Goal: Information Seeking & Learning: Learn about a topic

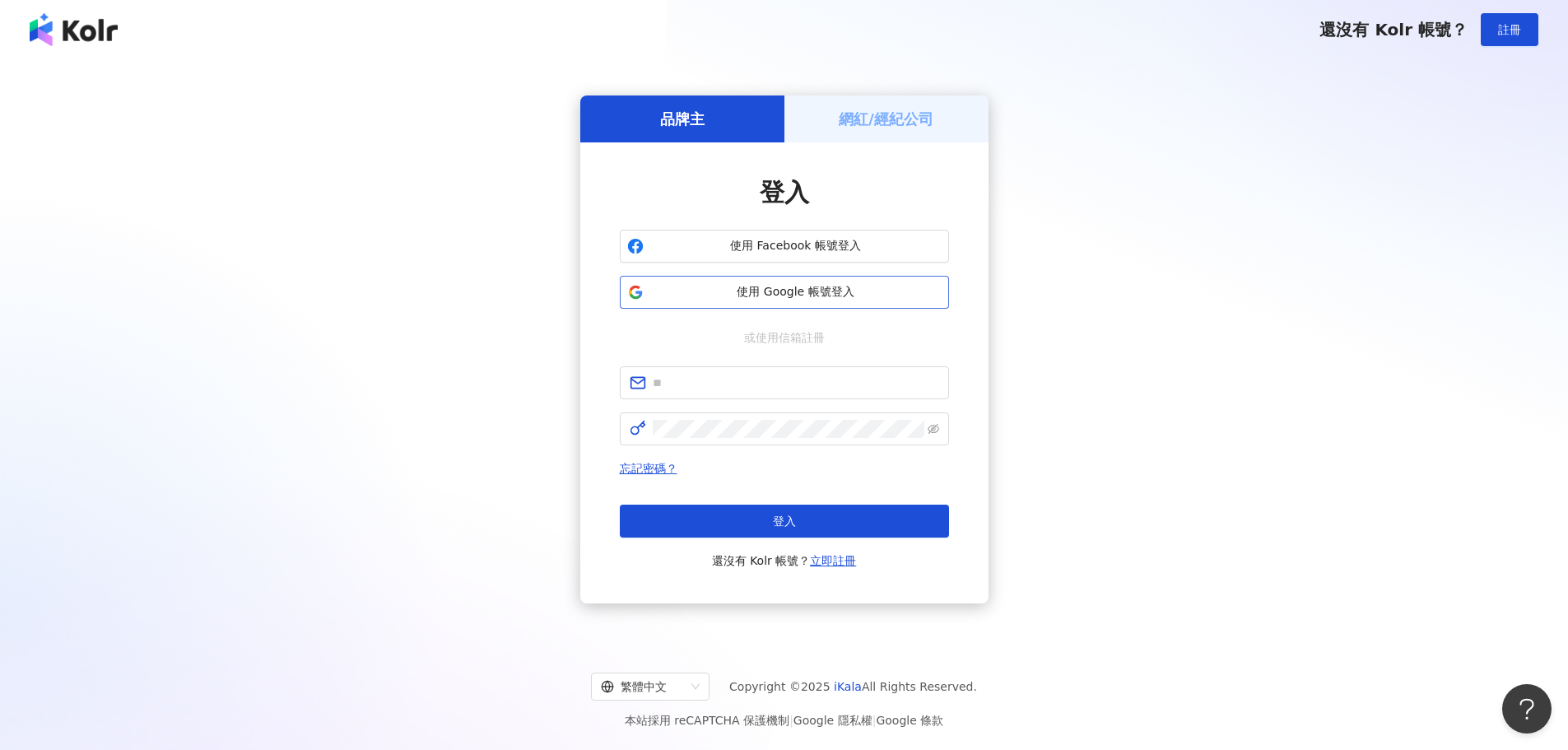
click at [884, 300] on button "使用 Google 帳號登入" at bounding box center [784, 292] width 329 height 33
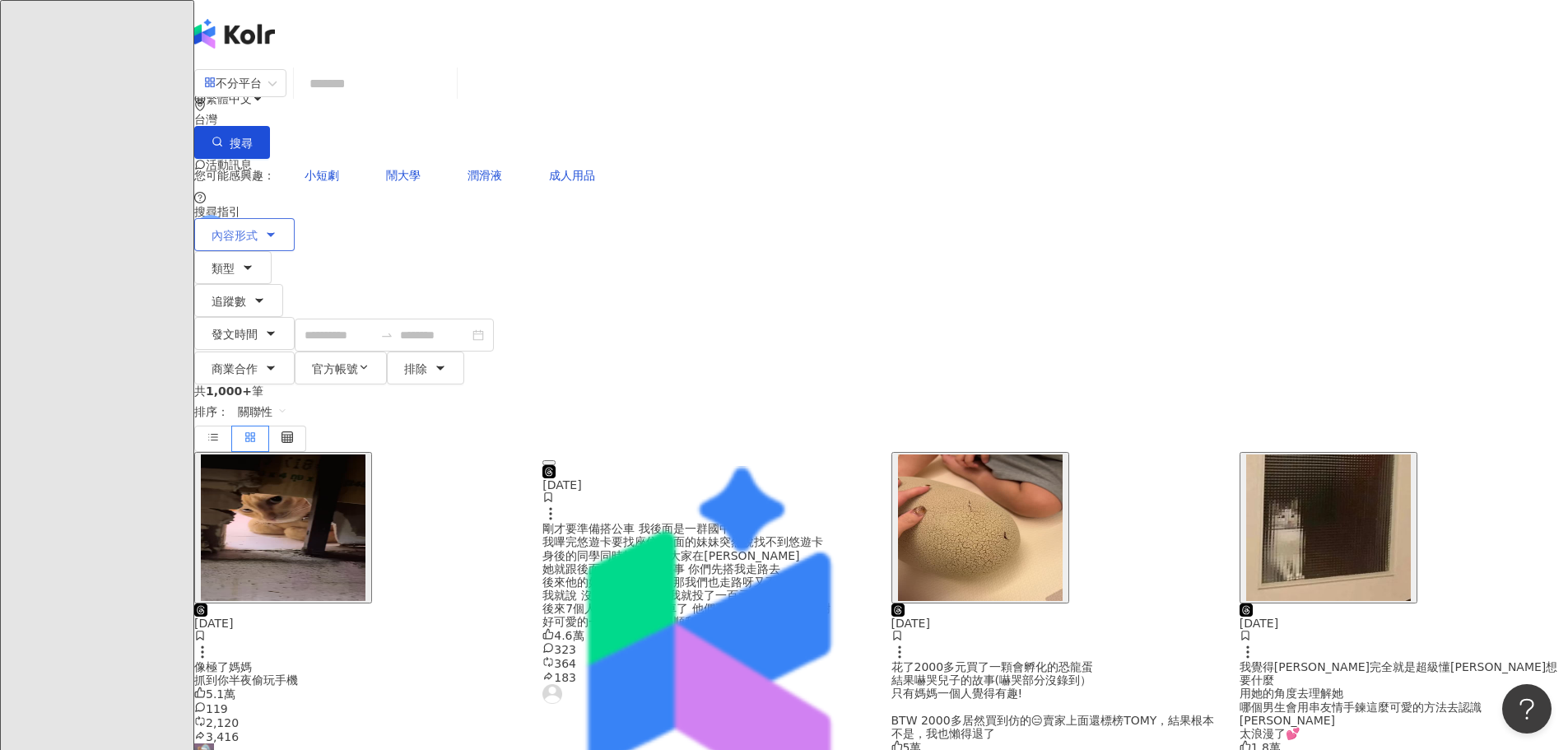
click at [295, 218] on button "內容形式" at bounding box center [244, 234] width 101 height 33
click at [227, 161] on span "全部影音" at bounding box center [198, 152] width 60 height 18
click at [621, 73] on div "不分平台 台灣 搜尋" at bounding box center [881, 112] width 1374 height 93
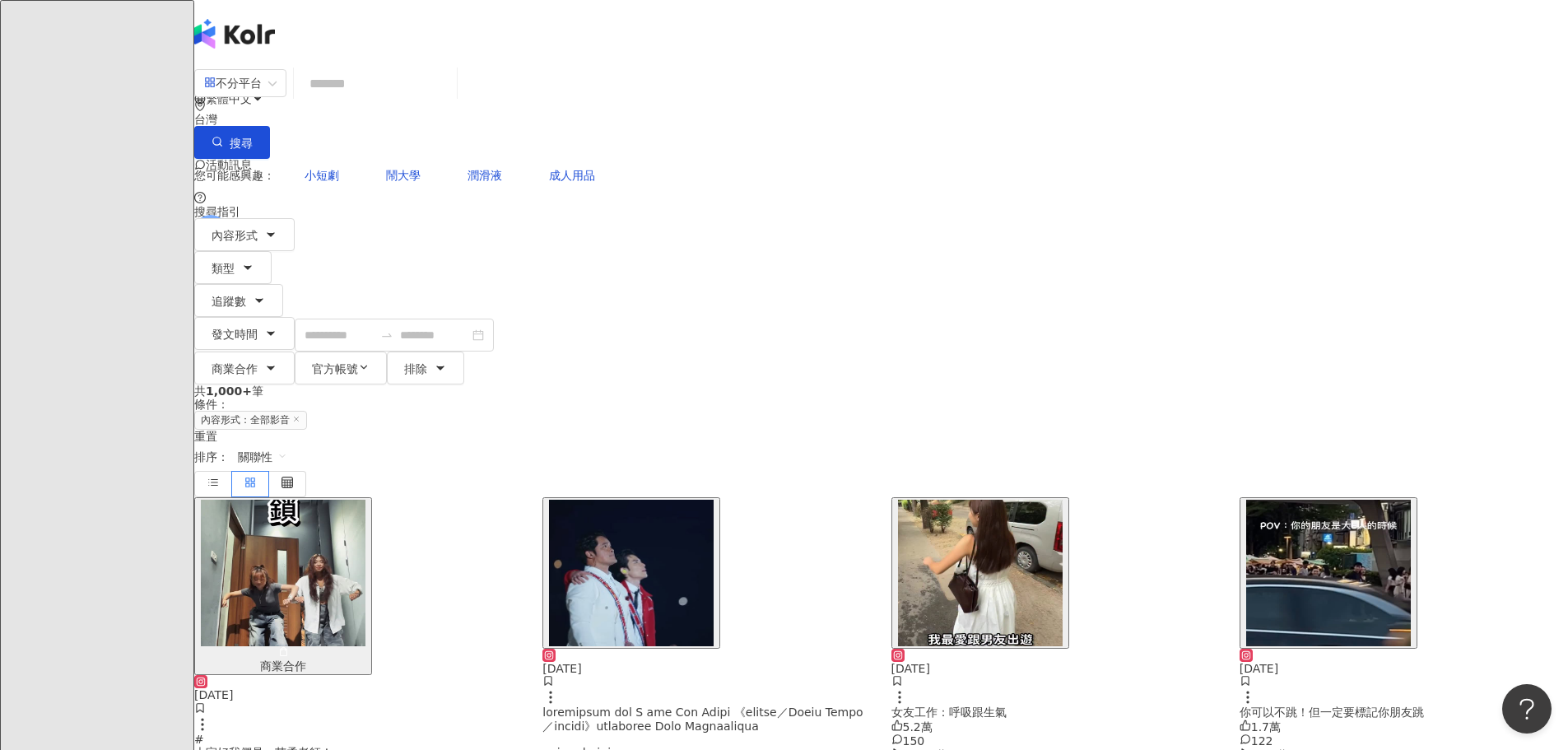
click at [451, 82] on input "search" at bounding box center [375, 84] width 150 height 36
click at [502, 169] on span "潤滑液" at bounding box center [484, 175] width 35 height 13
type input "***"
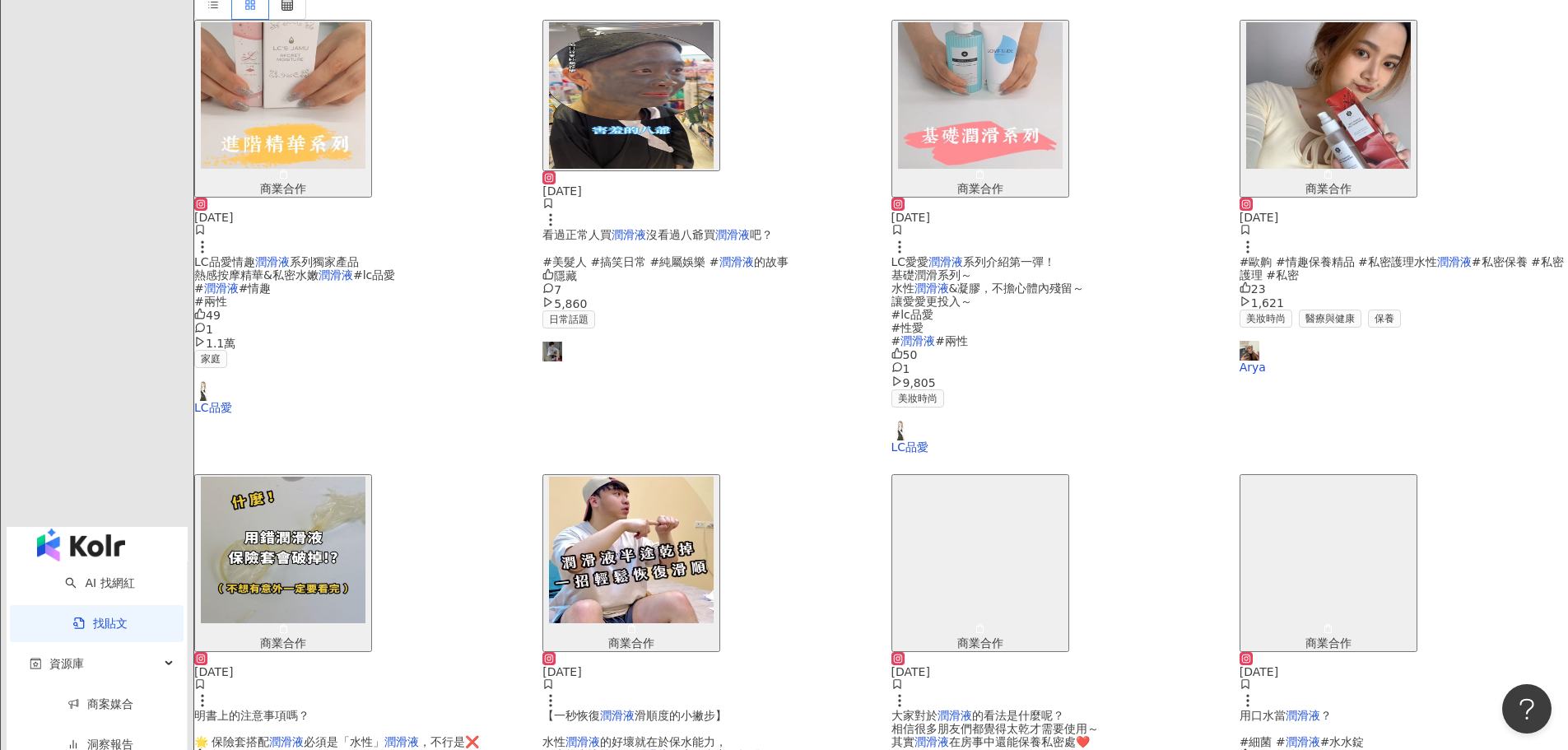
scroll to position [494, 0]
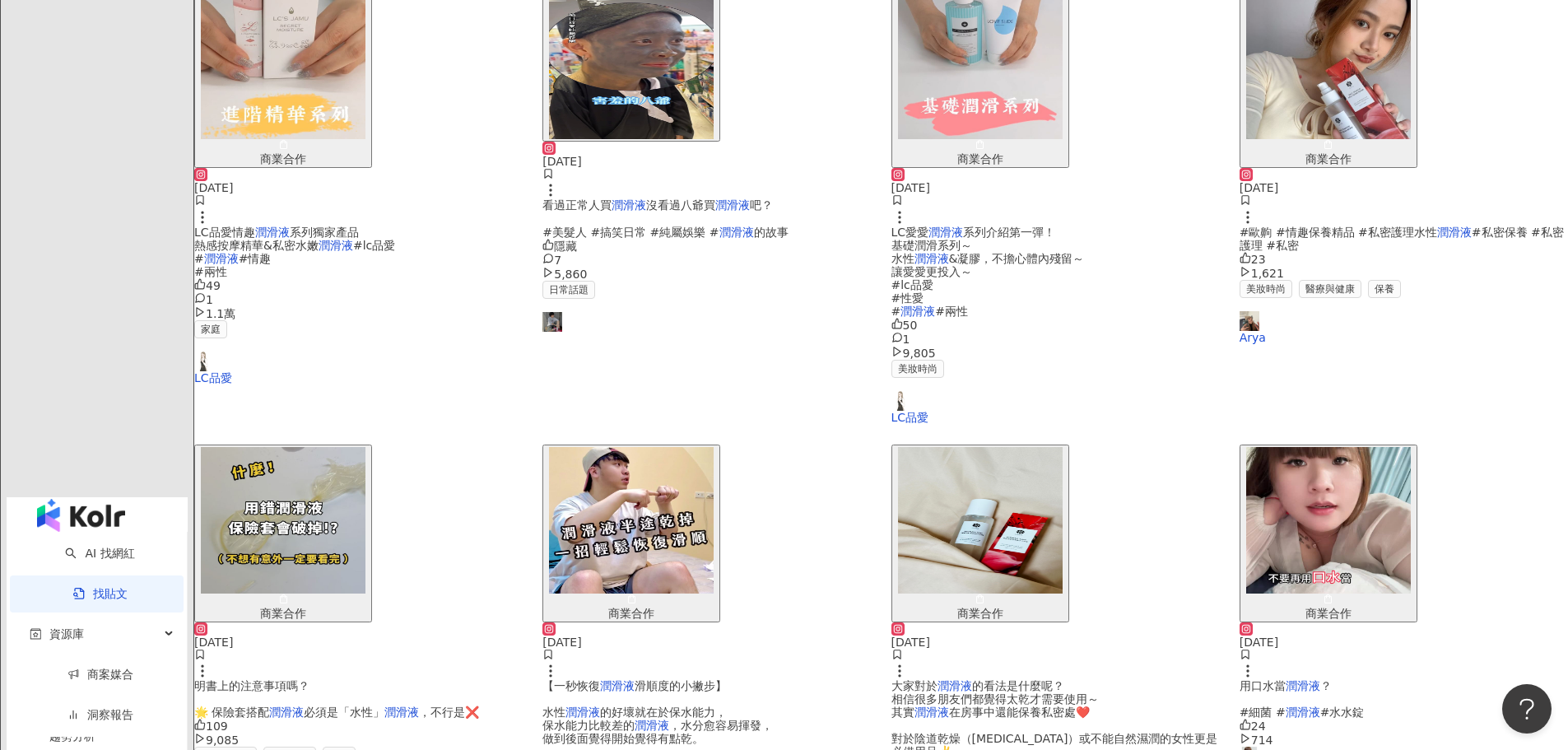
click at [1478, 418] on main "不分平台 *** 台灣 搜尋 您可能感興趣： 飛機杯 性欲滿足 成人用品 自慰器 自慰器具 搜尋指引 內容形式 類型 追蹤數 發文時間 商業合作 官方帳號 排…" at bounding box center [881, 615] width 1374 height 2086
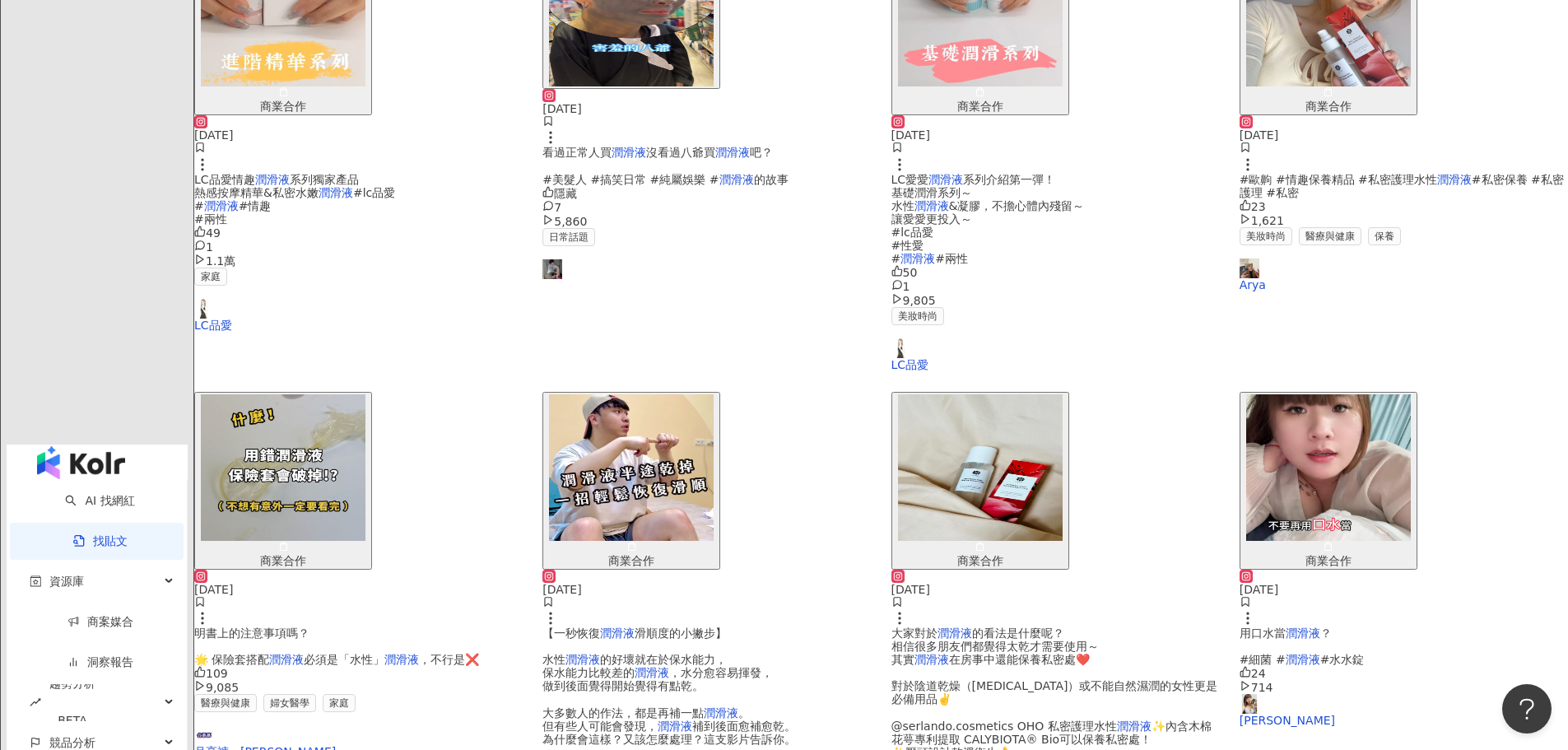
scroll to position [576, 0]
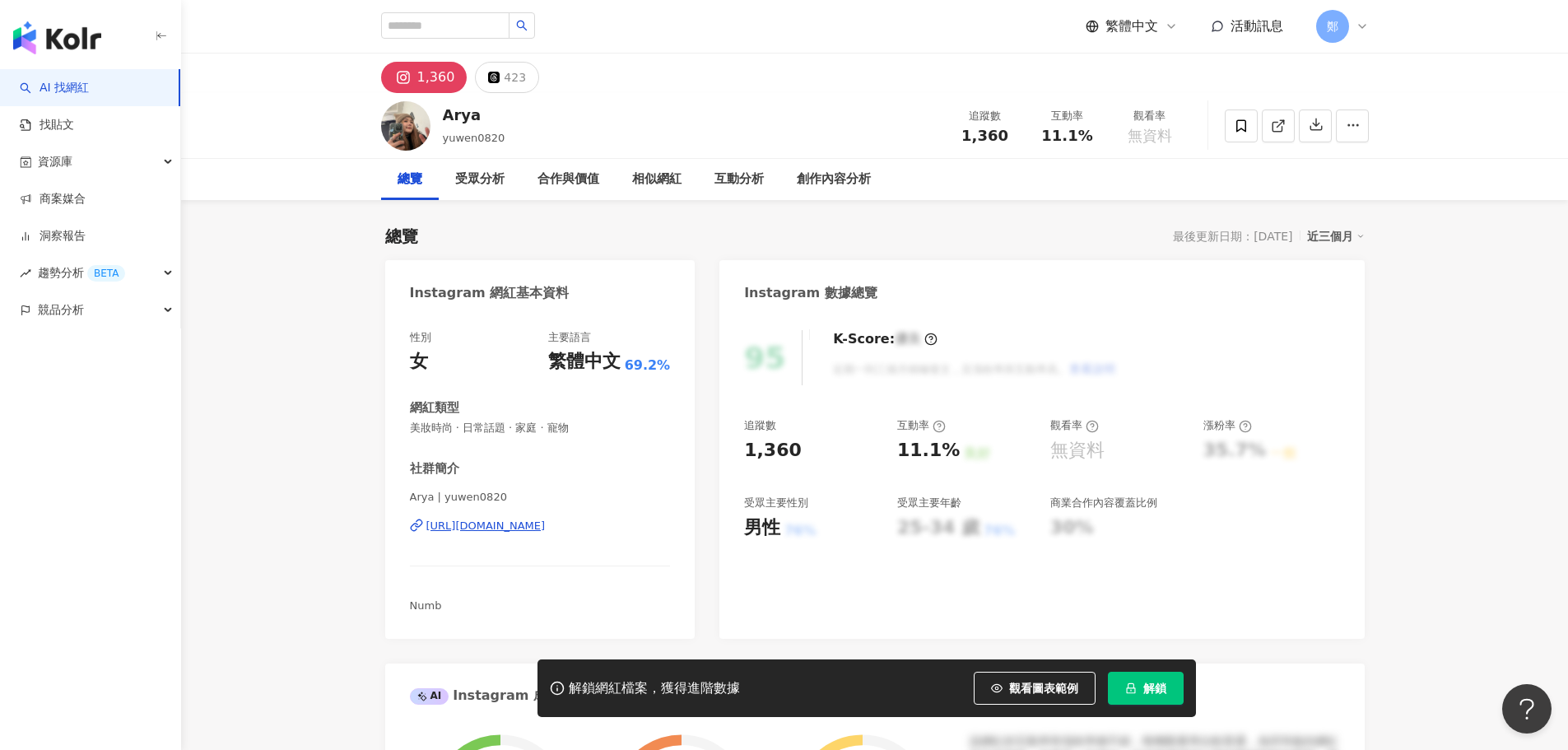
click at [546, 519] on div "https://www.instagram.com/yuwen0820/" at bounding box center [486, 526] width 119 height 15
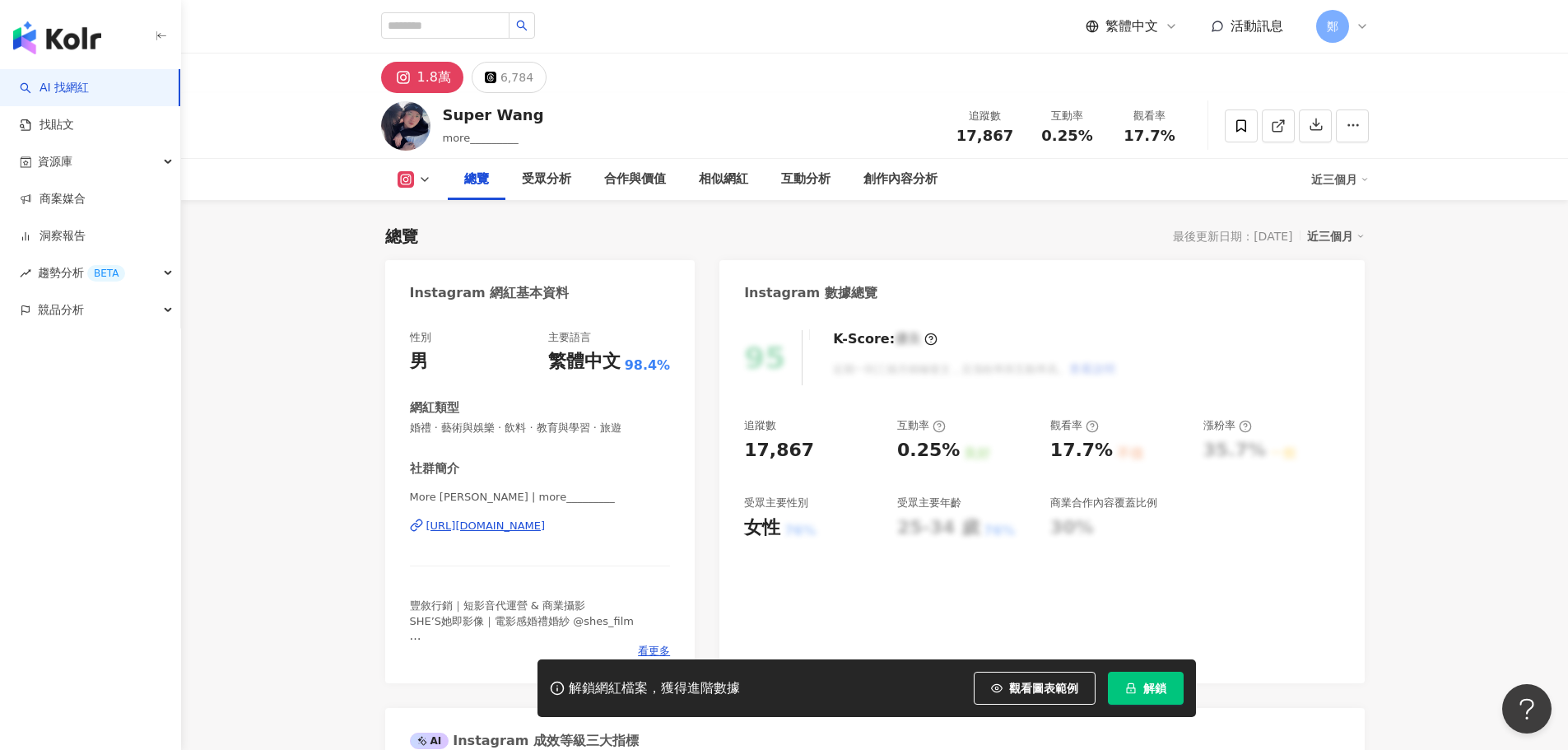
click at [507, 523] on div "[URL][DOMAIN_NAME]" at bounding box center [486, 526] width 119 height 15
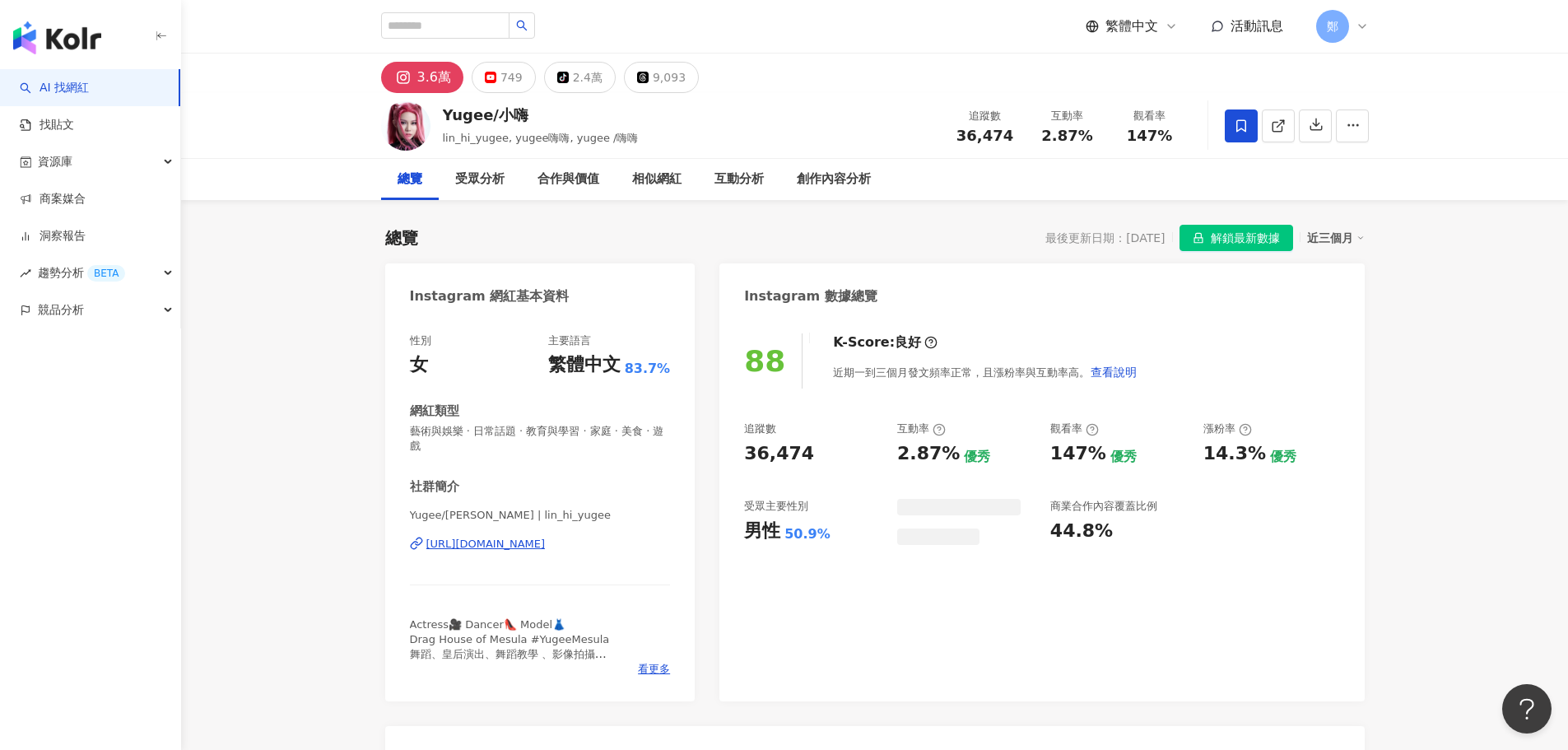
drag, startPoint x: 509, startPoint y: 584, endPoint x: 532, endPoint y: 544, distance: 46.1
click at [532, 544] on div "https://www.instagram.com/lin_hi_yugee/" at bounding box center [486, 544] width 119 height 15
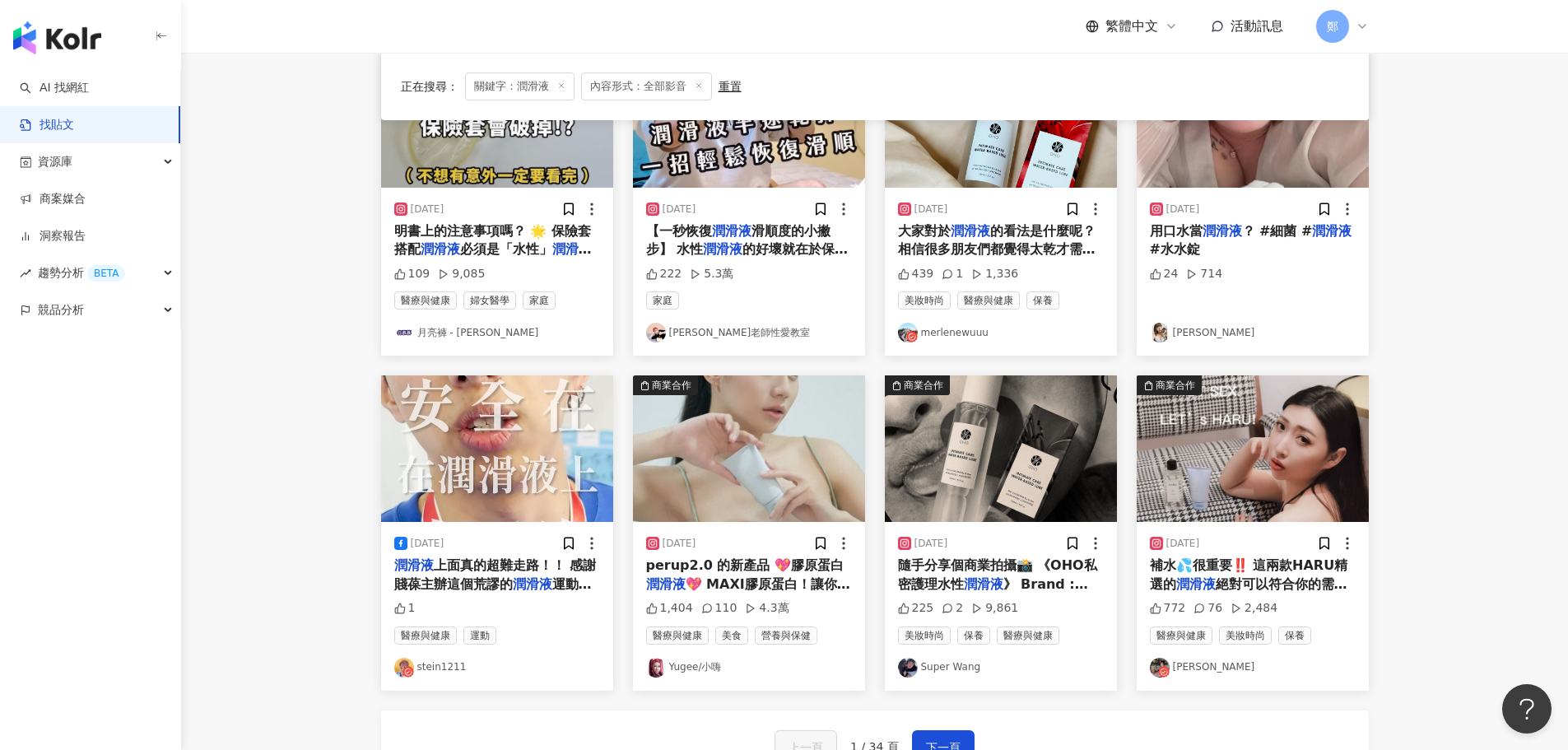
click at [266, 242] on main "不分平台 *** 台灣 搜尋 您可能感興趣： 飛機杯 性欲滿足 成人用品 自慰器 自慰器具 搜尋指引 內容形式 類型 追蹤數 發文時間 商業合作 官方帳號 排…" at bounding box center [874, 151] width 1387 height 1349
click at [1544, 417] on main "不分平台 *** 台灣 搜尋 您可能感興趣： 飛機杯 性欲滿足 成人用品 自慰器 自慰器具 搜尋指引 內容形式 類型 追蹤數 發文時間 商業合作 官方帳號 排…" at bounding box center [874, 151] width 1387 height 1349
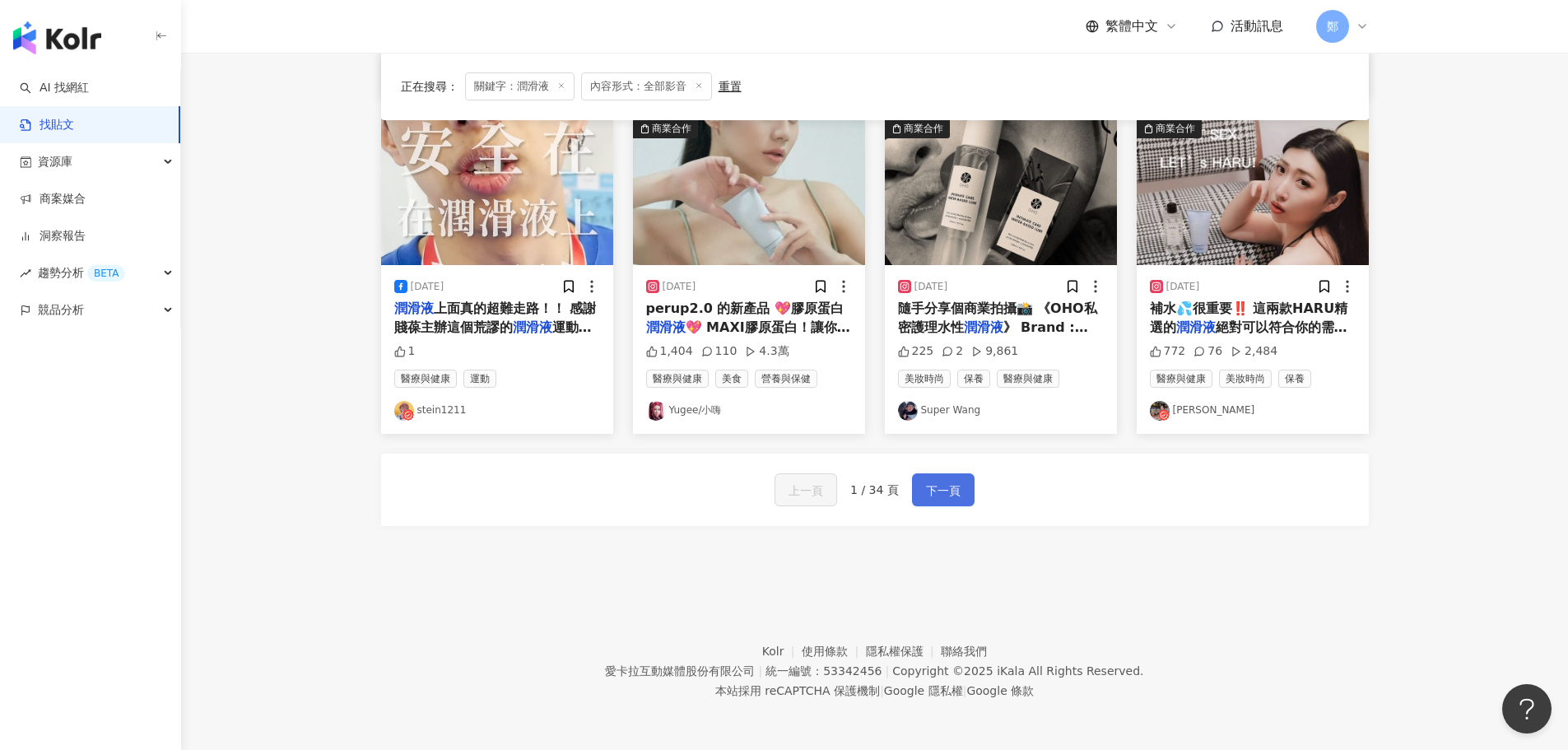
click at [932, 485] on span "下一頁" at bounding box center [943, 491] width 35 height 20
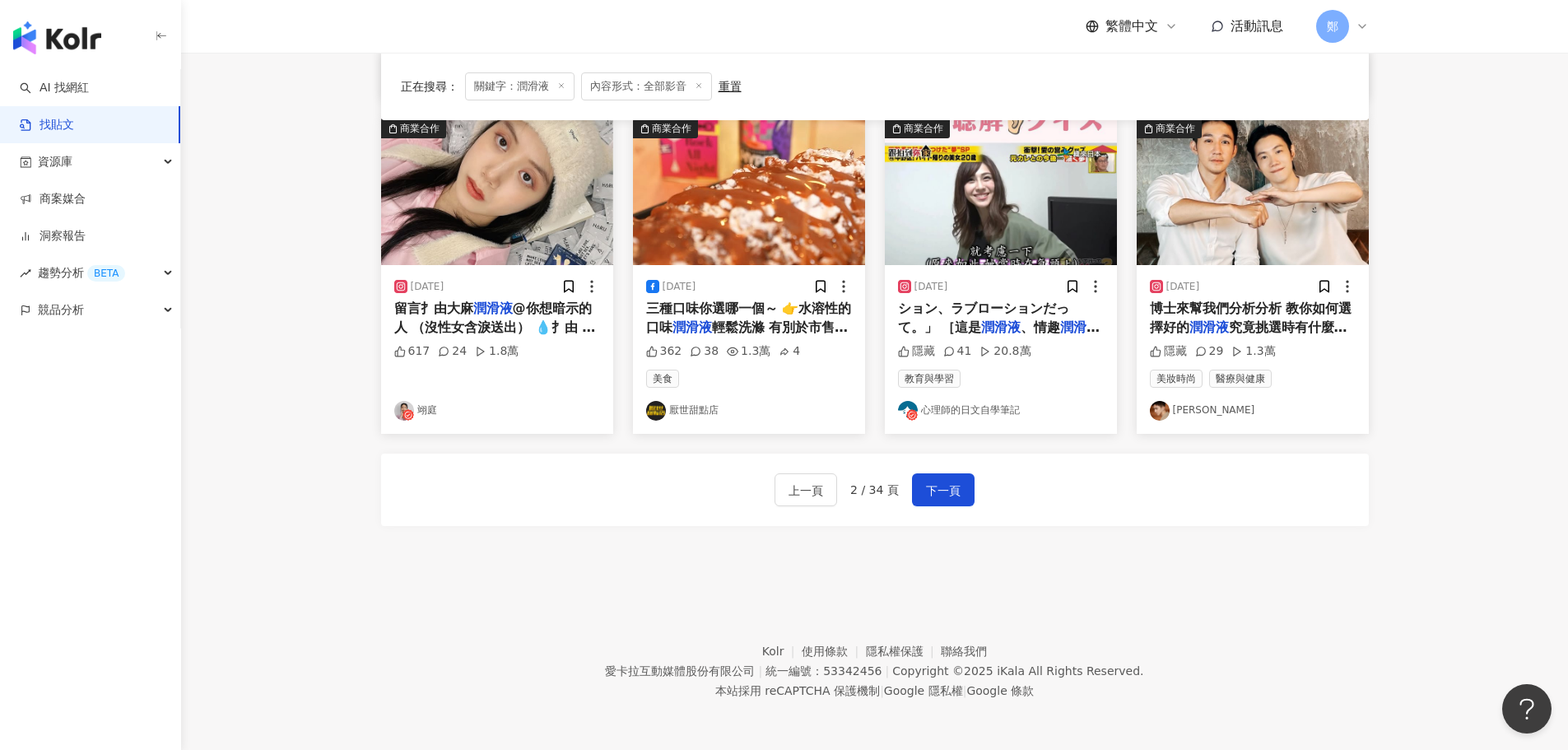
click at [421, 405] on link "翊庭" at bounding box center [497, 411] width 206 height 20
click at [948, 489] on span "下一頁" at bounding box center [943, 491] width 35 height 20
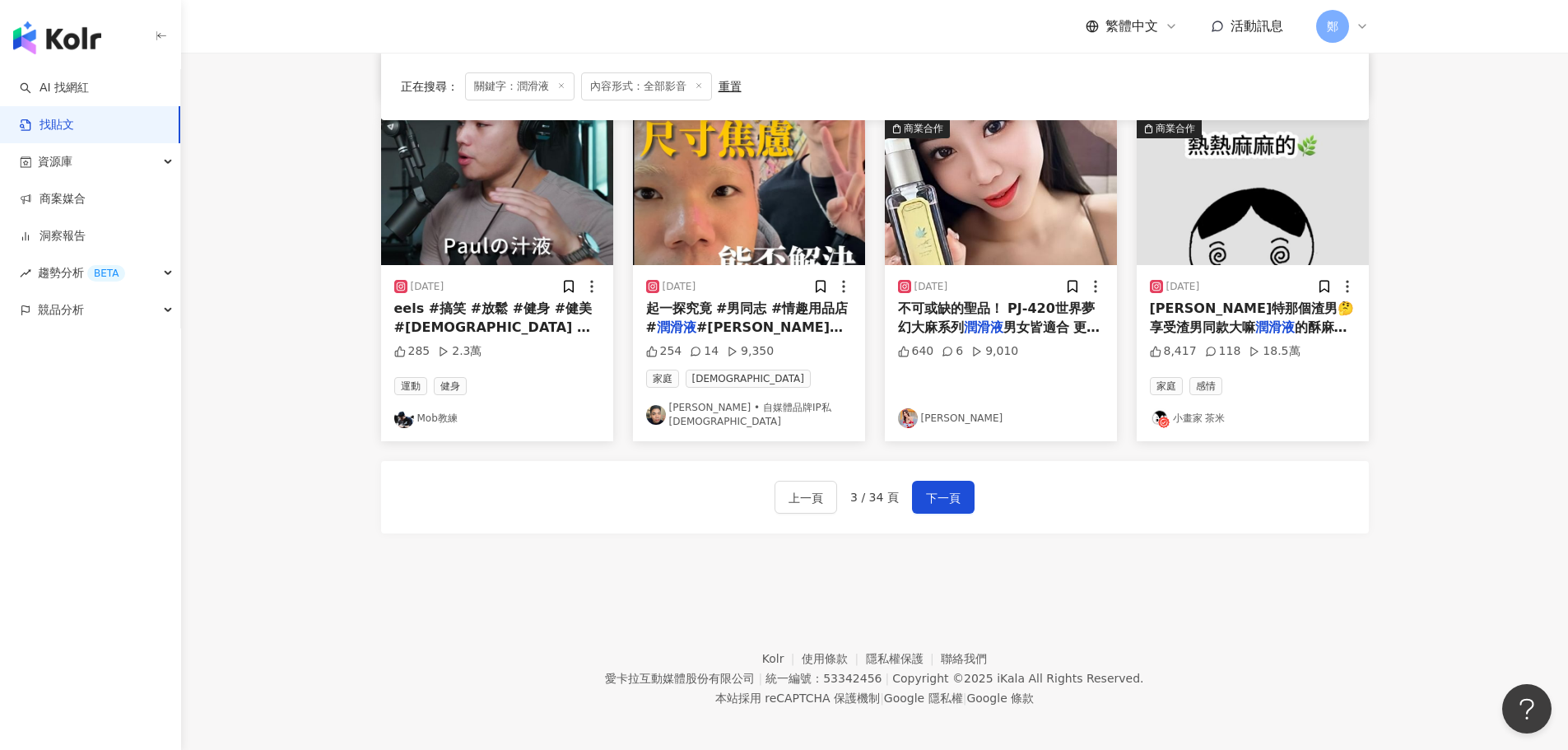
click at [1229, 409] on link "小畫家 茶米" at bounding box center [1253, 419] width 206 height 20
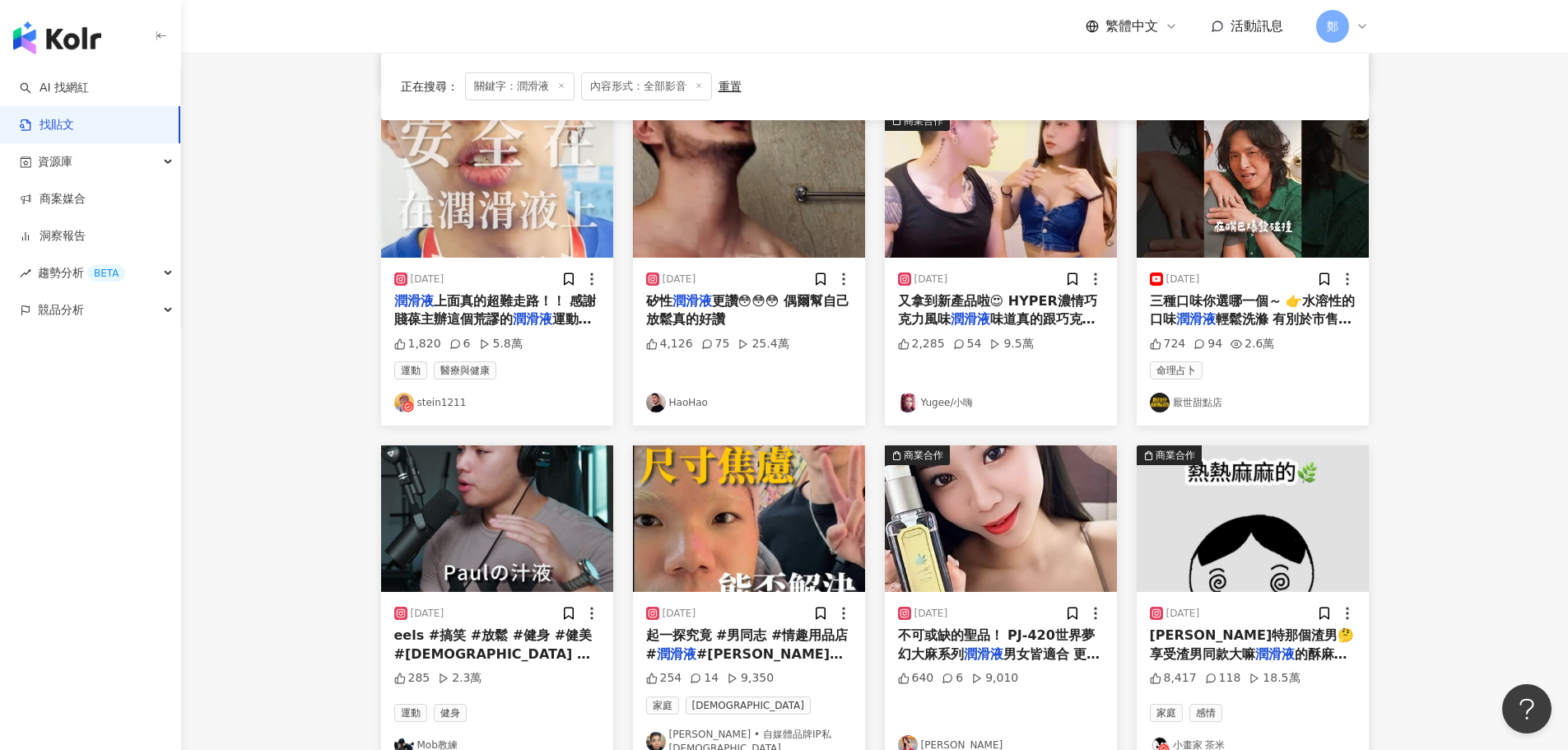
scroll to position [504, 0]
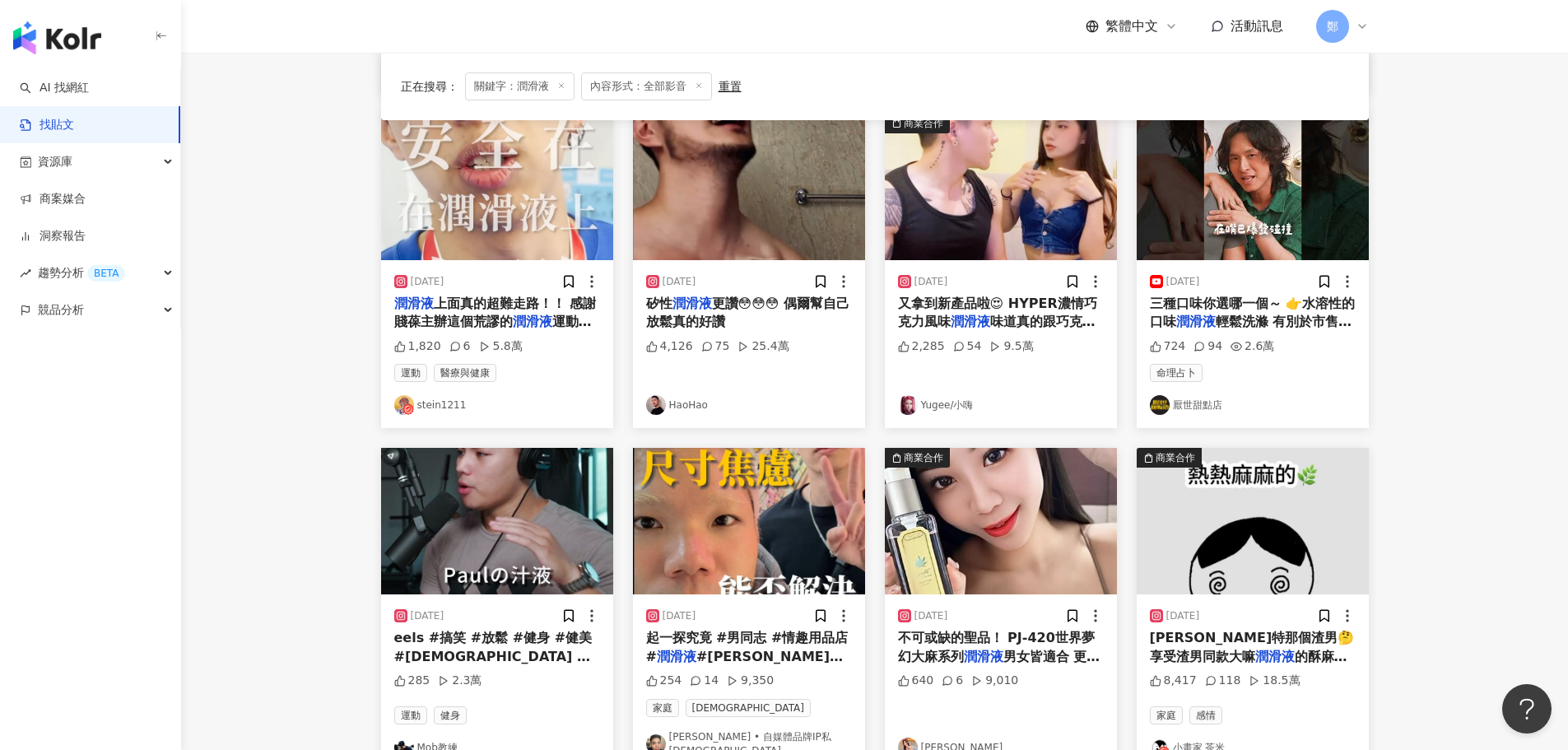
click at [690, 406] on link "HaoHao" at bounding box center [749, 405] width 206 height 20
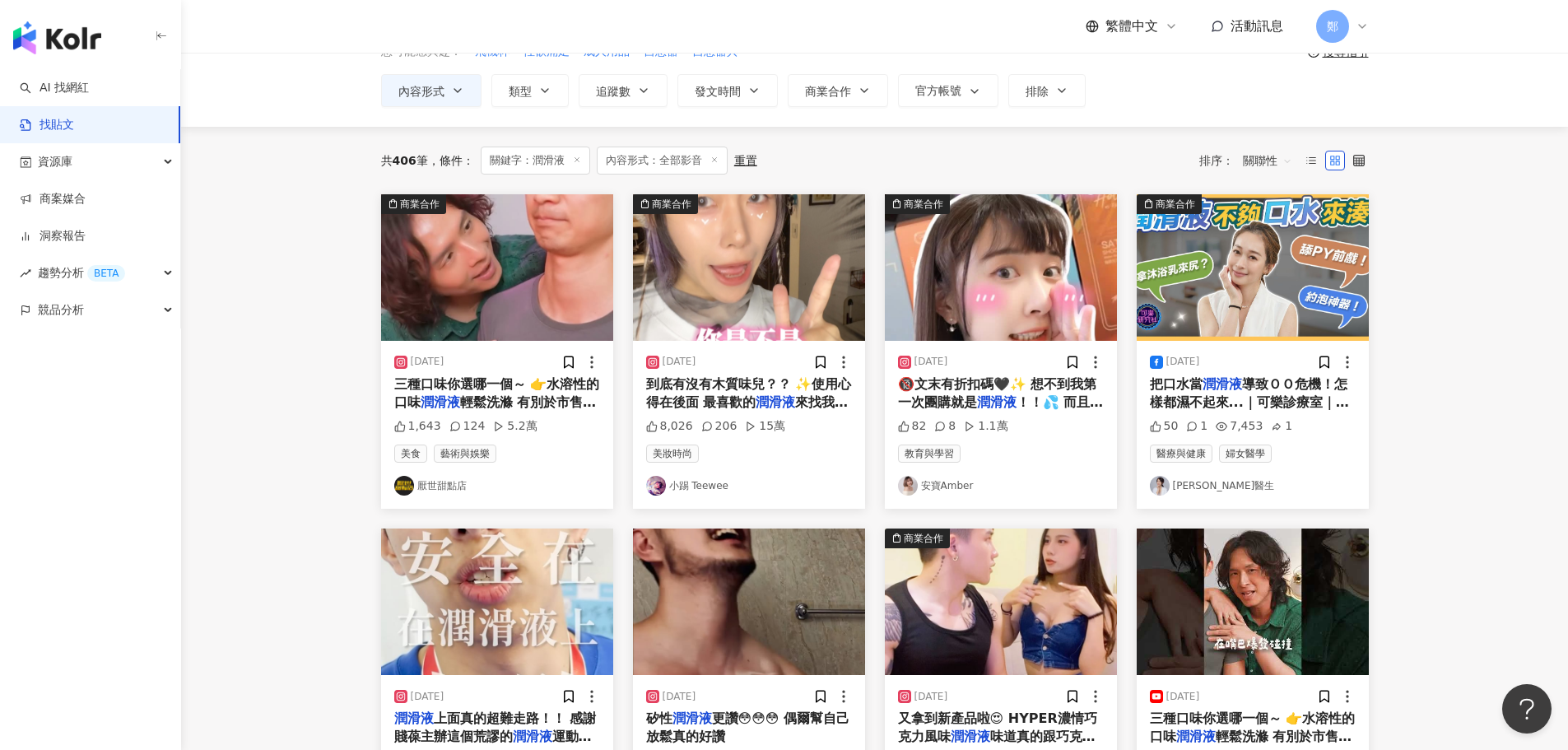
scroll to position [0, 0]
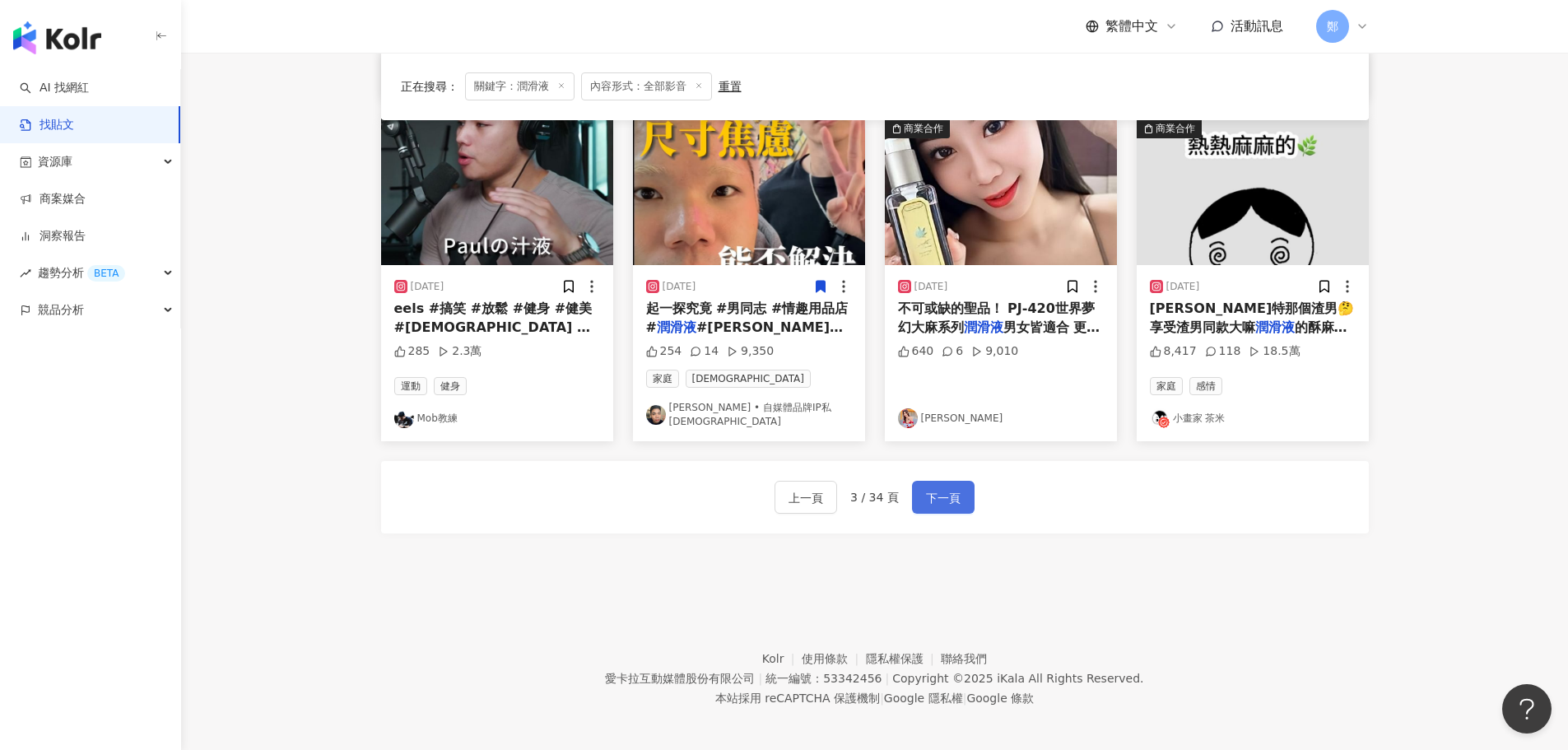
click at [947, 481] on button "下一頁" at bounding box center [943, 497] width 62 height 33
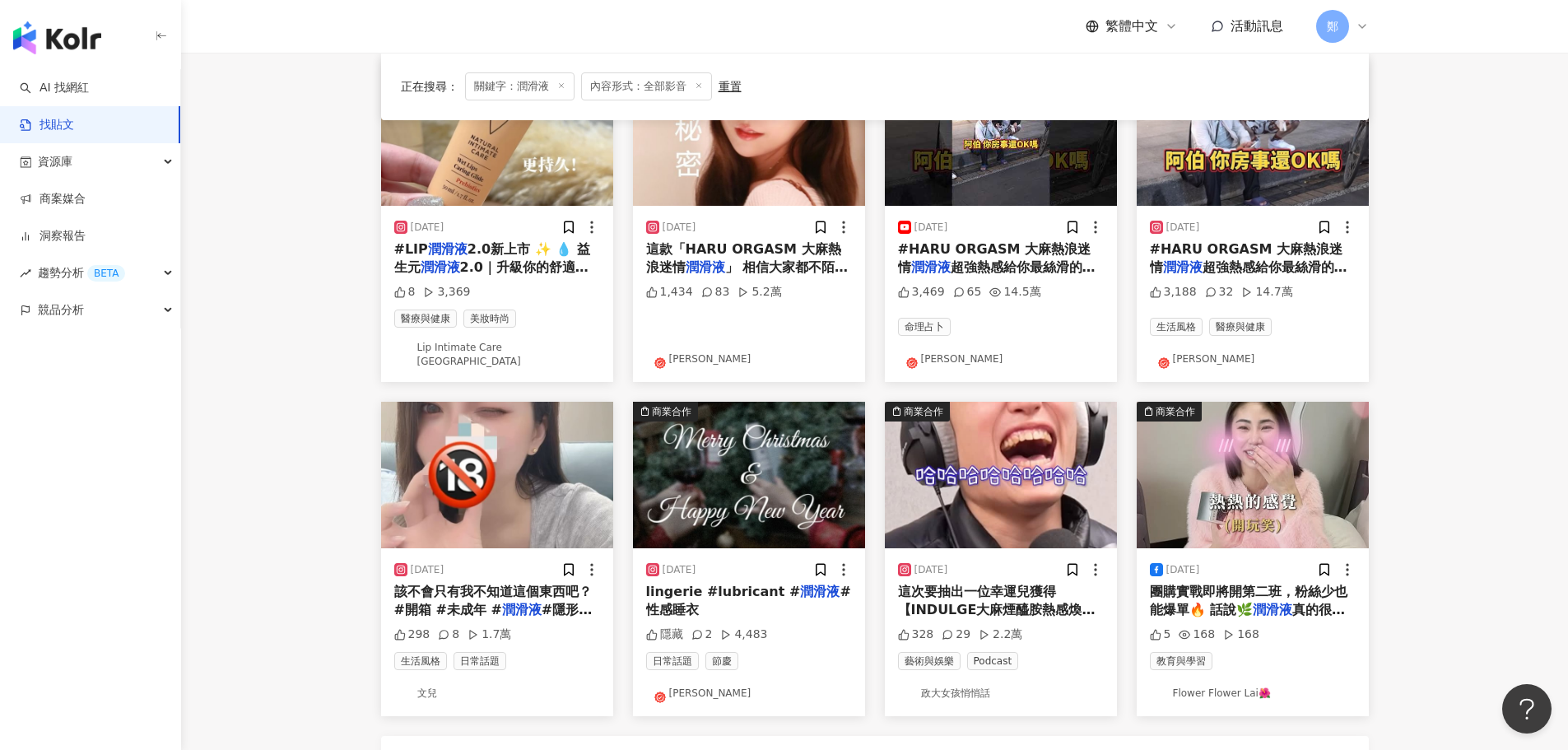
scroll to position [834, 0]
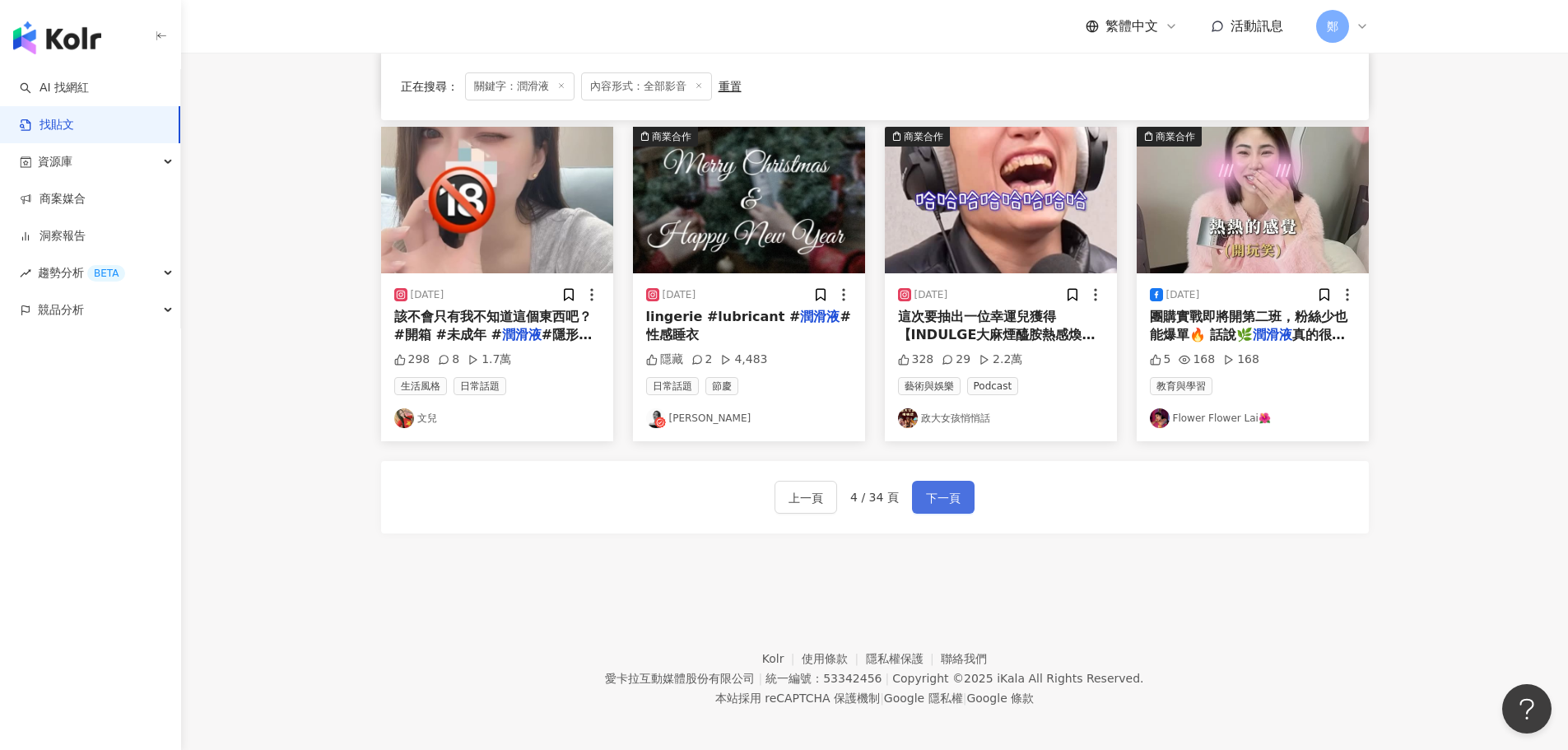
click at [940, 489] on span "下一頁" at bounding box center [943, 498] width 35 height 20
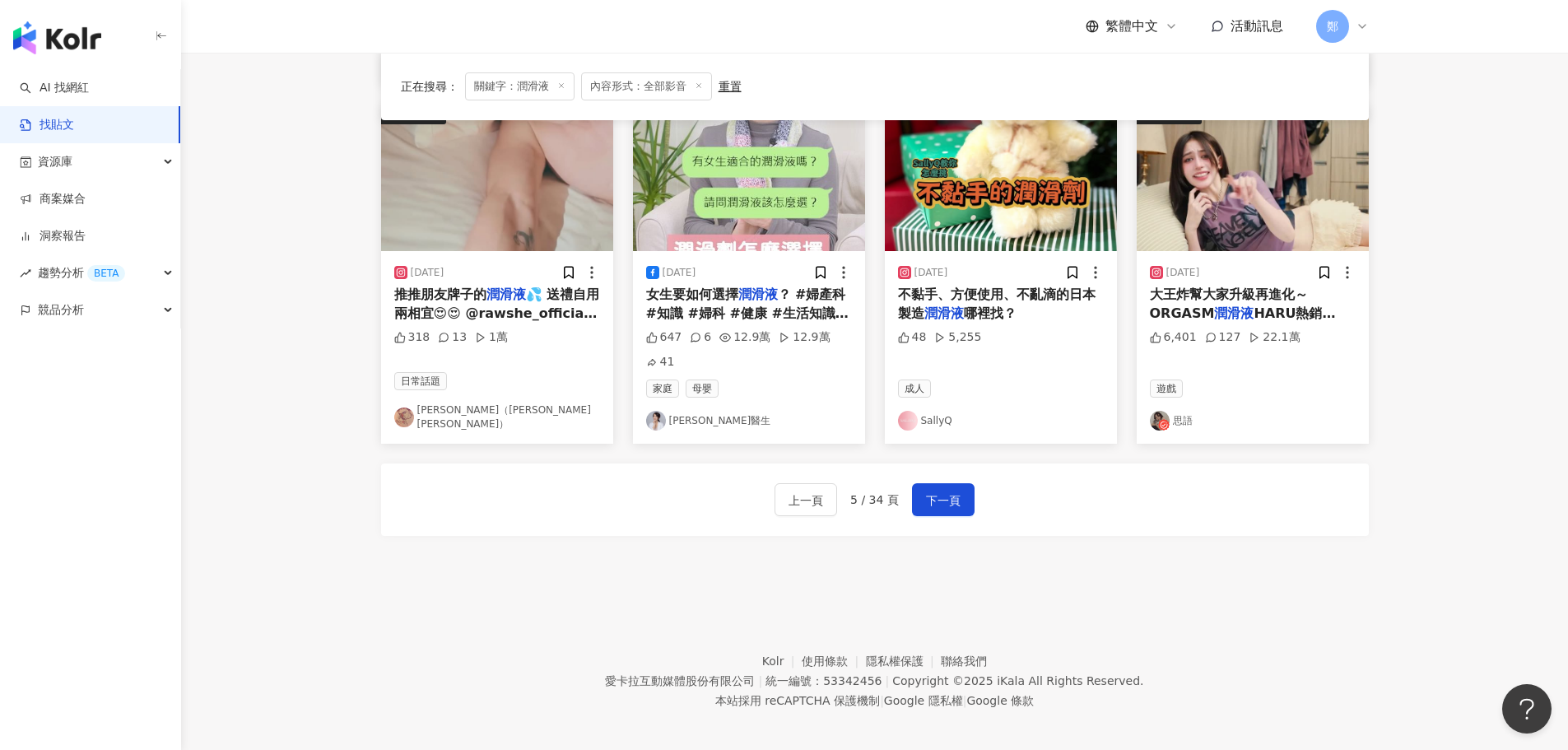
scroll to position [857, 0]
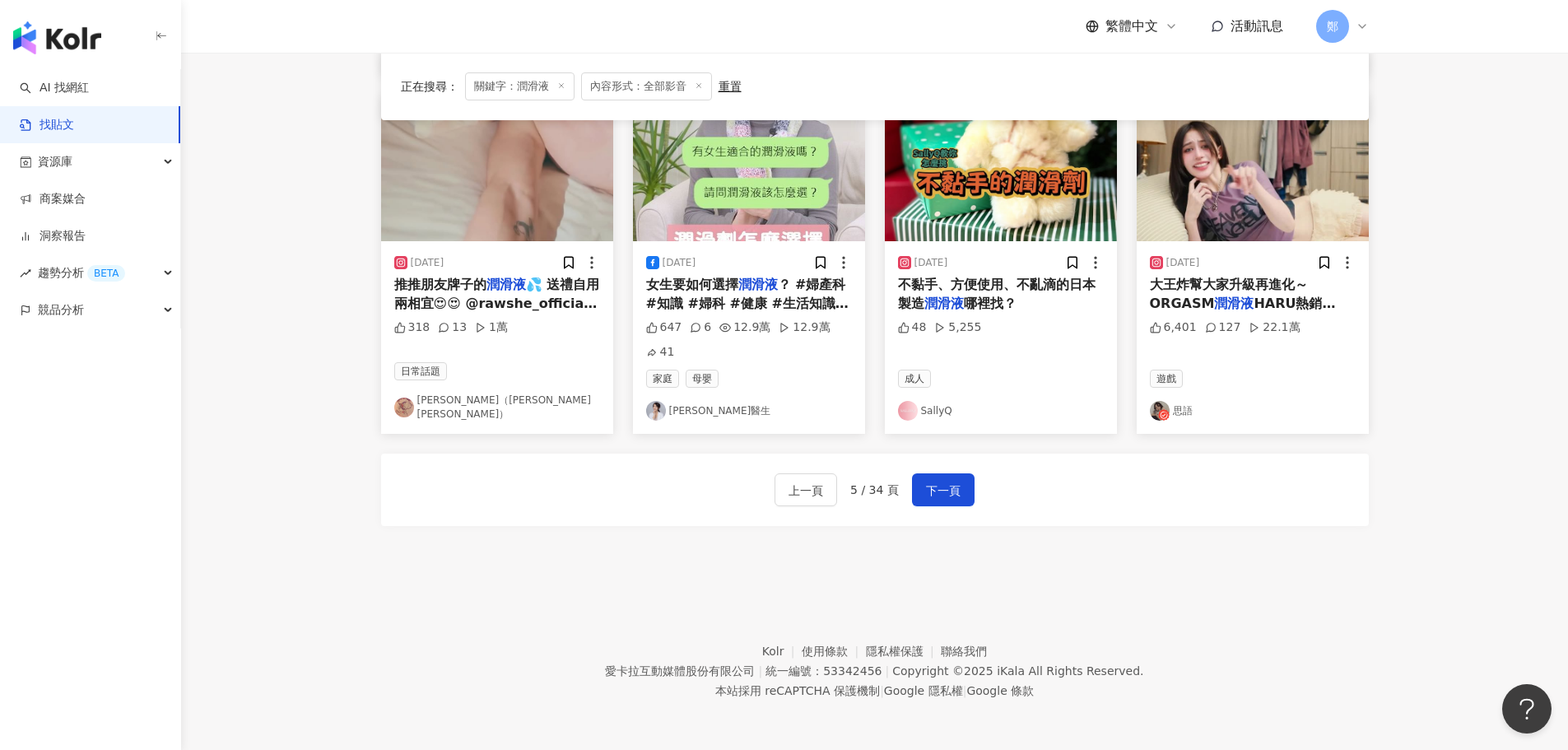
click at [506, 415] on link "陳霆瑋（Eddie Chen）" at bounding box center [497, 407] width 206 height 28
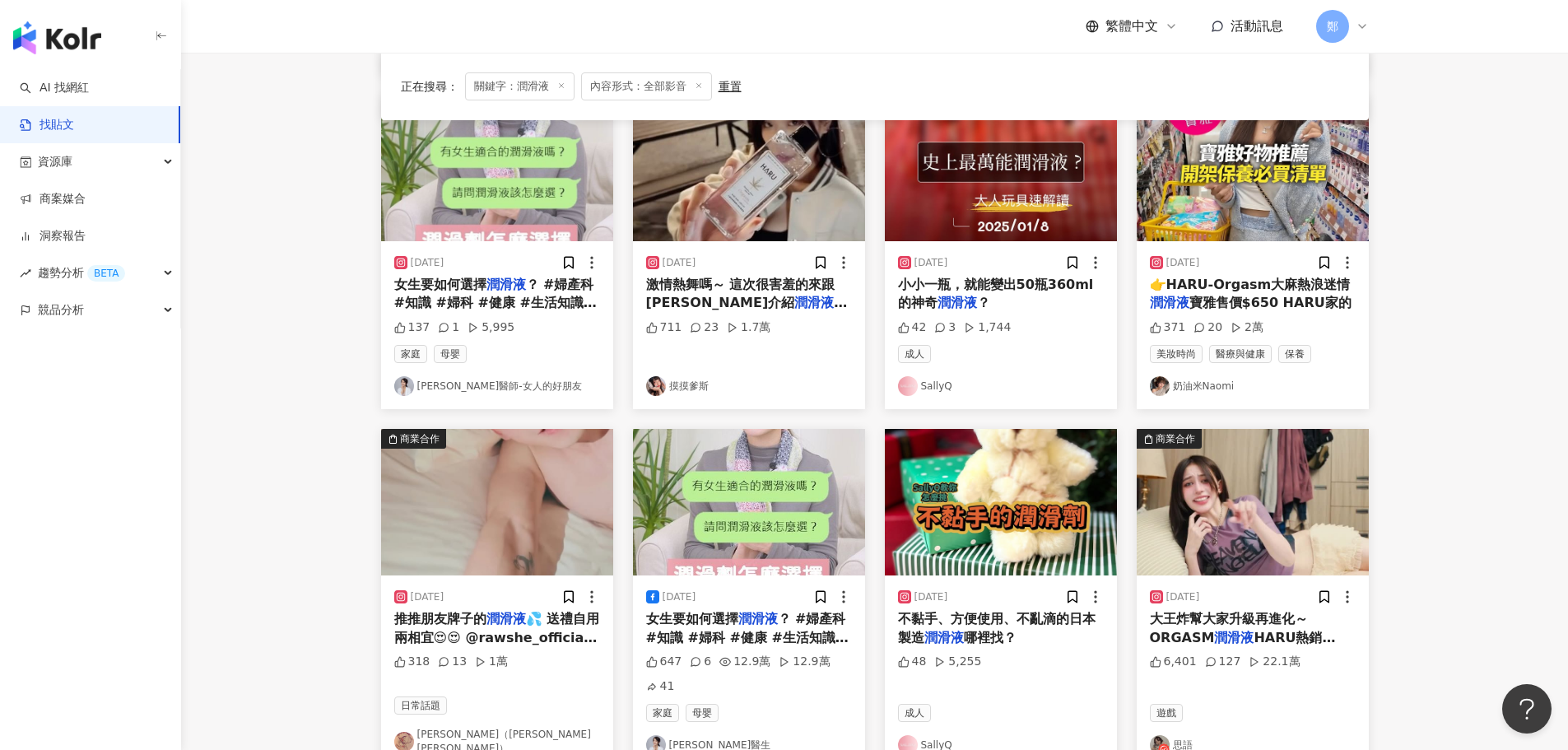
scroll to position [363, 0]
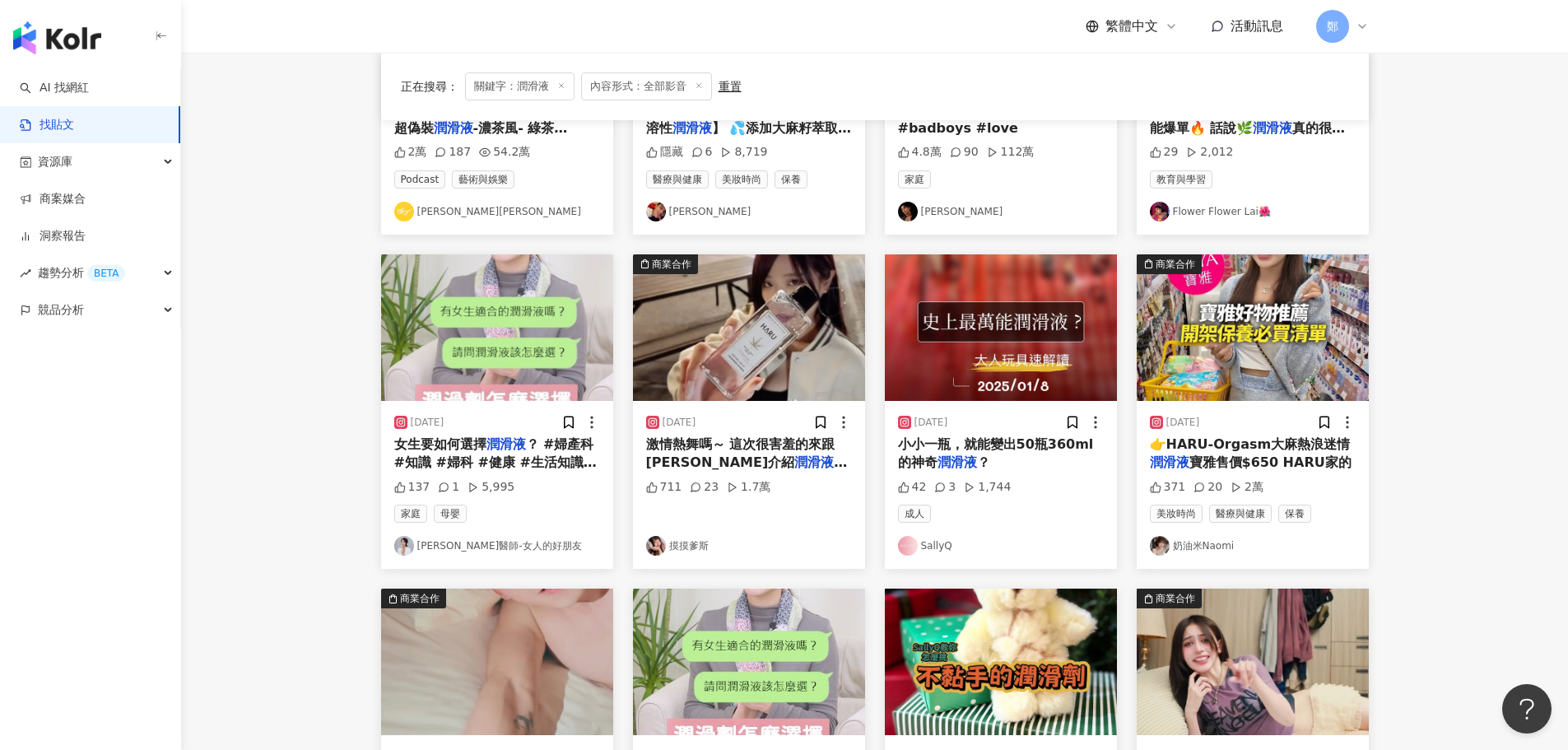
click at [690, 550] on link "摸摸爹斯" at bounding box center [749, 546] width 206 height 20
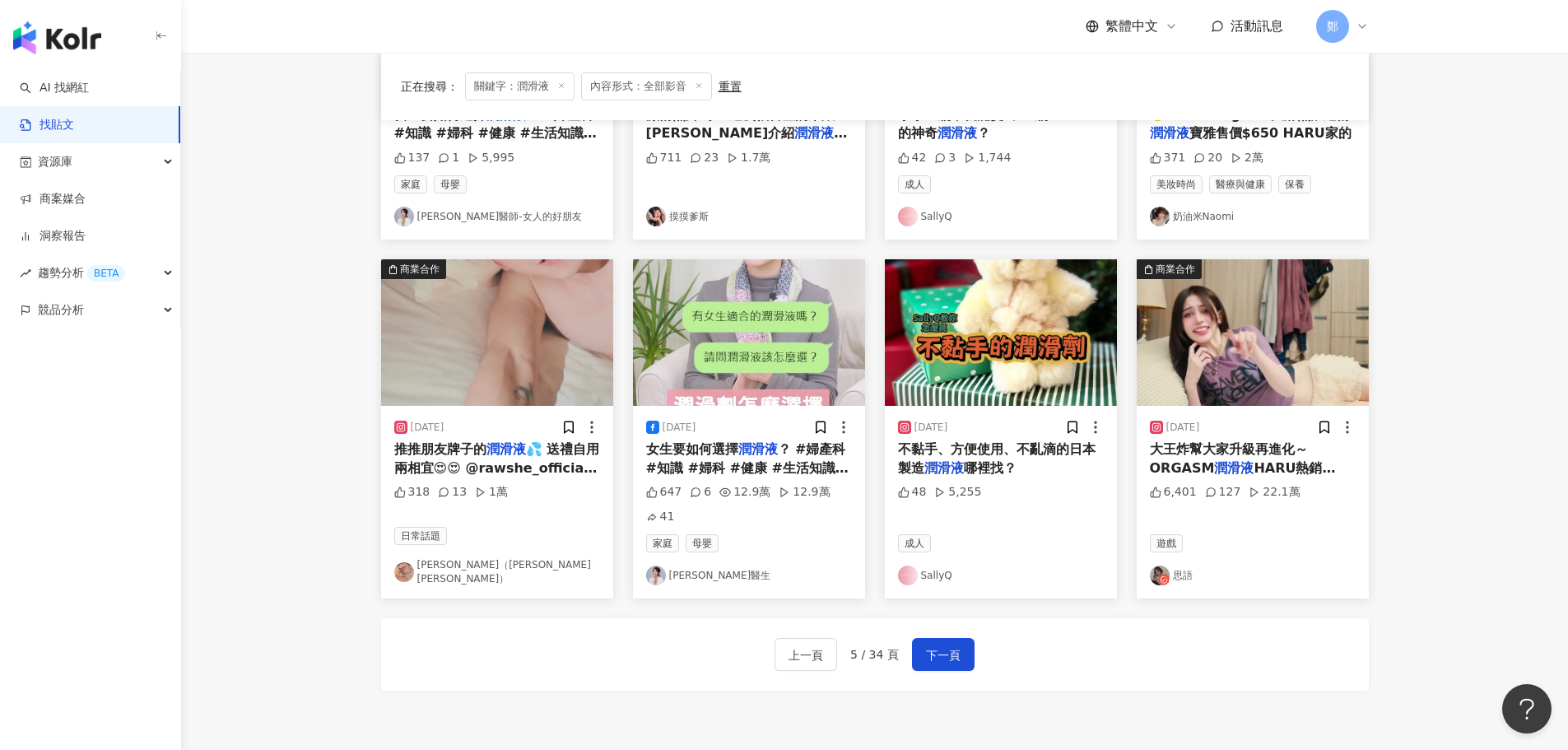
scroll to position [857, 0]
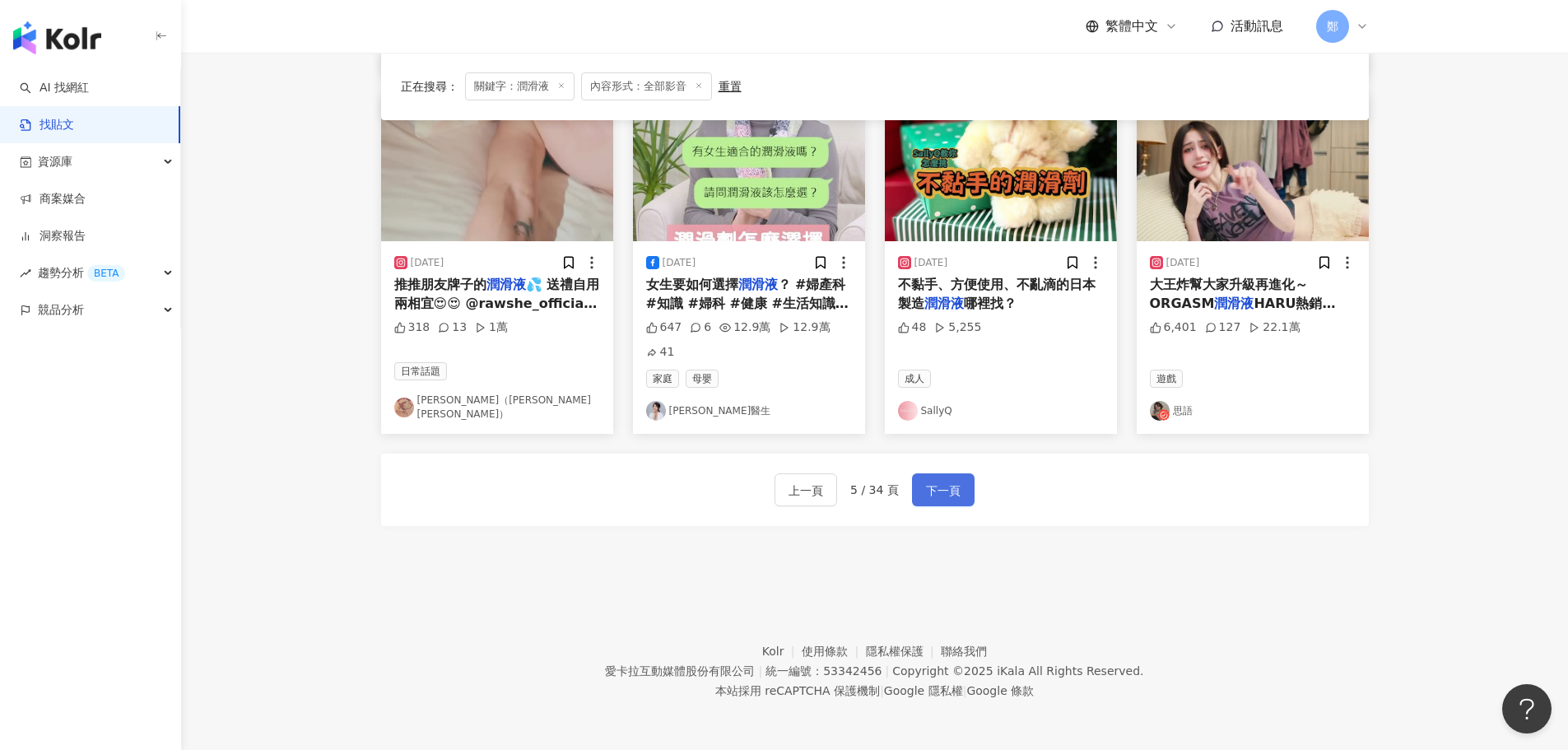
click at [939, 479] on button "下一頁" at bounding box center [943, 490] width 62 height 33
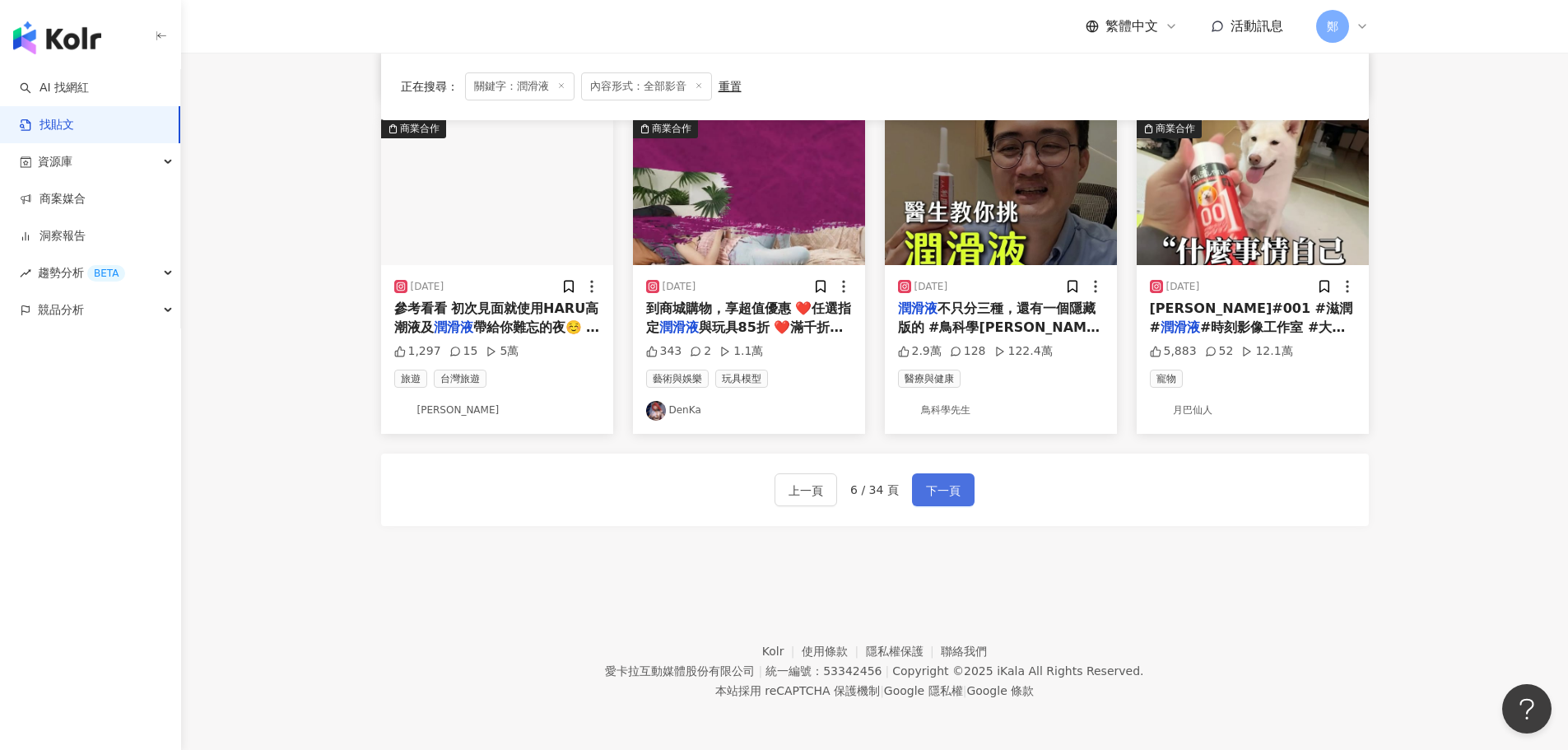
scroll to position [834, 0]
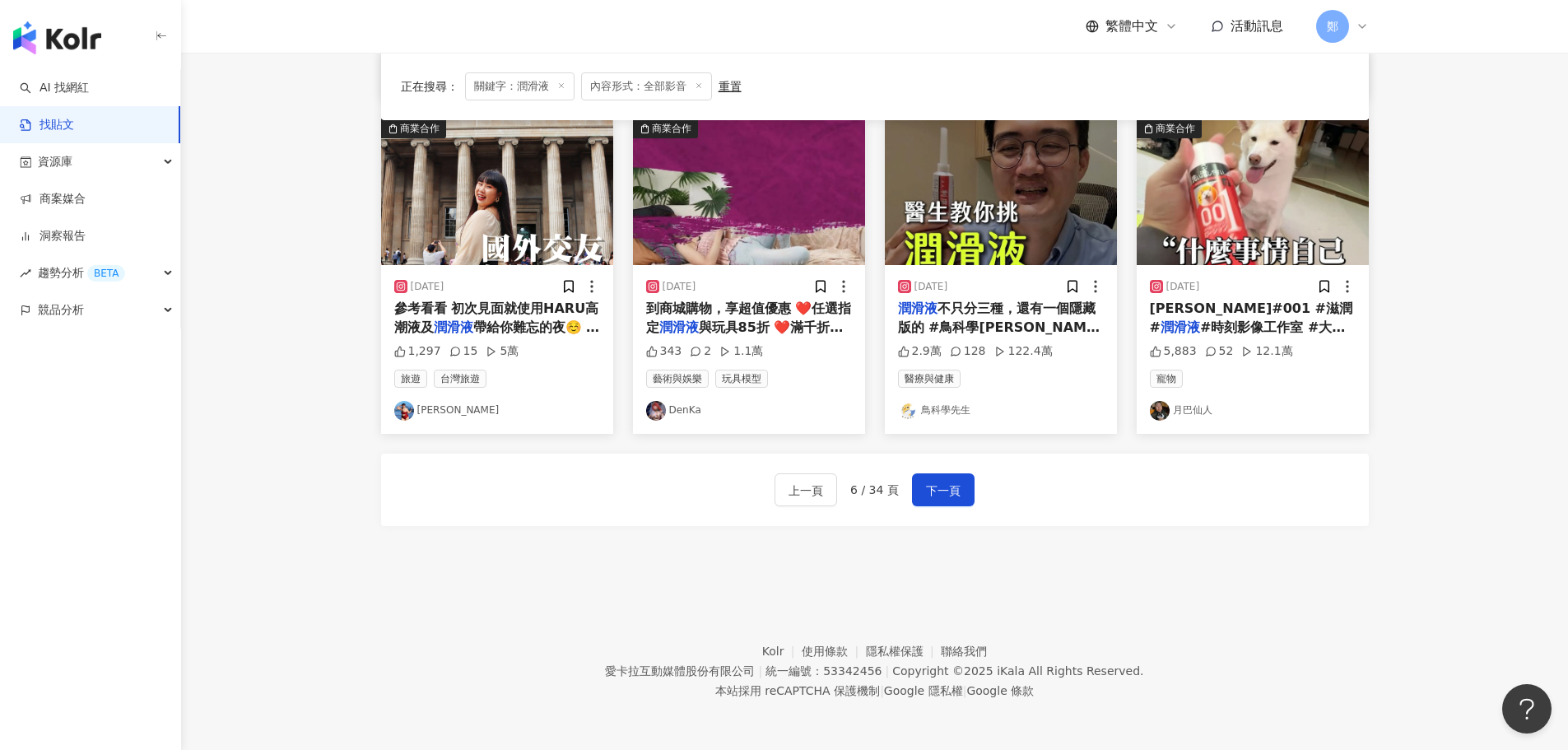
click at [690, 412] on link "DenKa" at bounding box center [749, 411] width 206 height 20
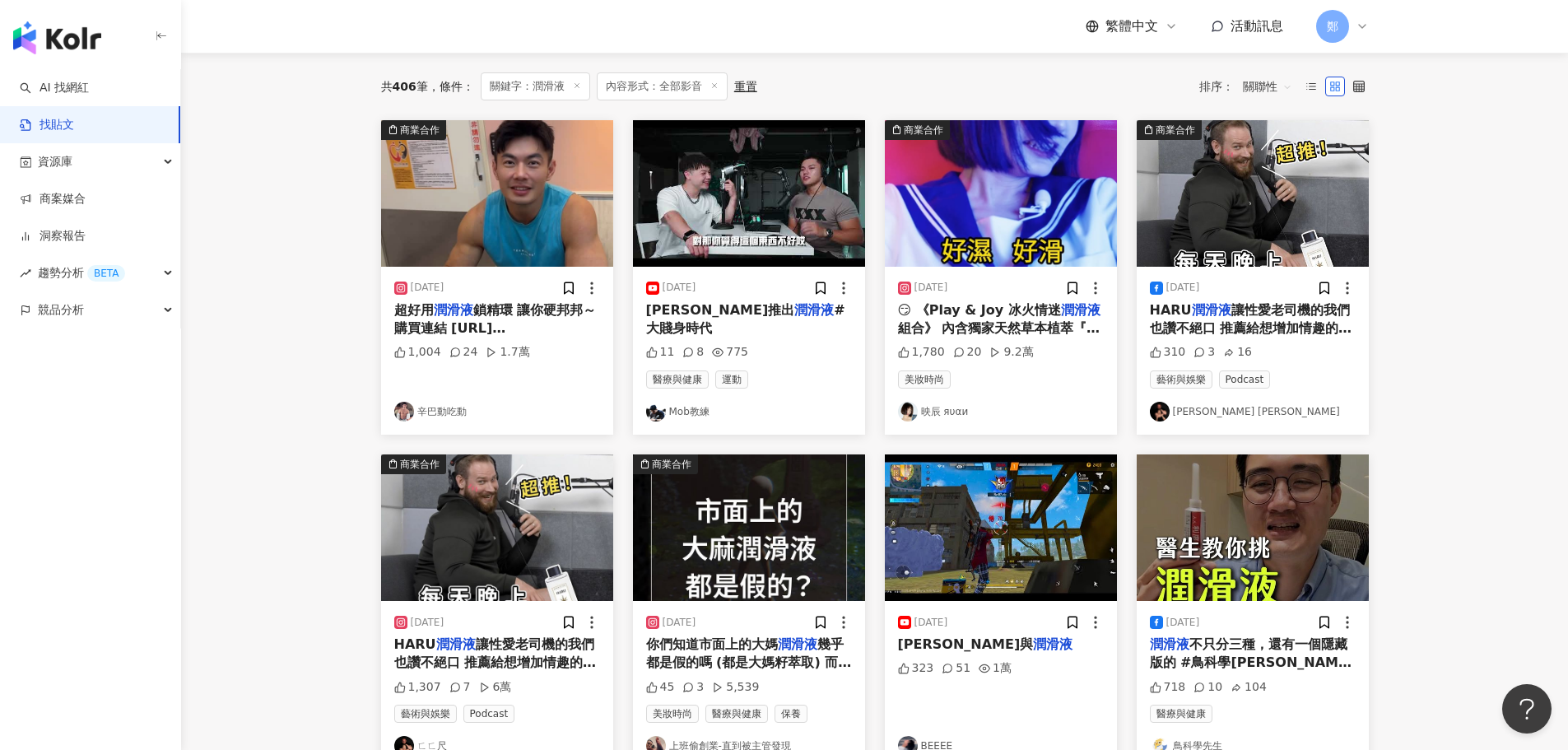
scroll to position [93, 0]
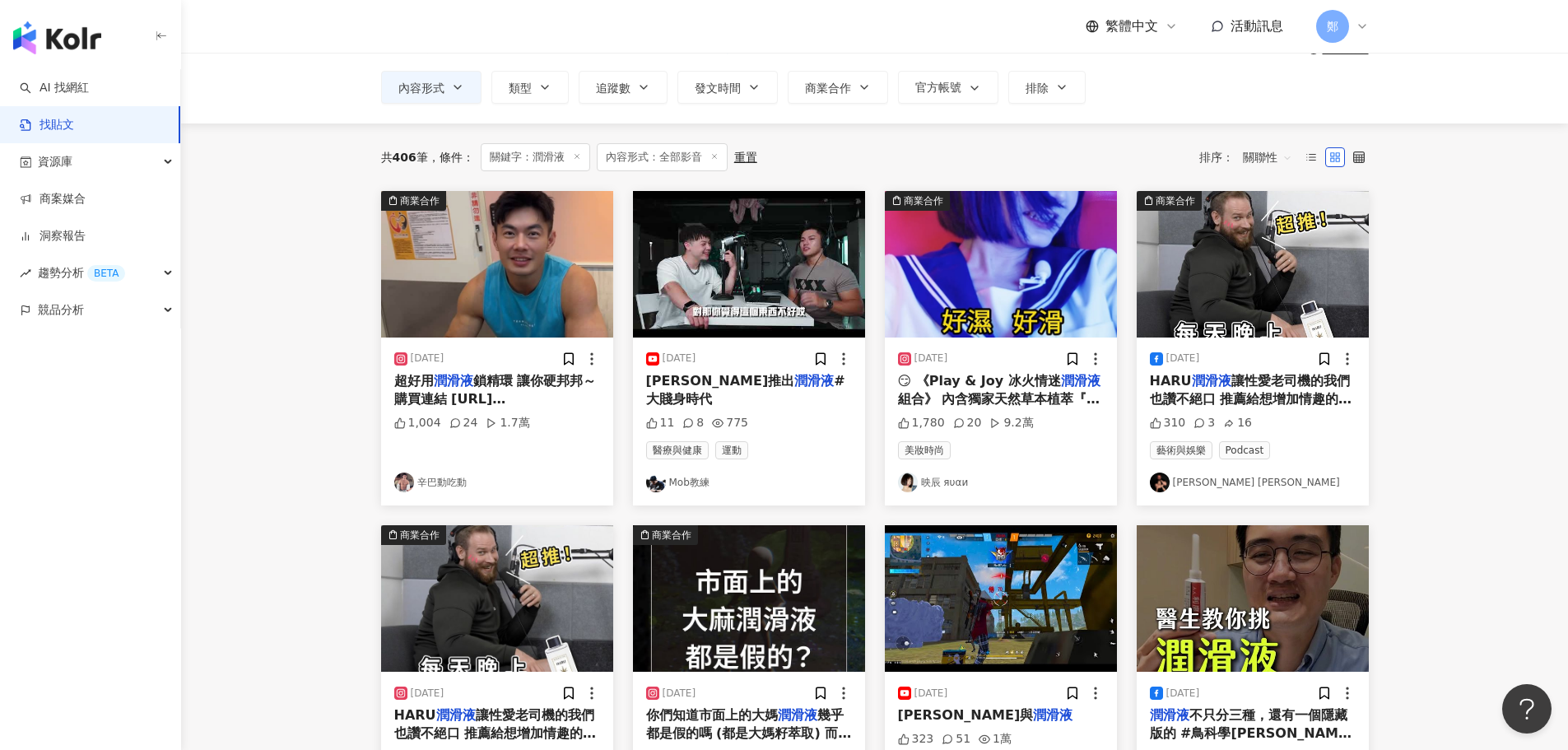
click at [403, 485] on img at bounding box center [404, 483] width 20 height 20
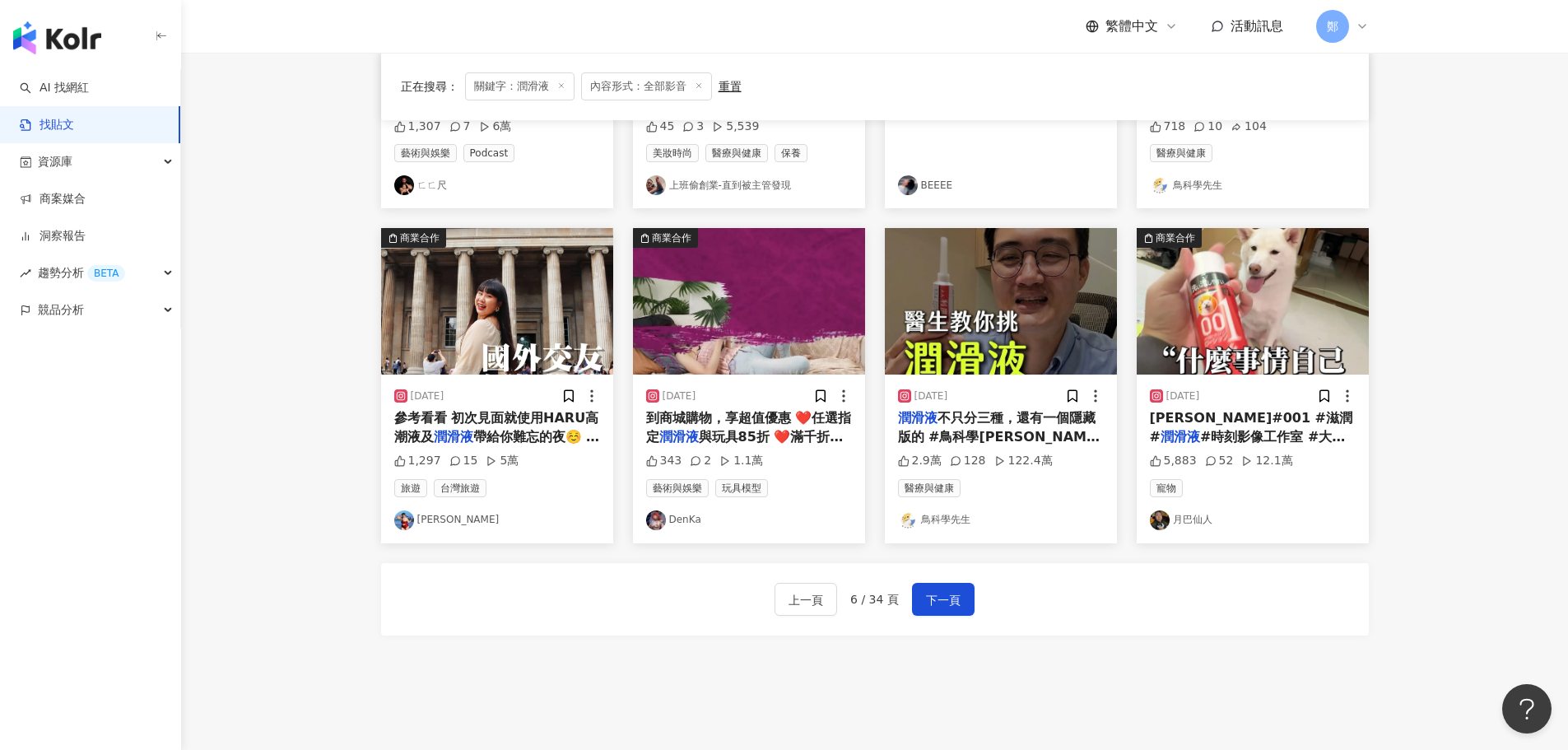
scroll to position [834, 0]
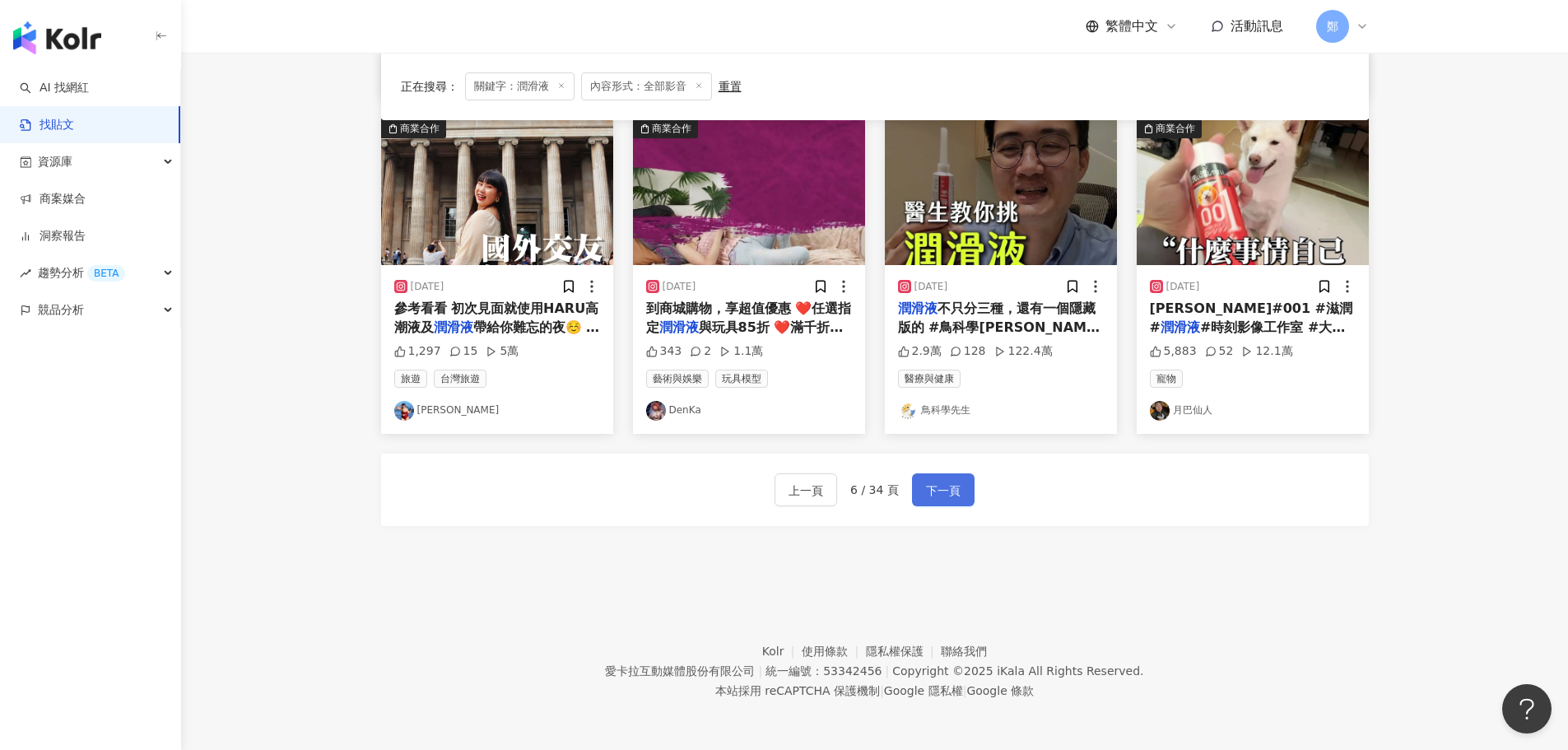
click at [946, 501] on button "下一頁" at bounding box center [943, 490] width 62 height 33
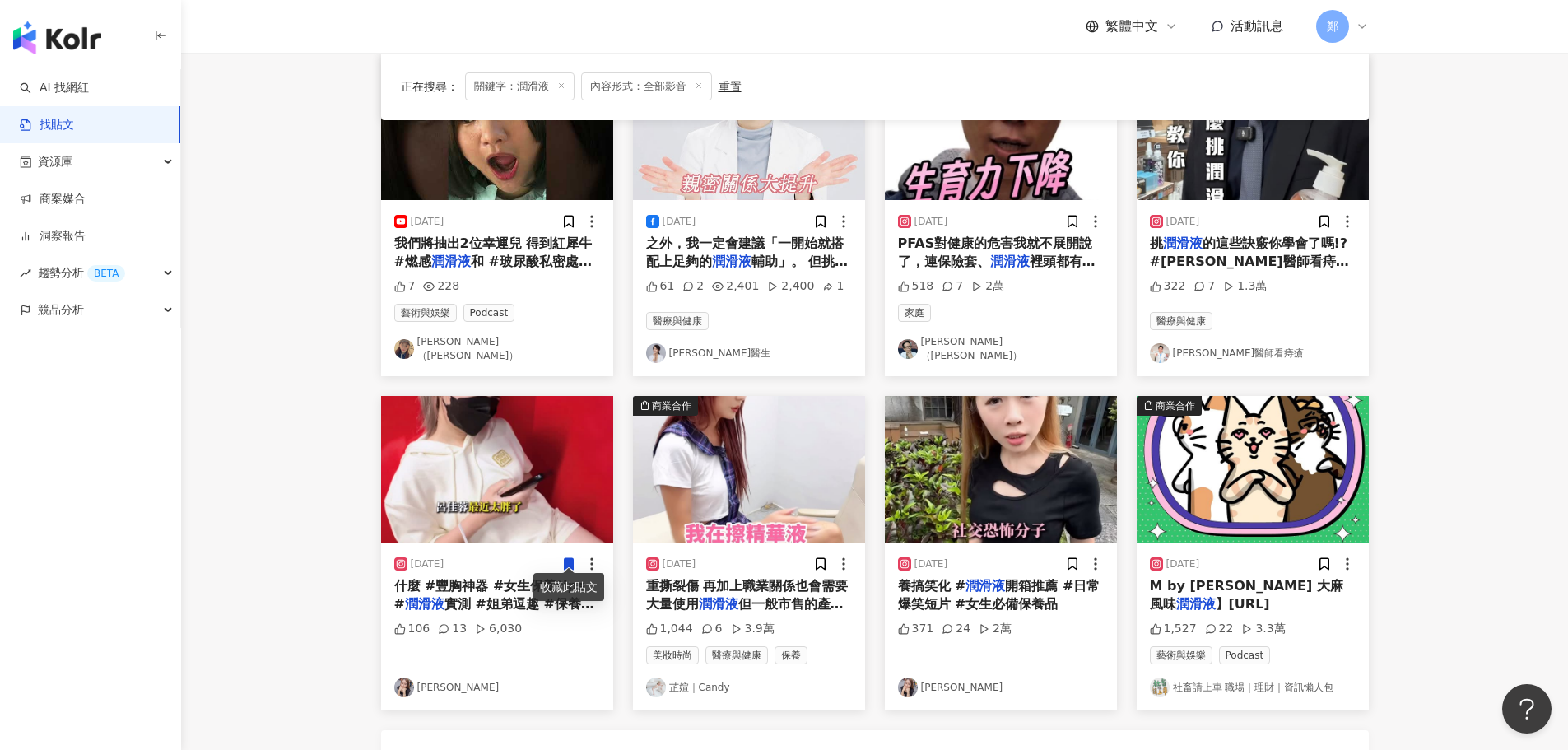
scroll to position [339, 0]
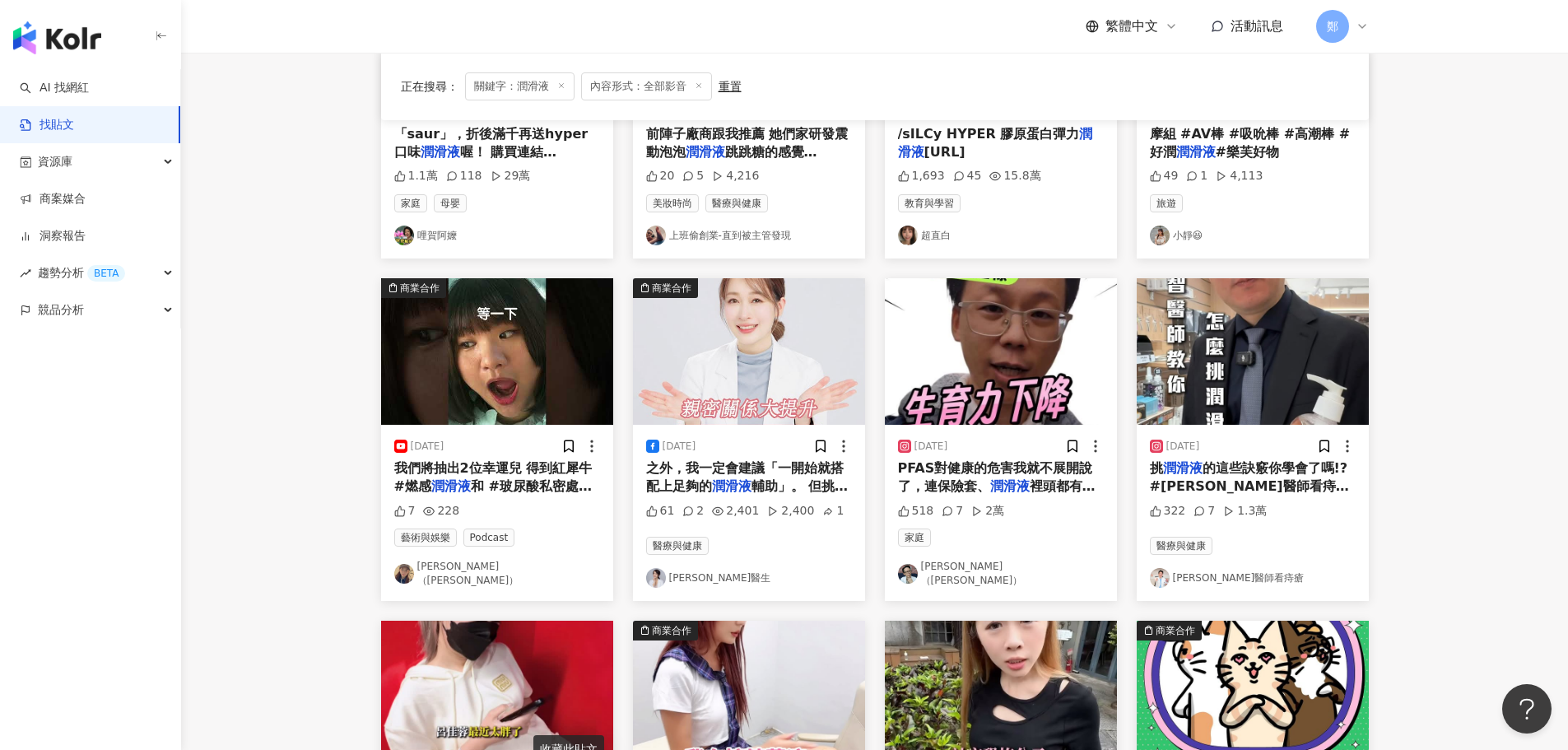
click at [1251, 584] on div "2025/7/15 挑 潤滑液 的這些訣竅你學會了嗎!? #威智醫師看痔瘡 #威智醫師 #醫療 #工具 #用品 #玩具 #知識 322 7 1.3萬 醫療與健…" at bounding box center [1253, 513] width 232 height 176
click at [1227, 574] on link "威智醫師看痔瘡" at bounding box center [1253, 578] width 206 height 20
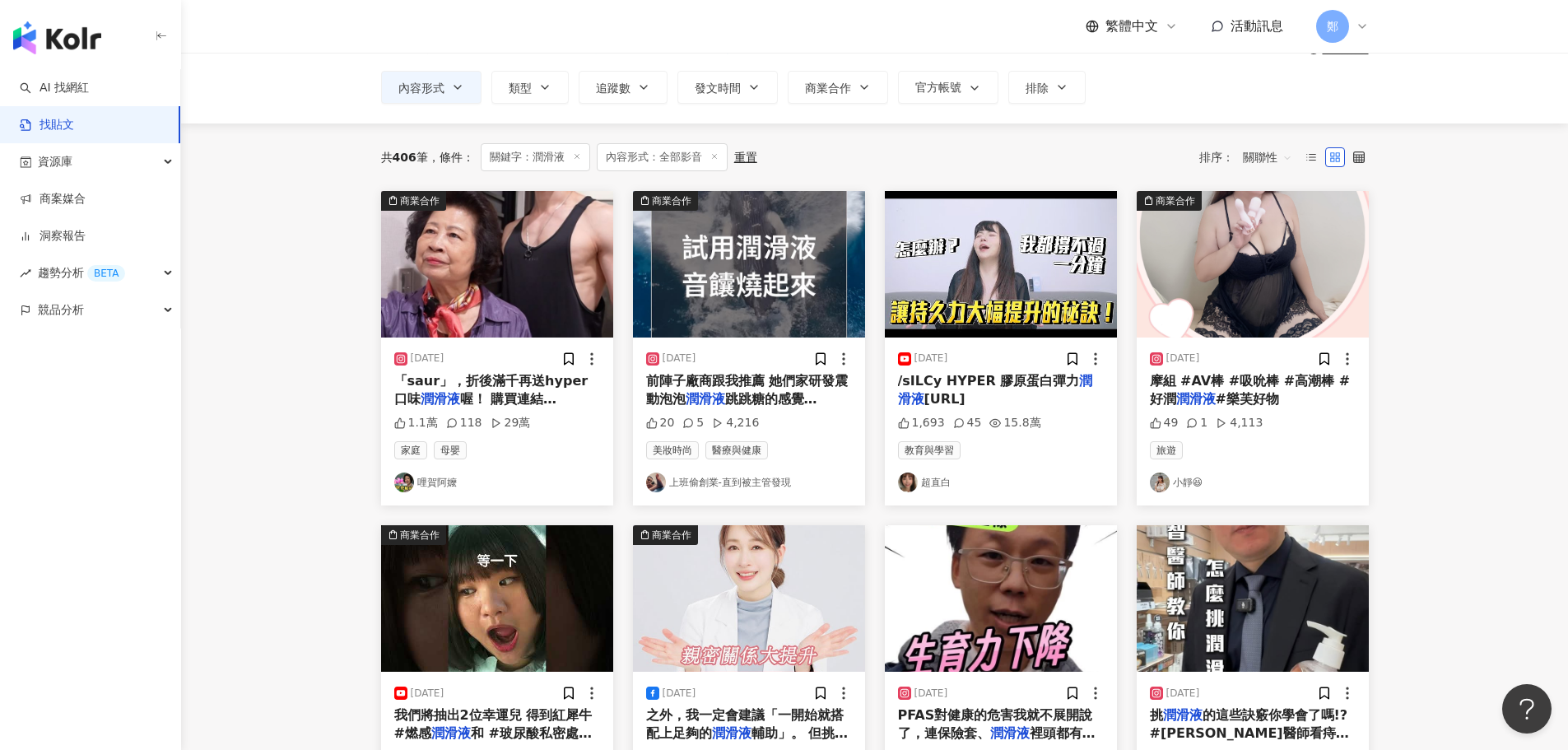
click at [934, 484] on link "超直白" at bounding box center [1001, 483] width 206 height 20
click at [1181, 490] on link "小靜😆" at bounding box center [1253, 483] width 206 height 20
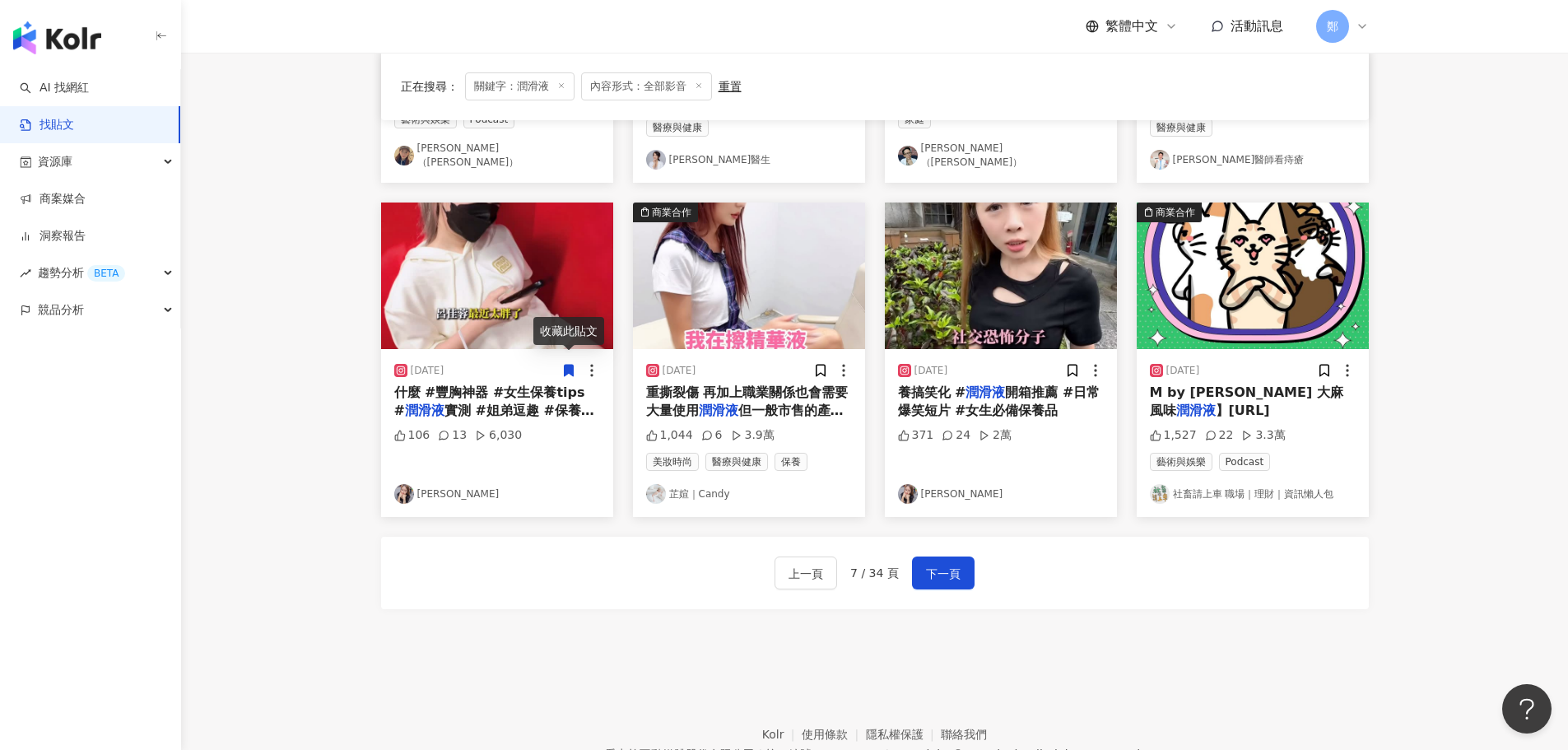
scroll to position [834, 0]
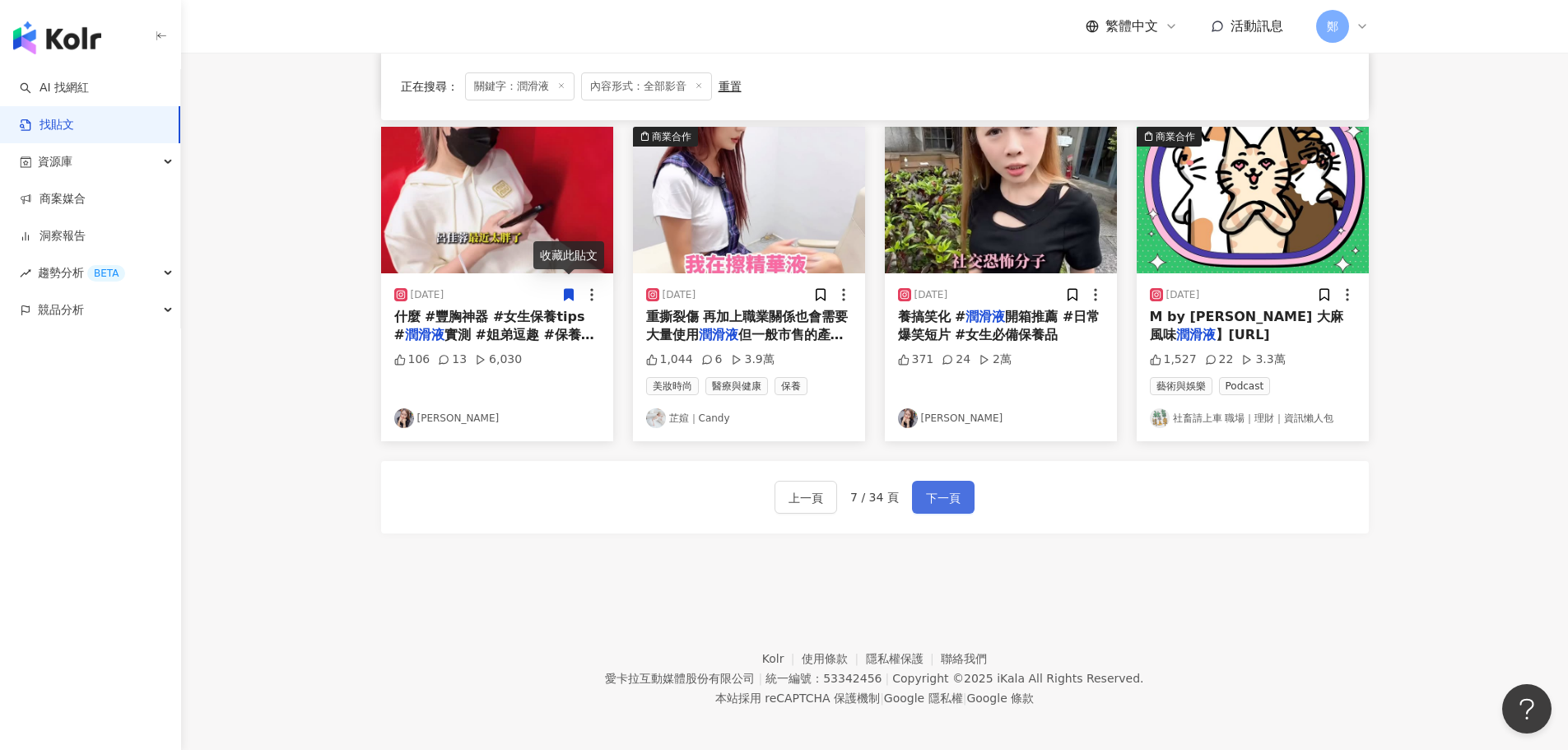
click at [956, 488] on span "下一頁" at bounding box center [943, 498] width 35 height 20
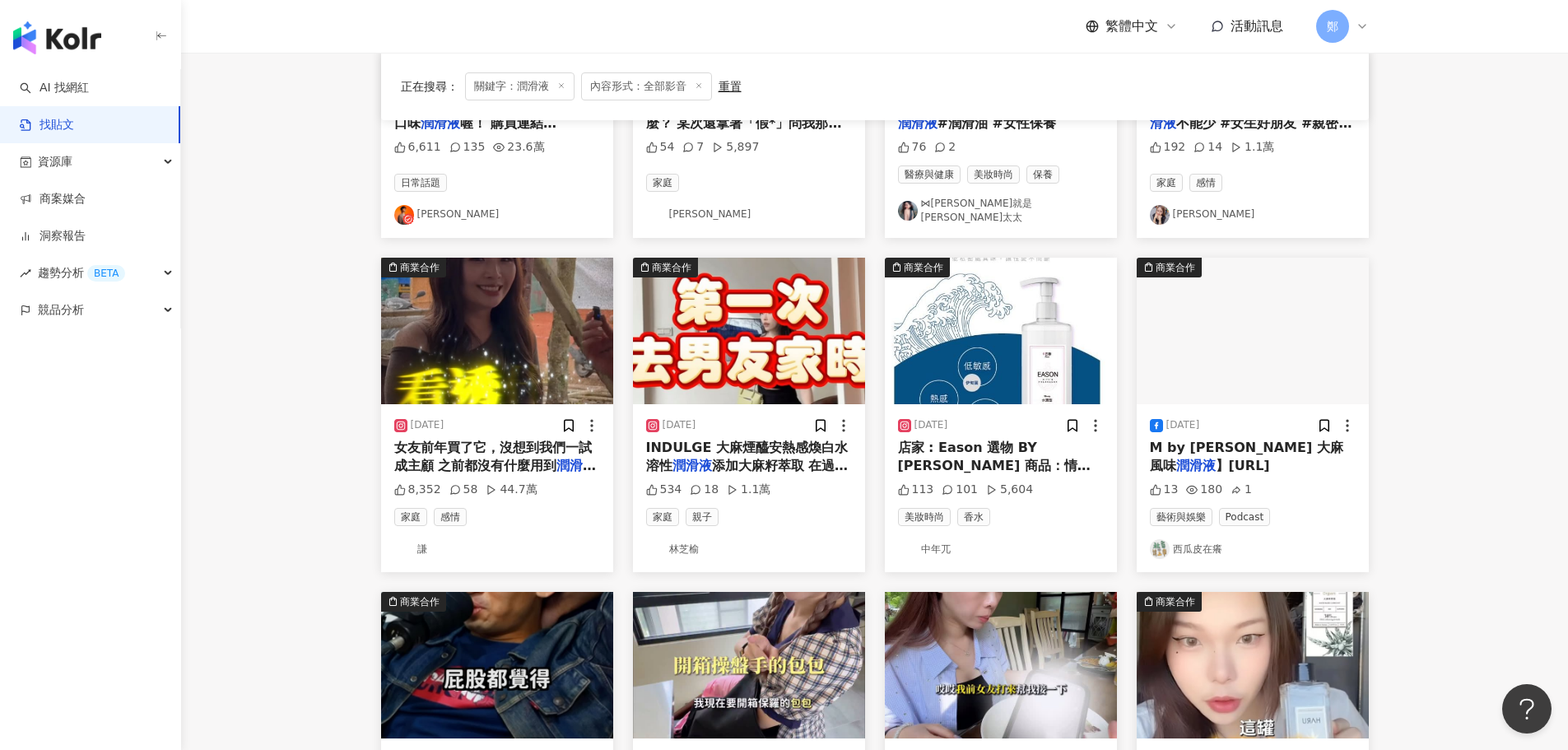
scroll to position [339, 0]
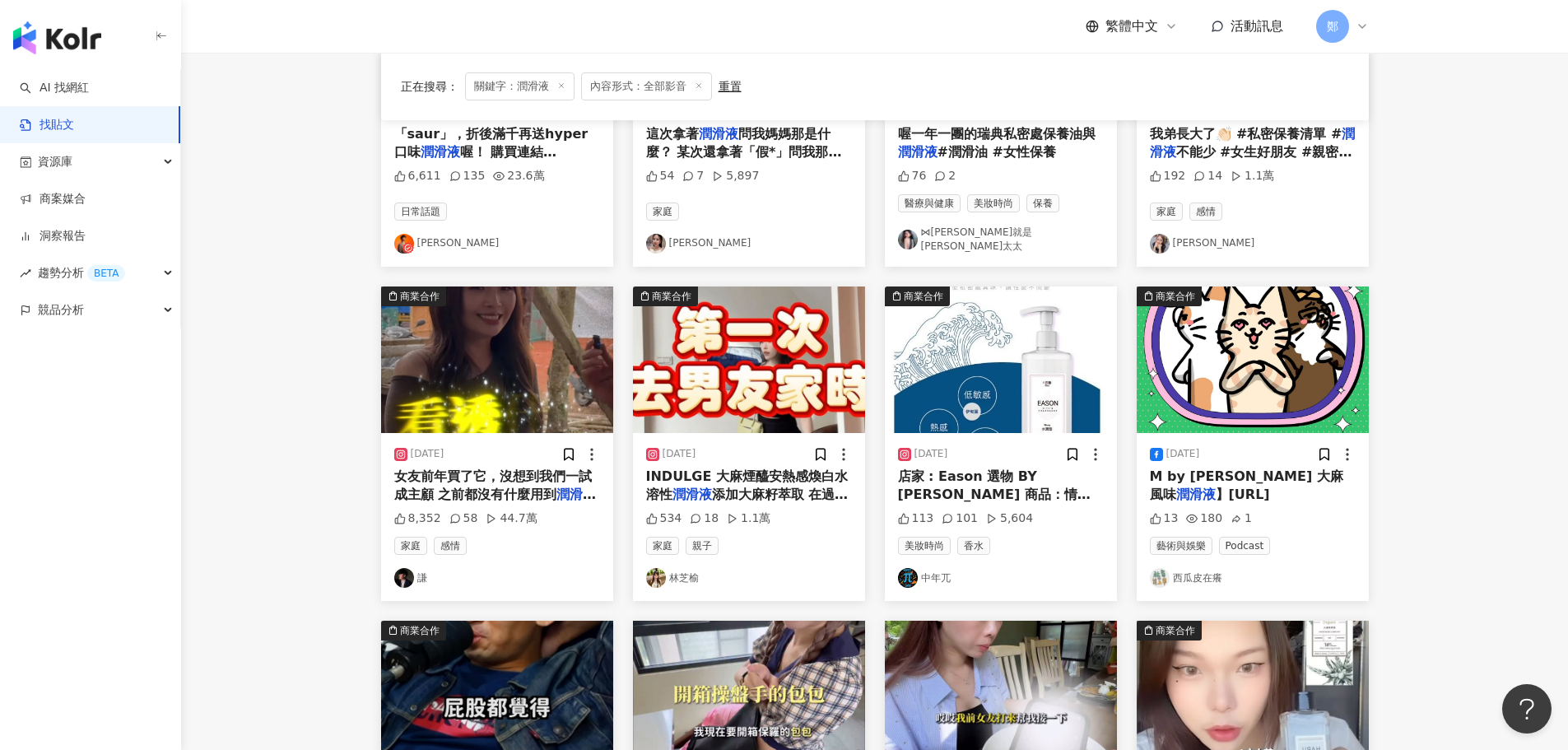
click at [638, 569] on div "2024/3/8 INDULGE 大麻煙醯安熱感煥白水溶性 潤滑液 添加大麻籽萃取 在過程中會覺得酥 534 18 1.1萬 家庭 親子 林芝榆" at bounding box center [749, 517] width 232 height 168
click at [654, 569] on img at bounding box center [656, 578] width 20 height 20
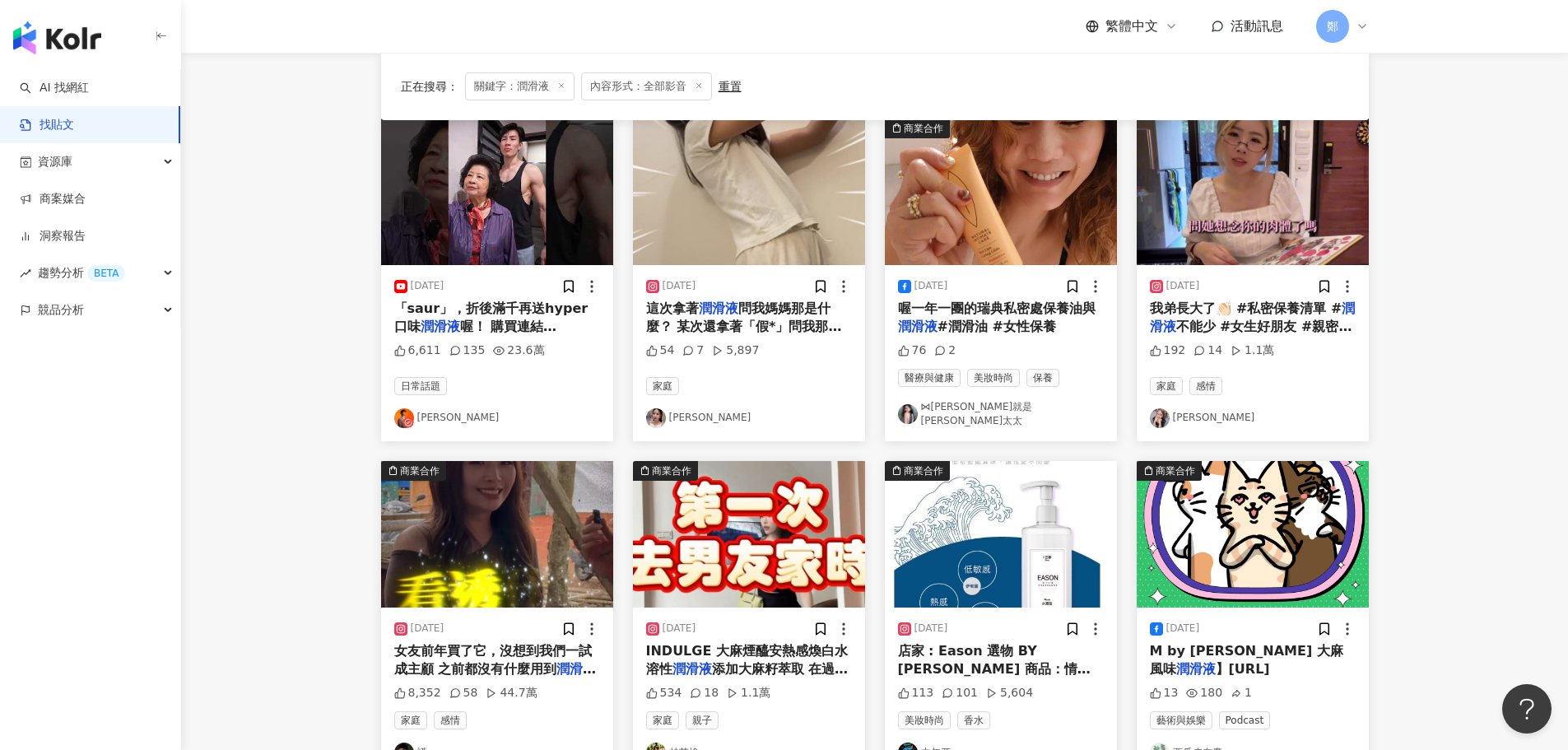
scroll to position [0, 0]
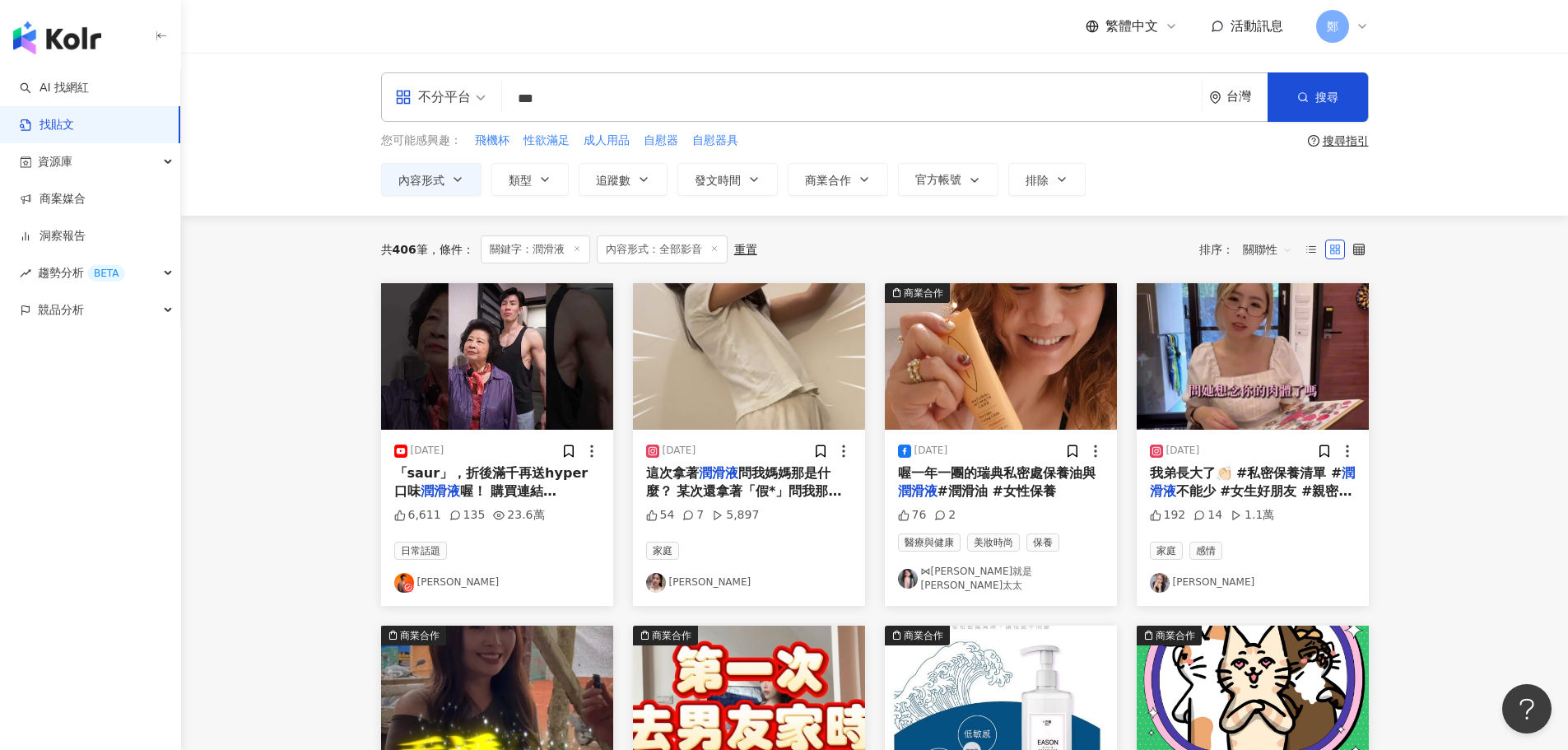
click at [304, 348] on main "不分平台 *** 台灣 搜尋 您可能感興趣： 飛機杯 性欲滿足 成人用品 自慰器 自慰器具 搜尋指引 內容形式 類型 追蹤數 發文時間 商業合作 官方帳號 排…" at bounding box center [874, 730] width 1387 height 1356
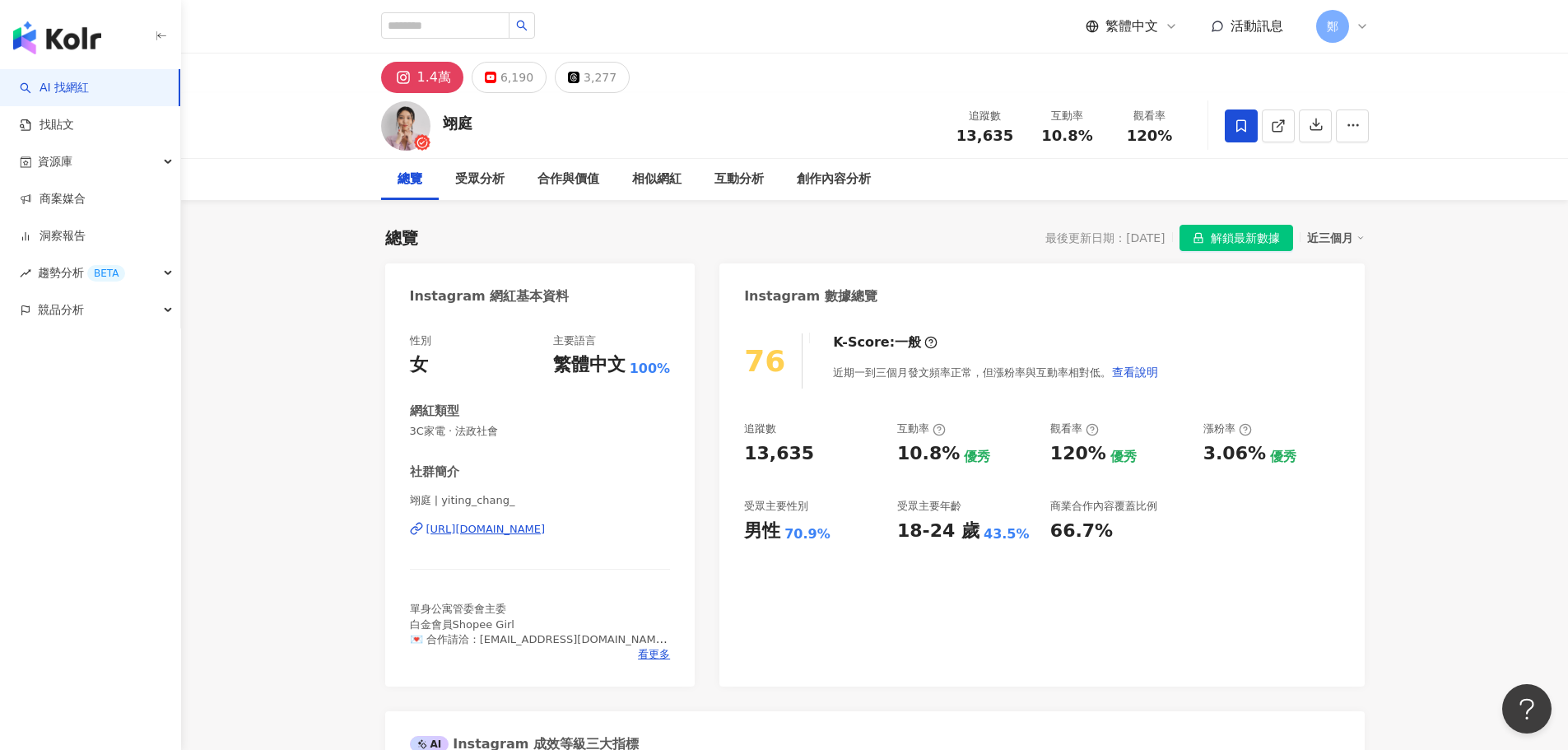
click at [546, 528] on div "https://www.instagram.com/yiting_chang_/" at bounding box center [486, 529] width 119 height 15
click at [1231, 124] on span at bounding box center [1241, 126] width 33 height 33
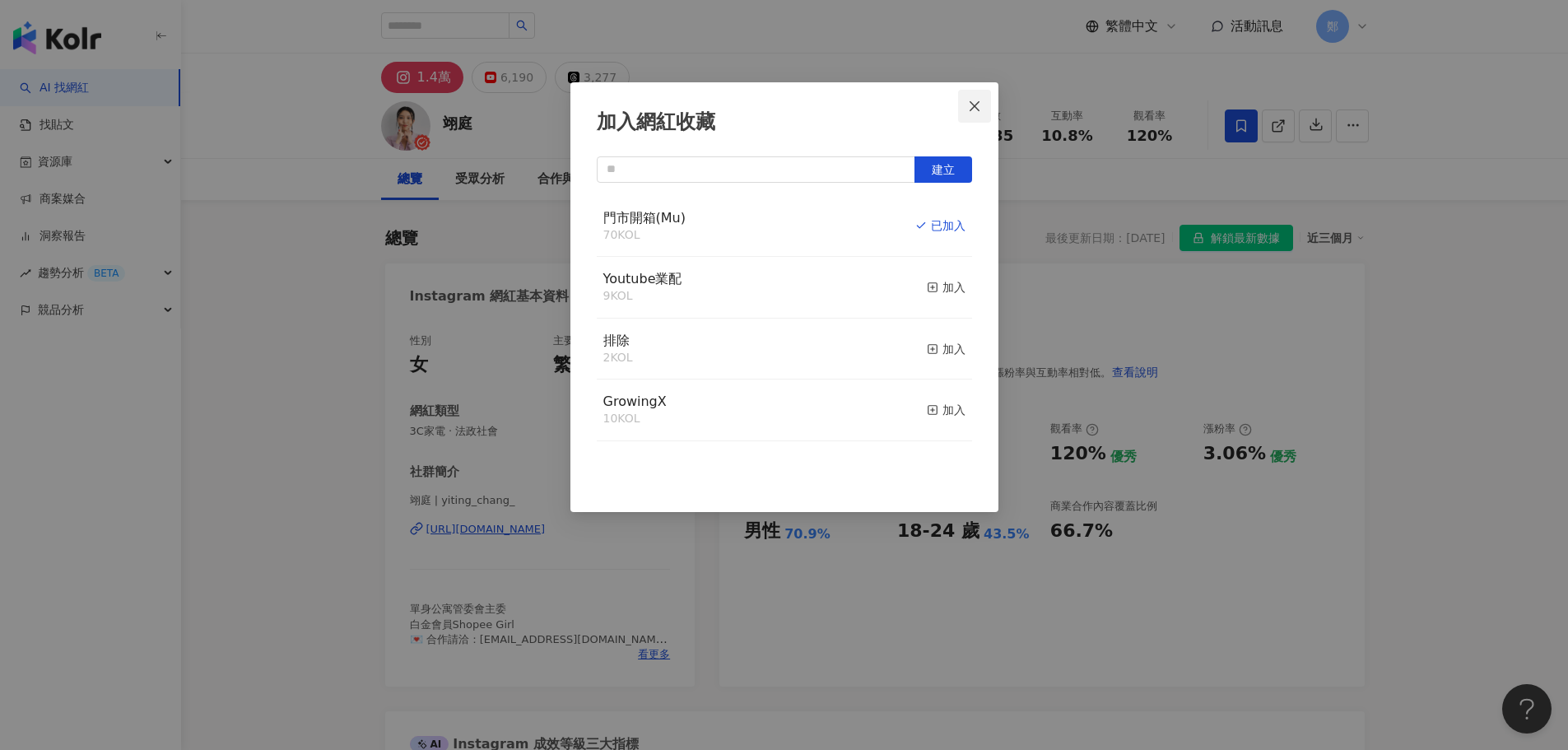
click at [978, 106] on icon "close" at bounding box center [974, 106] width 13 height 13
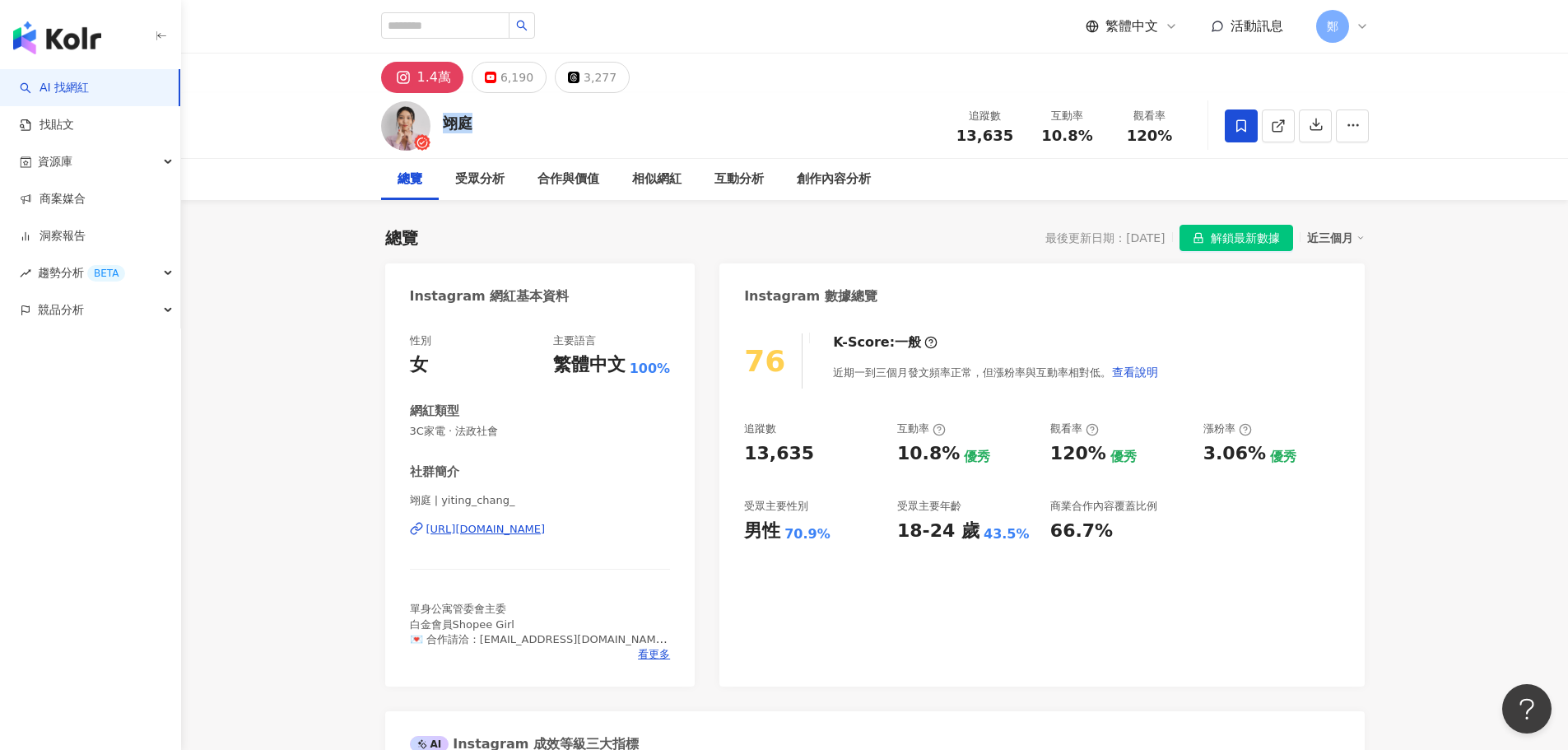
drag, startPoint x: 450, startPoint y: 118, endPoint x: 475, endPoint y: 118, distance: 25.0
click at [475, 118] on div "翊庭 追蹤數 13,635 互動率 10.8% 觀看率 120%" at bounding box center [874, 125] width 1053 height 65
copy div "翊庭"
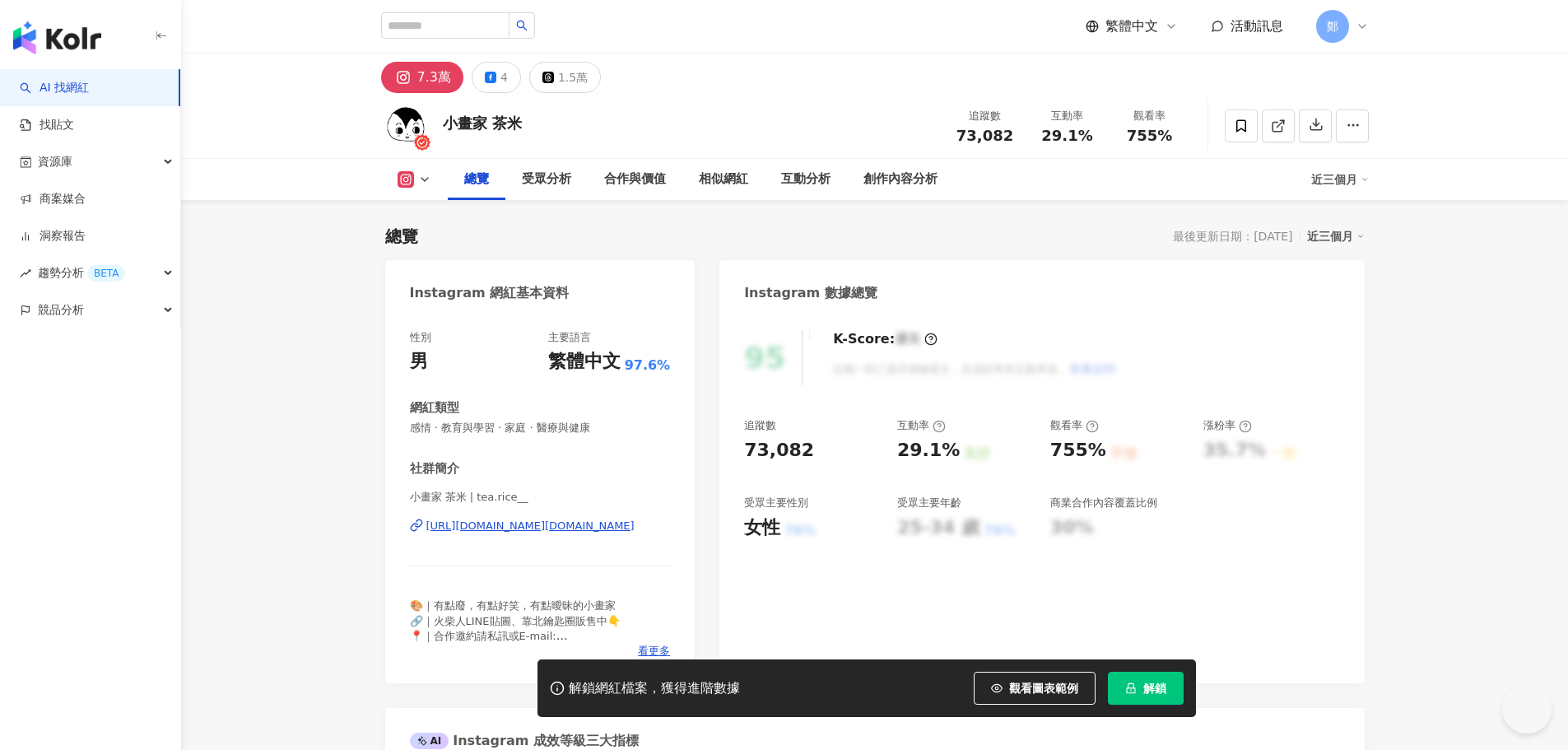
click at [540, 525] on div "[URL][DOMAIN_NAME][DOMAIN_NAME]" at bounding box center [531, 526] width 208 height 15
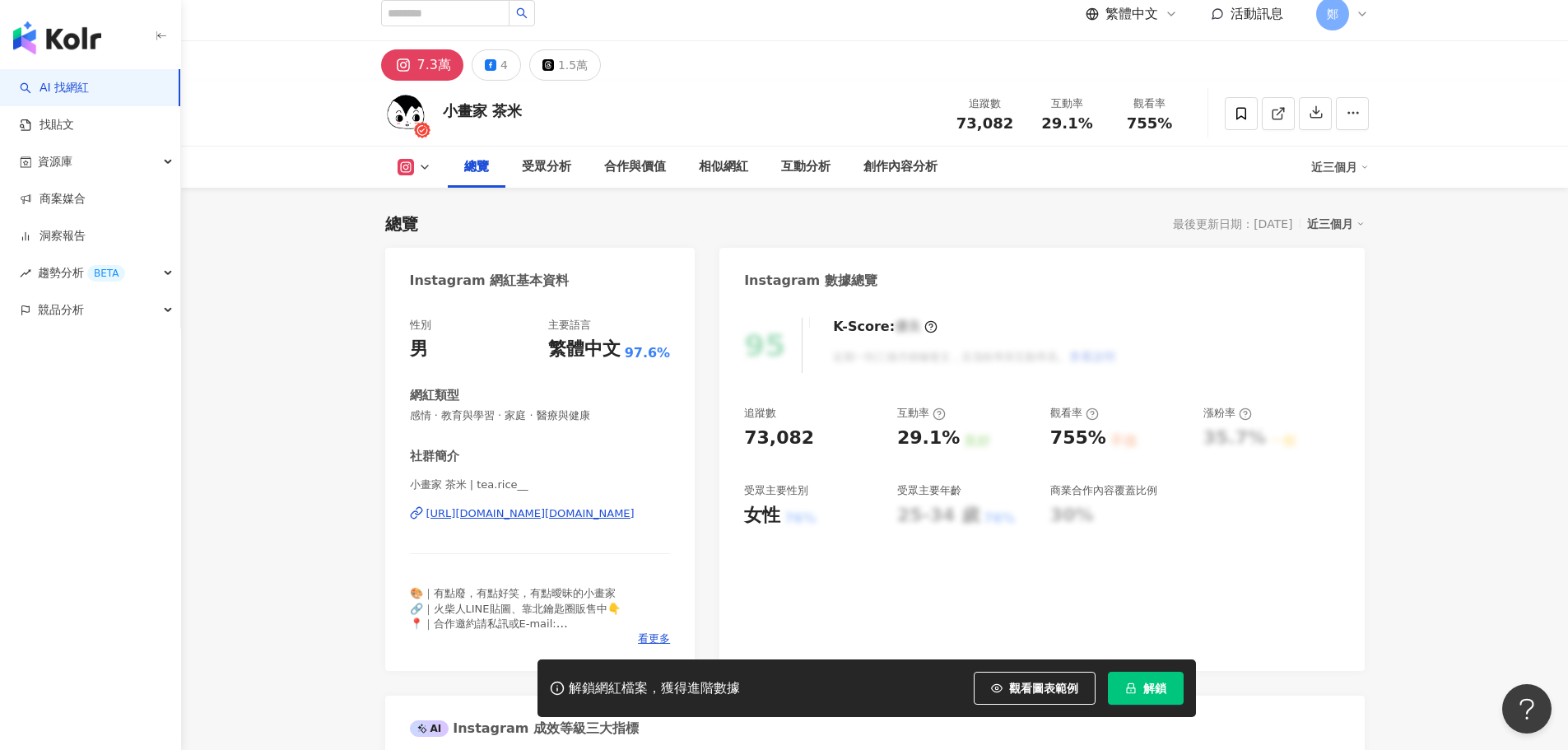
scroll to position [494, 0]
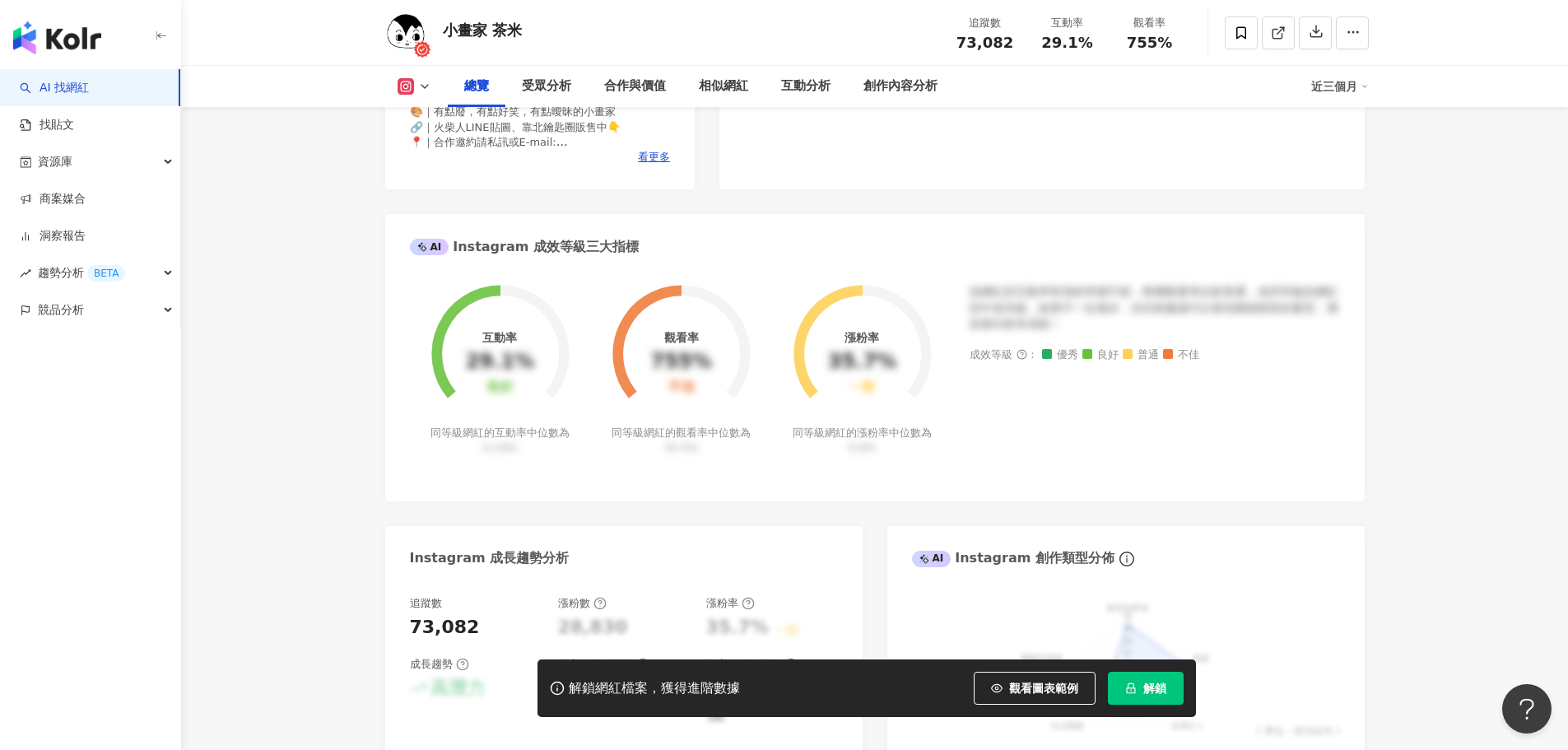
click at [1158, 693] on span "解鎖" at bounding box center [1155, 689] width 23 height 13
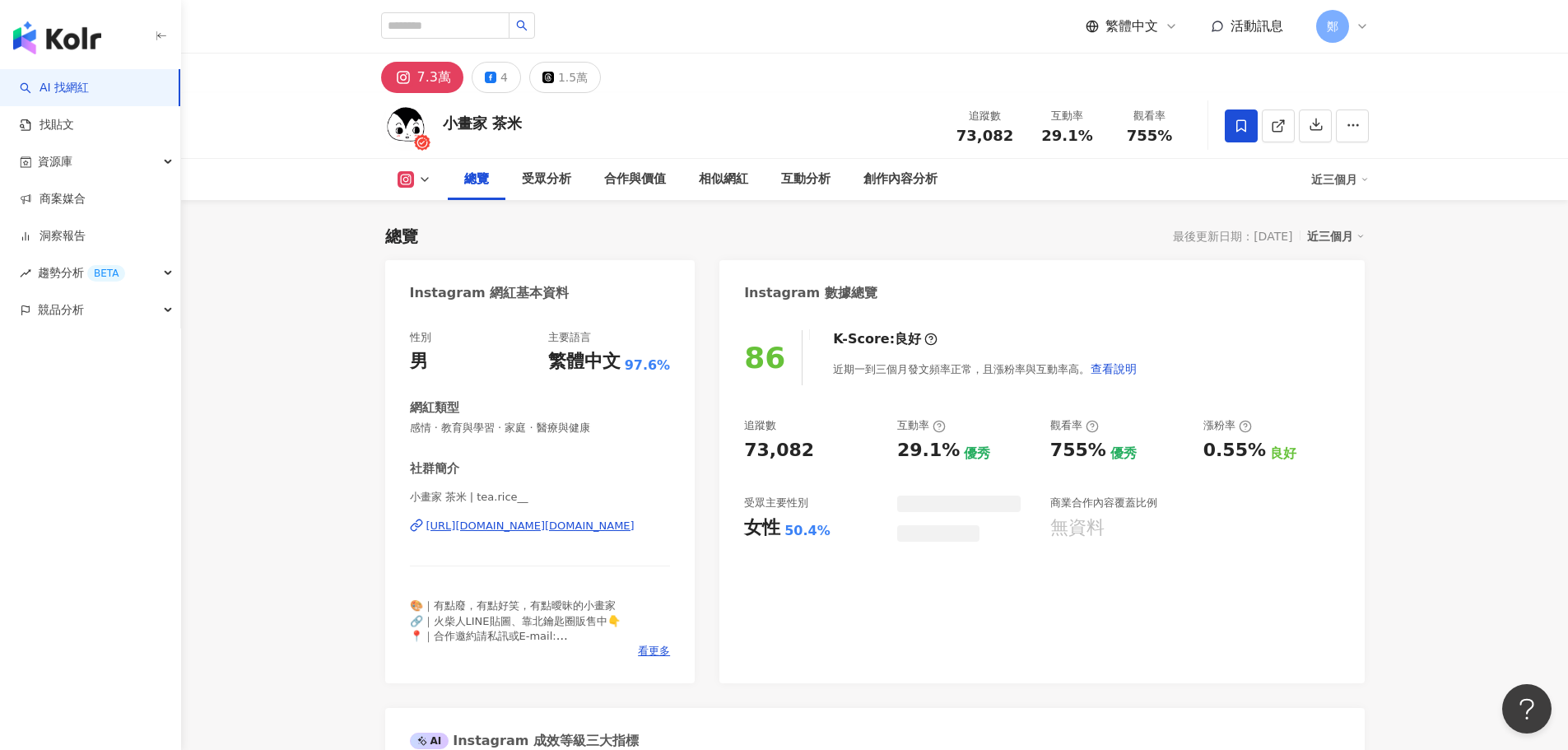
click at [1225, 134] on span at bounding box center [1241, 126] width 33 height 33
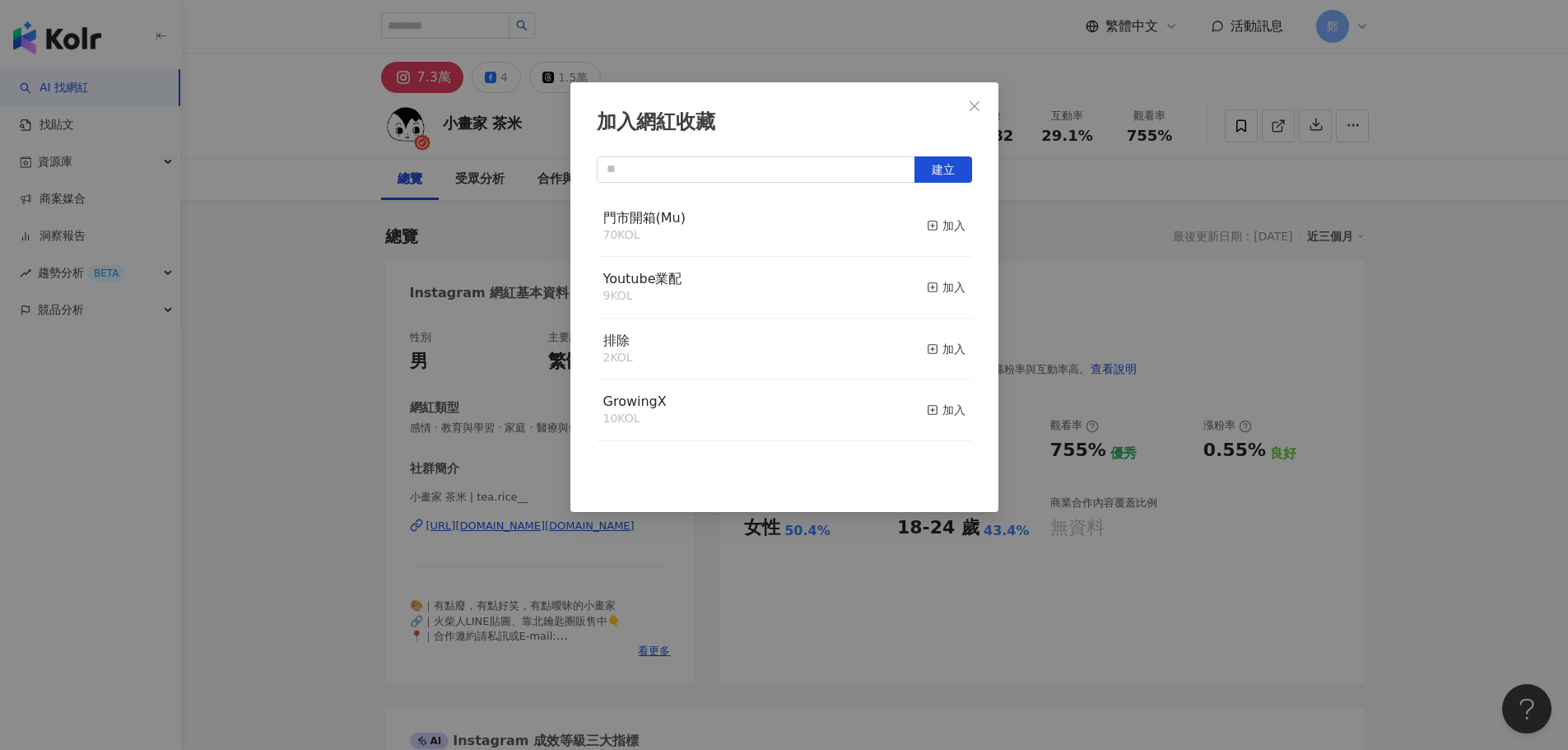
click at [923, 229] on div "加入網紅收藏 建立 門市開箱(Mu) 70 KOL 加入 Youtube業配 9 KOL 加入 排除 2 KOL 加入 GrowingX 10 KOL 加入" at bounding box center [784, 375] width 1568 height 750
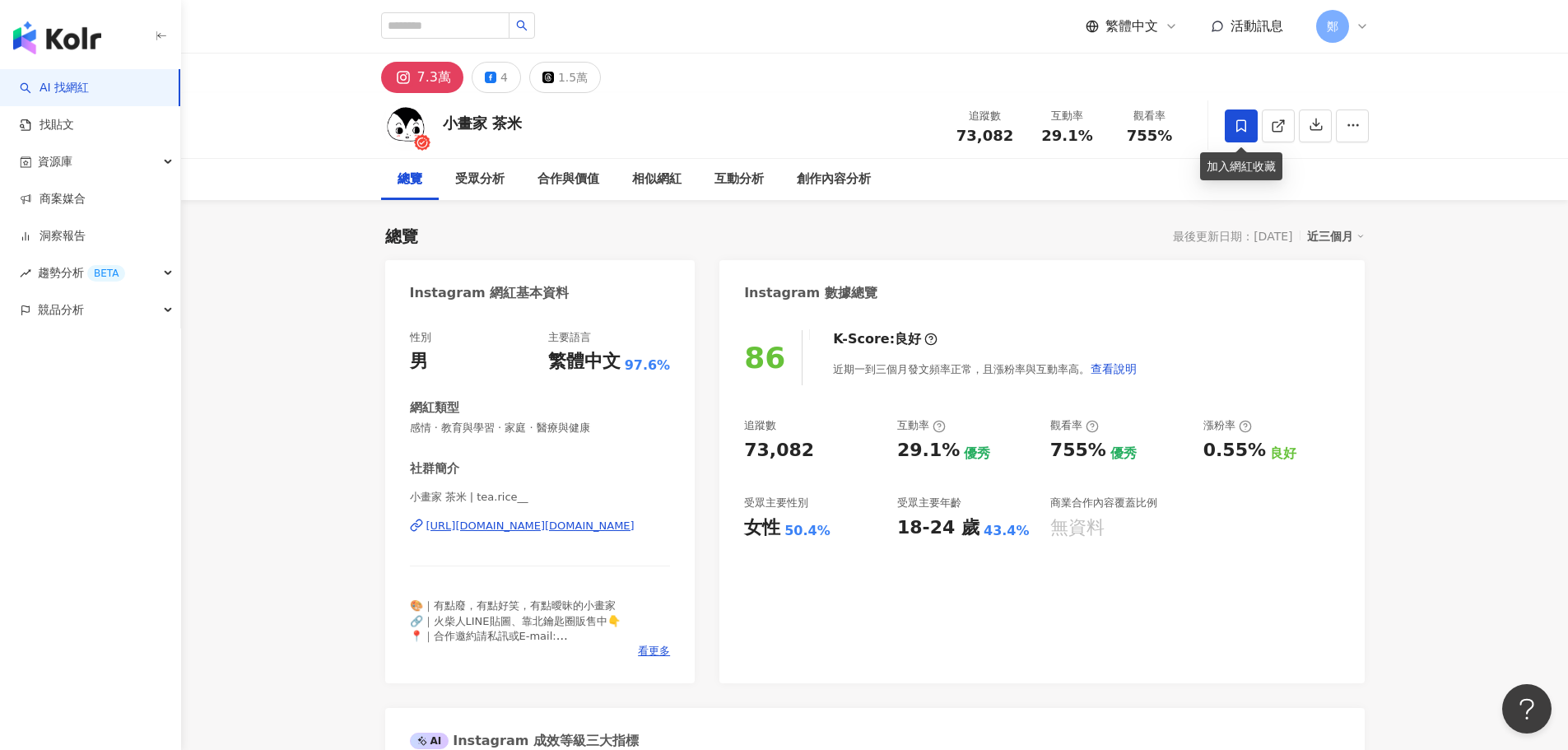
click at [1239, 123] on icon at bounding box center [1241, 126] width 15 height 15
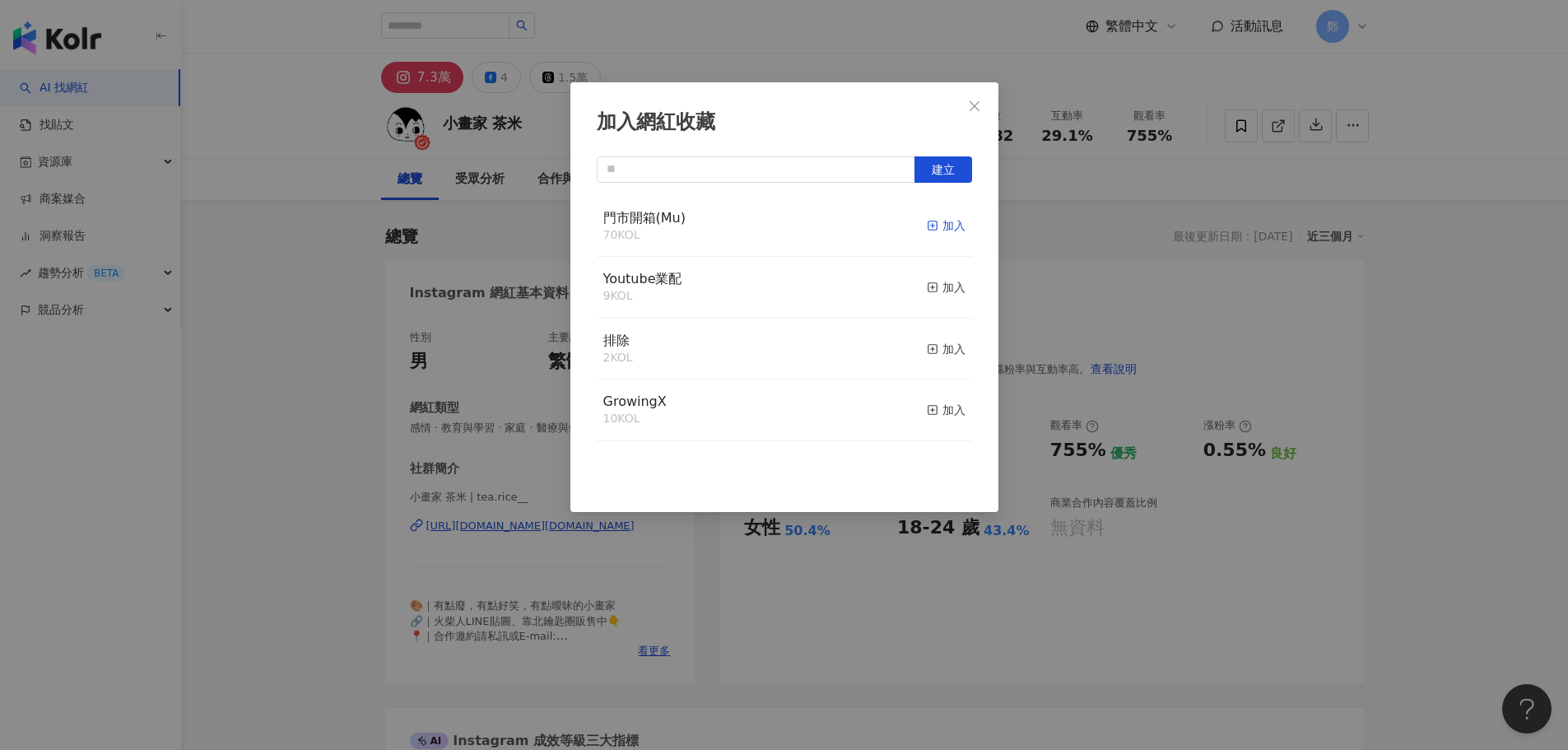
click at [932, 231] on div "加入" at bounding box center [946, 225] width 38 height 18
click at [975, 98] on button "Close" at bounding box center [974, 106] width 33 height 33
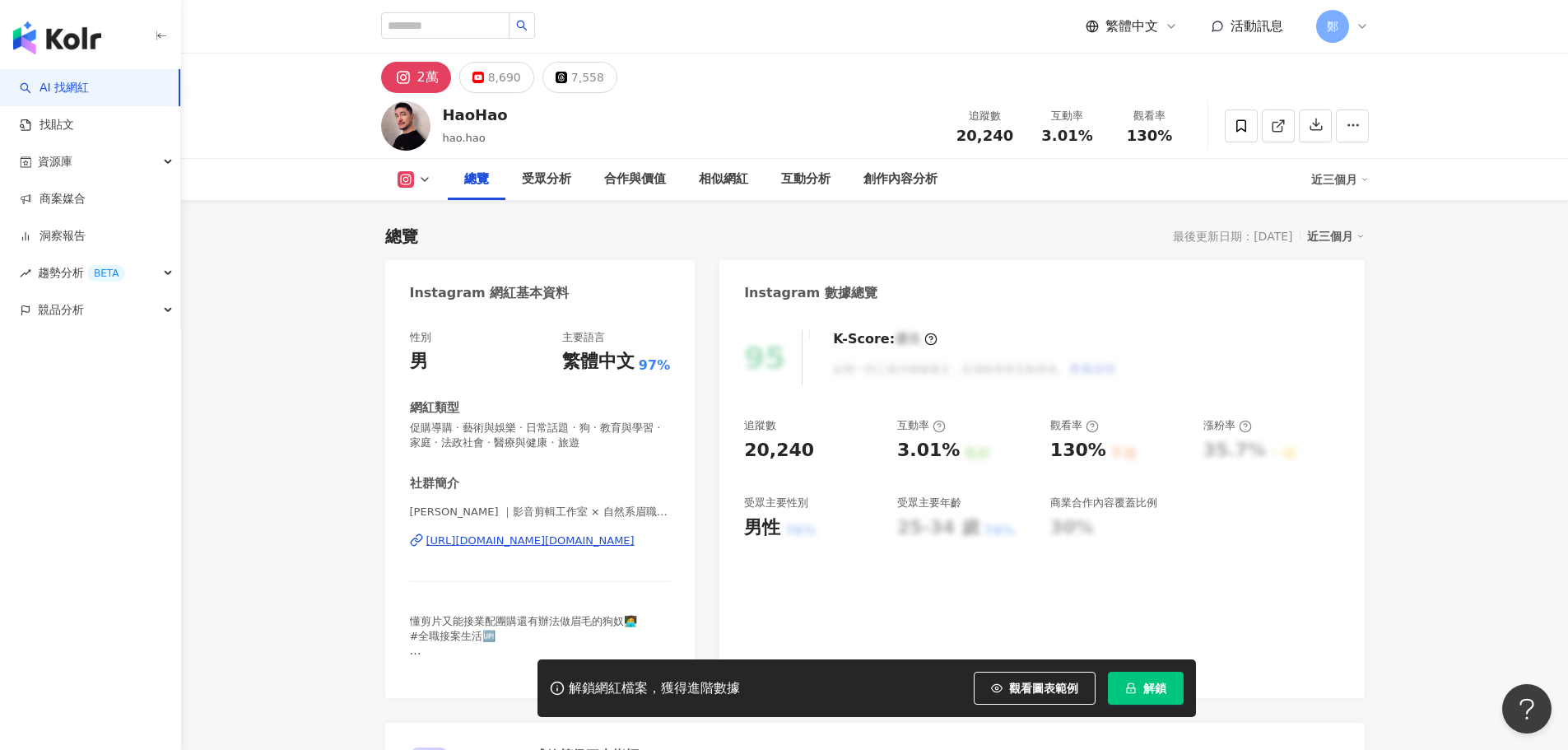
click at [465, 545] on div "[URL][DOMAIN_NAME][DOMAIN_NAME]" at bounding box center [531, 541] width 208 height 15
click at [1140, 687] on button "解鎖" at bounding box center [1145, 688] width 76 height 33
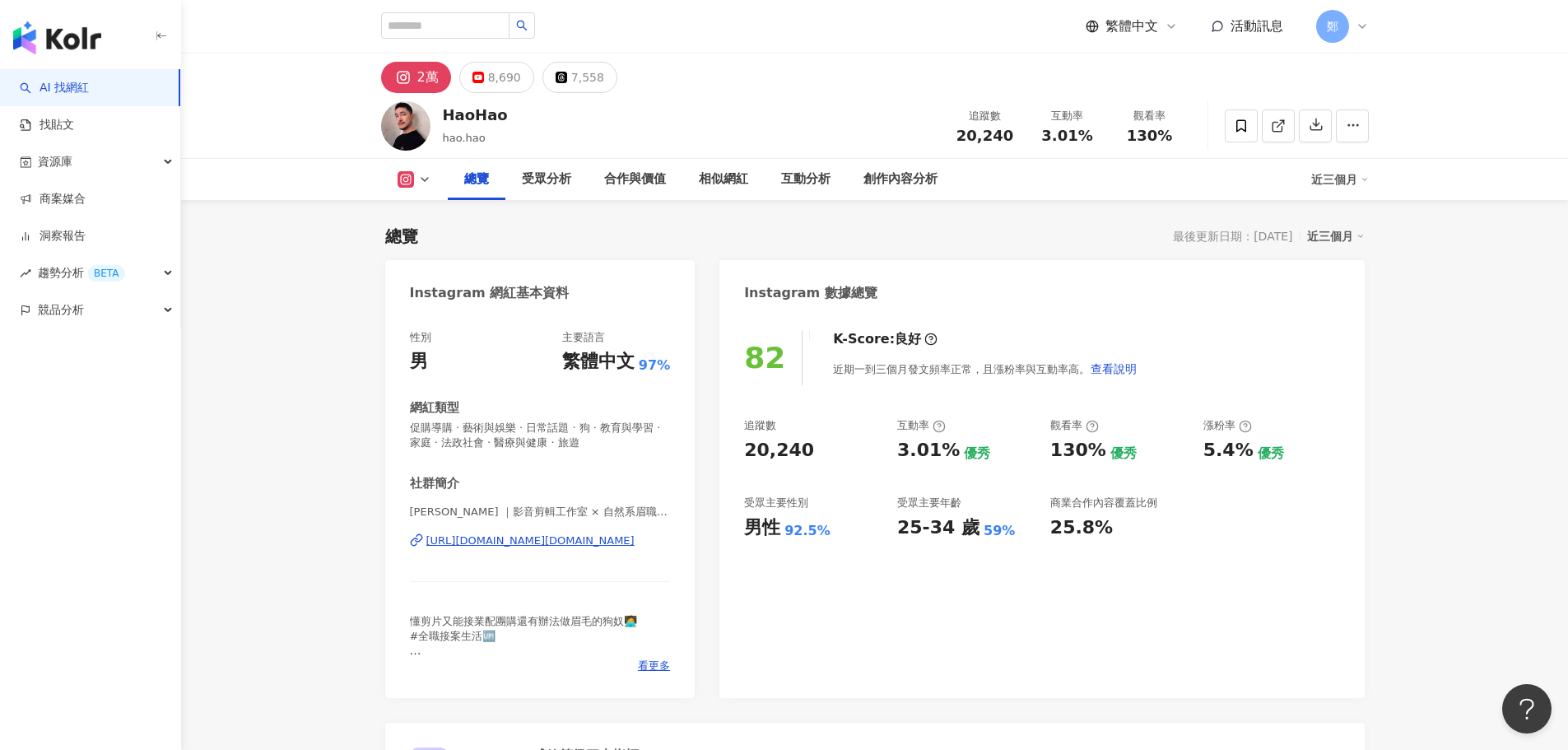
click at [1239, 115] on span at bounding box center [1241, 126] width 33 height 33
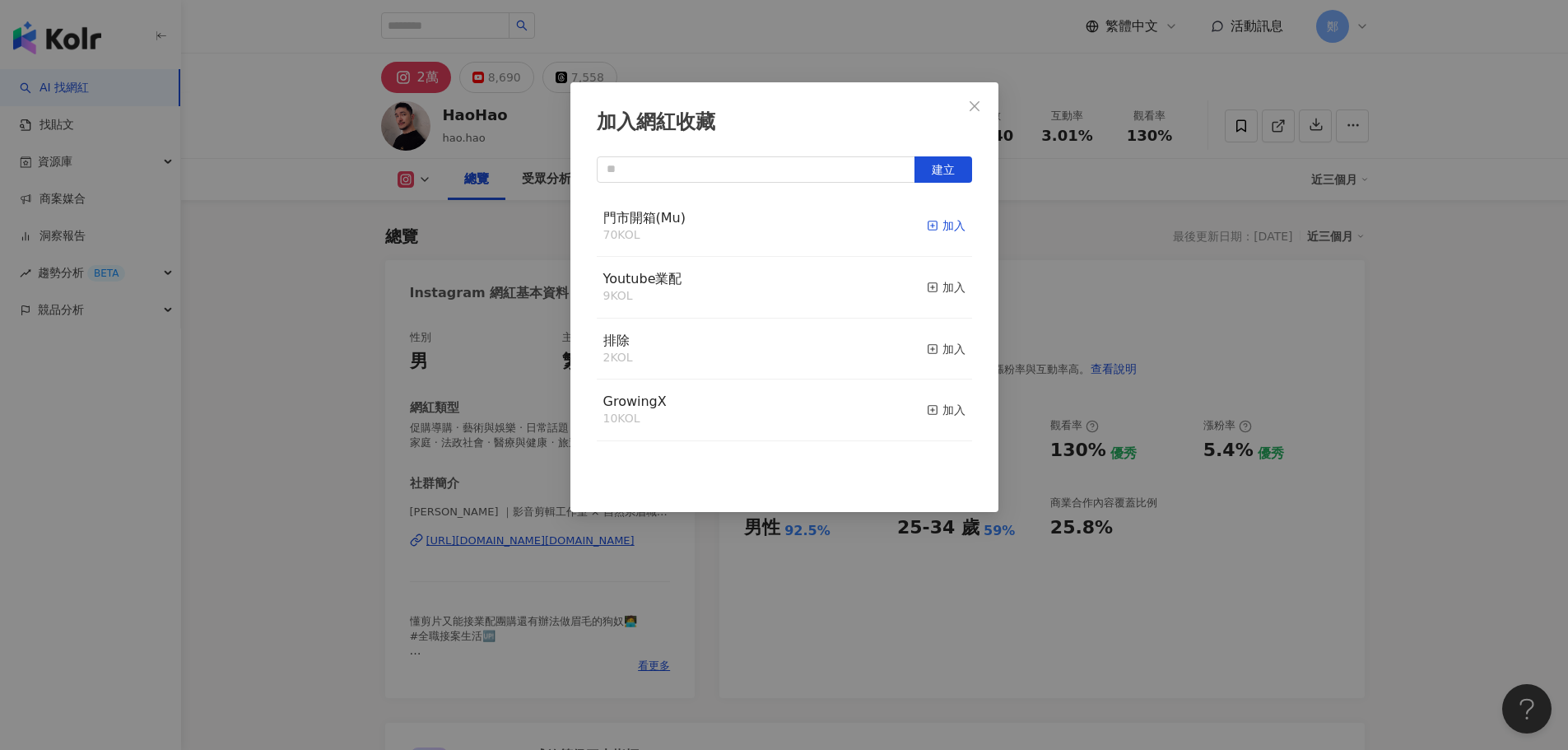
click at [943, 229] on div "加入" at bounding box center [946, 225] width 38 height 18
click at [976, 108] on icon "close" at bounding box center [974, 106] width 13 height 13
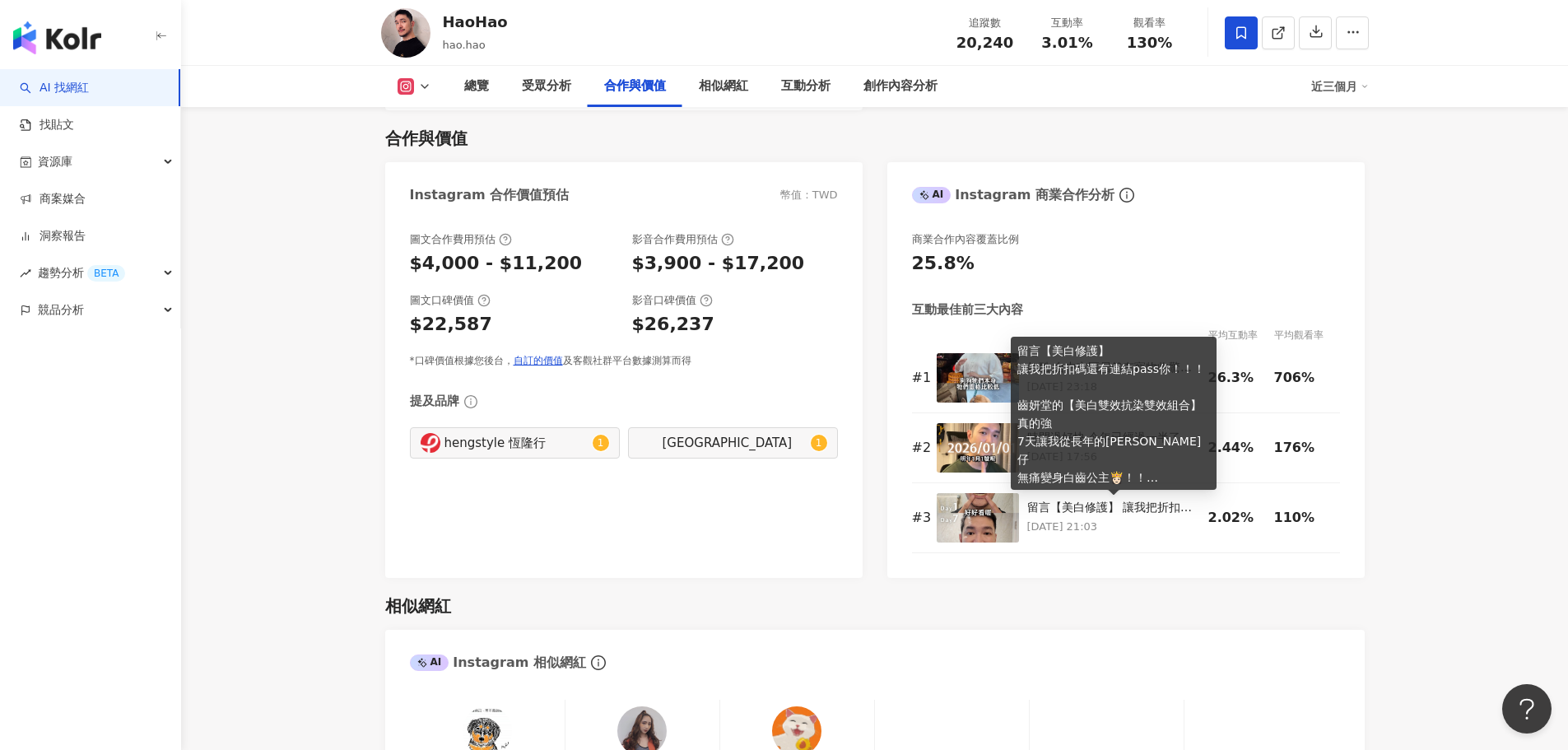
scroll to position [2718, 0]
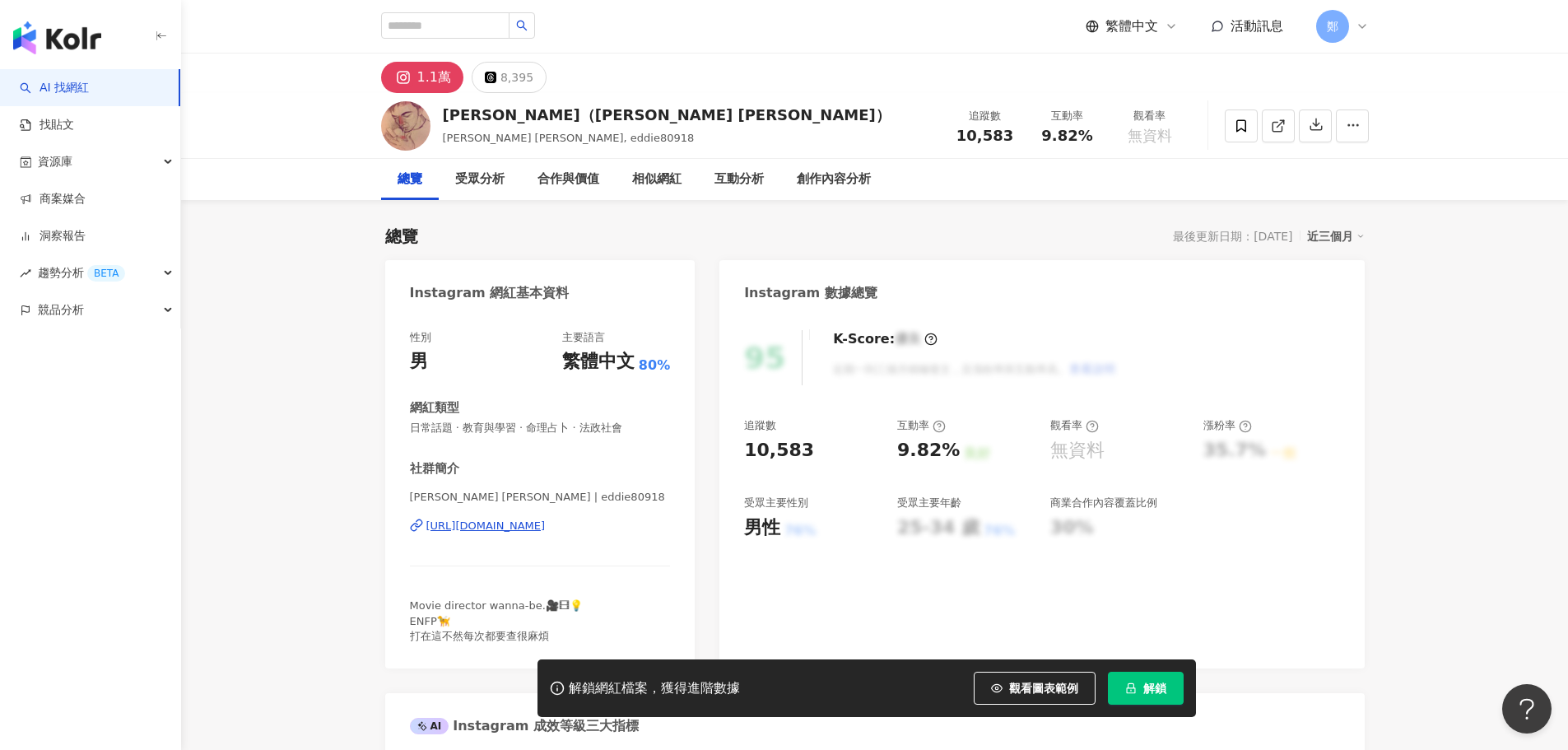
click at [546, 526] on div "[URL][DOMAIN_NAME]" at bounding box center [486, 526] width 119 height 15
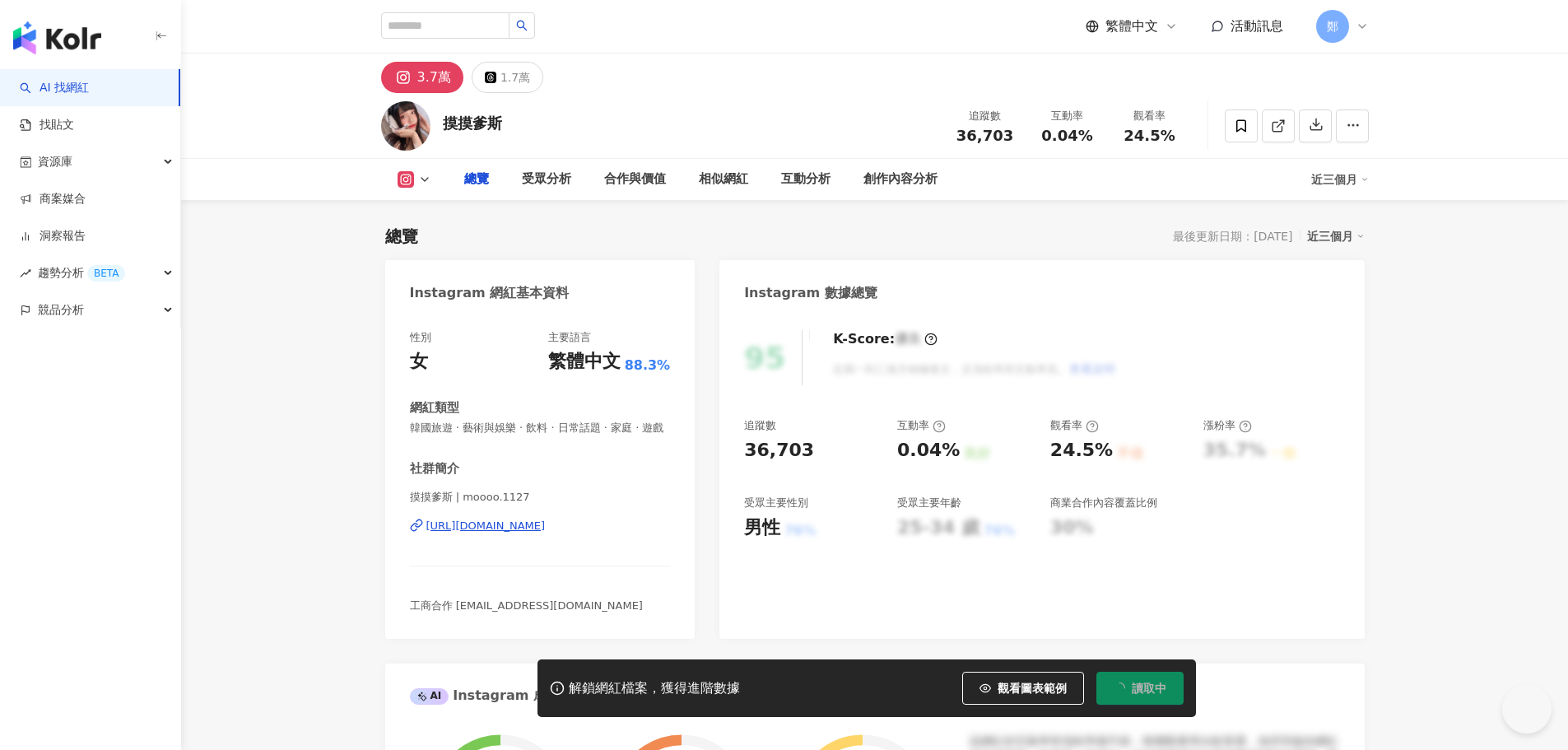
click at [545, 533] on div "摸摸爹斯 | moooo.1127 [URL][DOMAIN_NAME]" at bounding box center [540, 538] width 261 height 96
click at [545, 534] on div "https://www.instagram.com/moooo.1127/" at bounding box center [486, 526] width 119 height 15
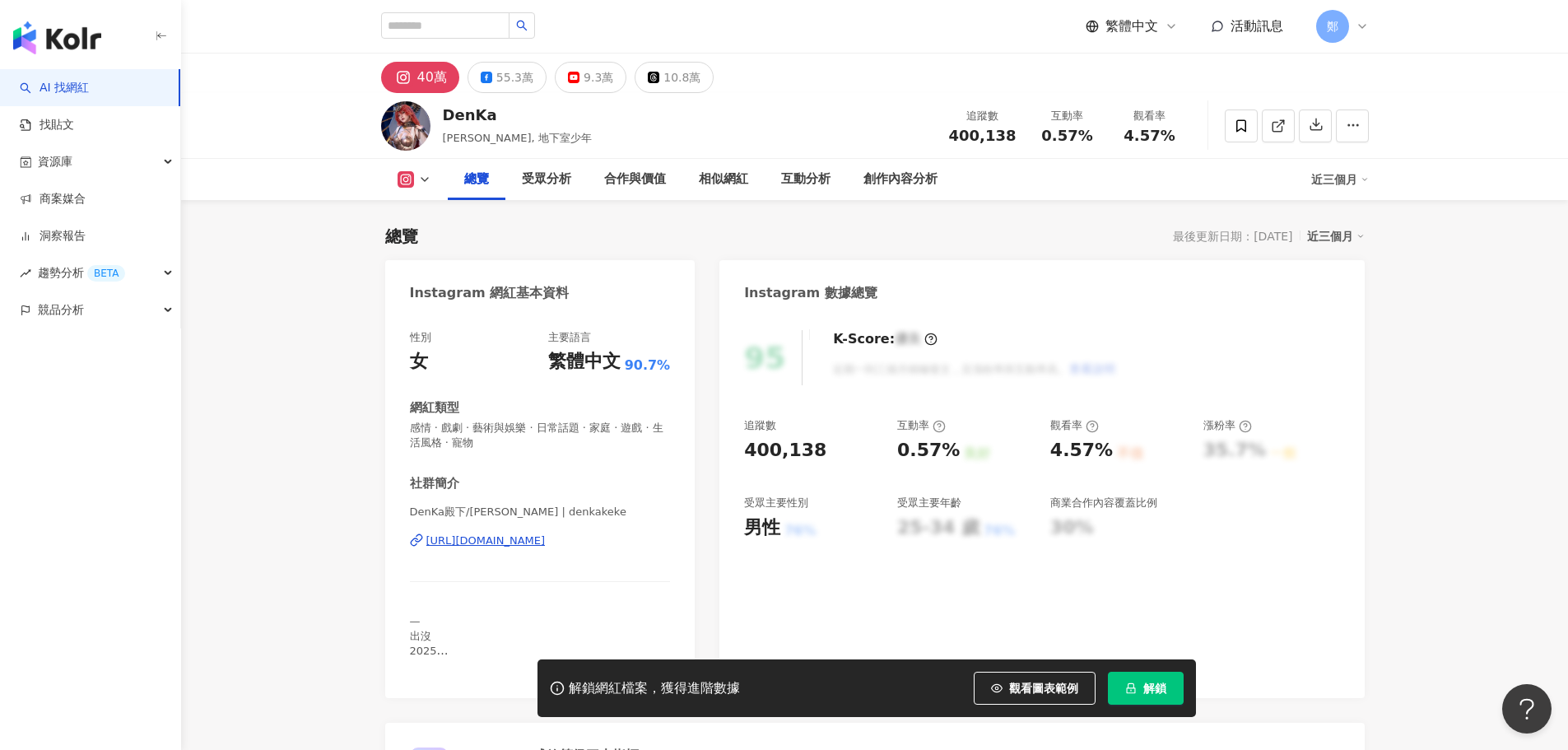
click at [546, 544] on div "[URL][DOMAIN_NAME]" at bounding box center [486, 541] width 119 height 15
click at [546, 541] on div "[URL][DOMAIN_NAME]" at bounding box center [486, 541] width 119 height 15
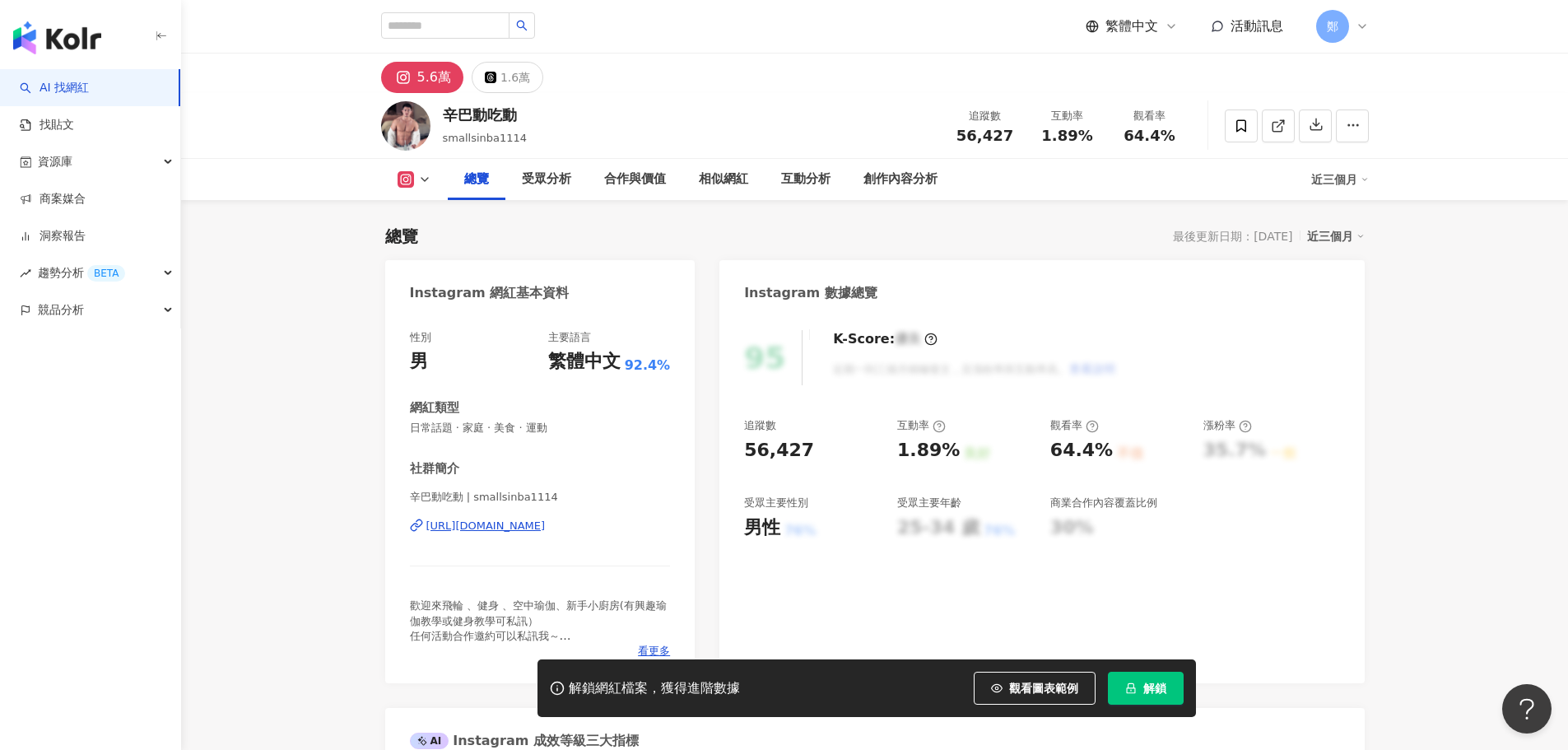
drag, startPoint x: 573, startPoint y: 529, endPoint x: 584, endPoint y: 532, distance: 11.4
click at [546, 529] on div "https://www.instagram.com/smallsinba1114/" at bounding box center [486, 526] width 119 height 15
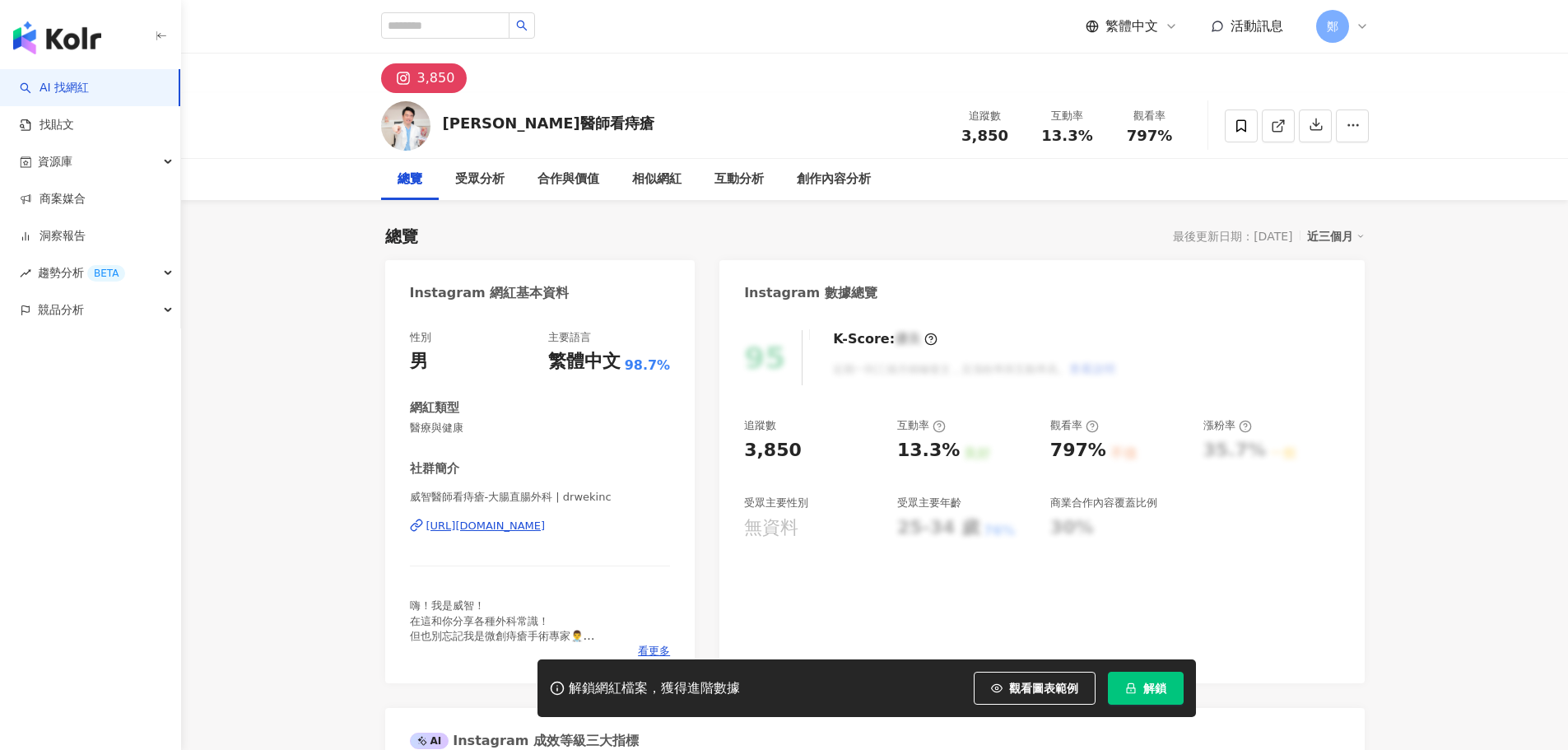
click at [540, 526] on div "https://www.instagram.com/drwekinc/" at bounding box center [486, 526] width 119 height 15
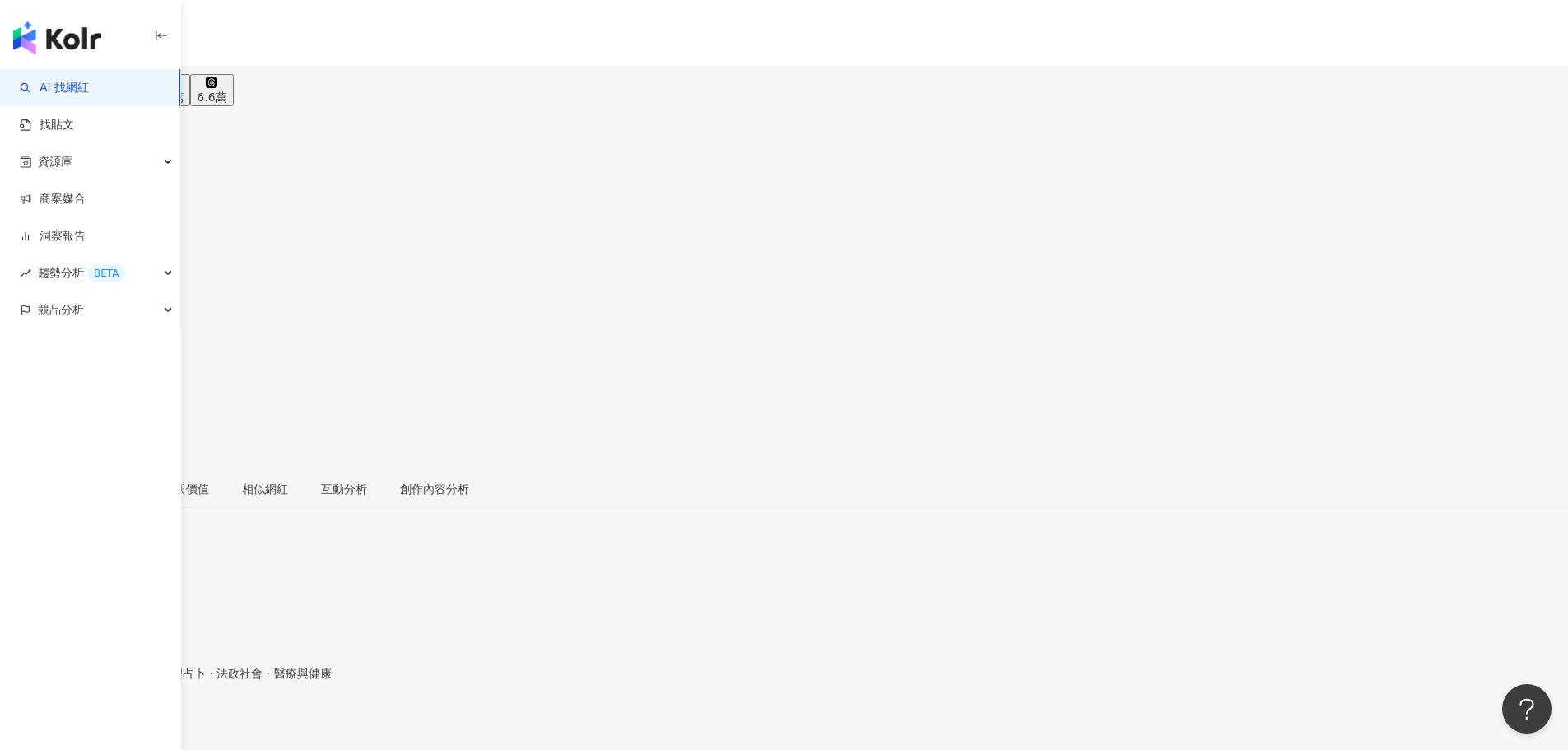
click at [145, 720] on div "[URL][DOMAIN_NAME]" at bounding box center [80, 726] width 128 height 13
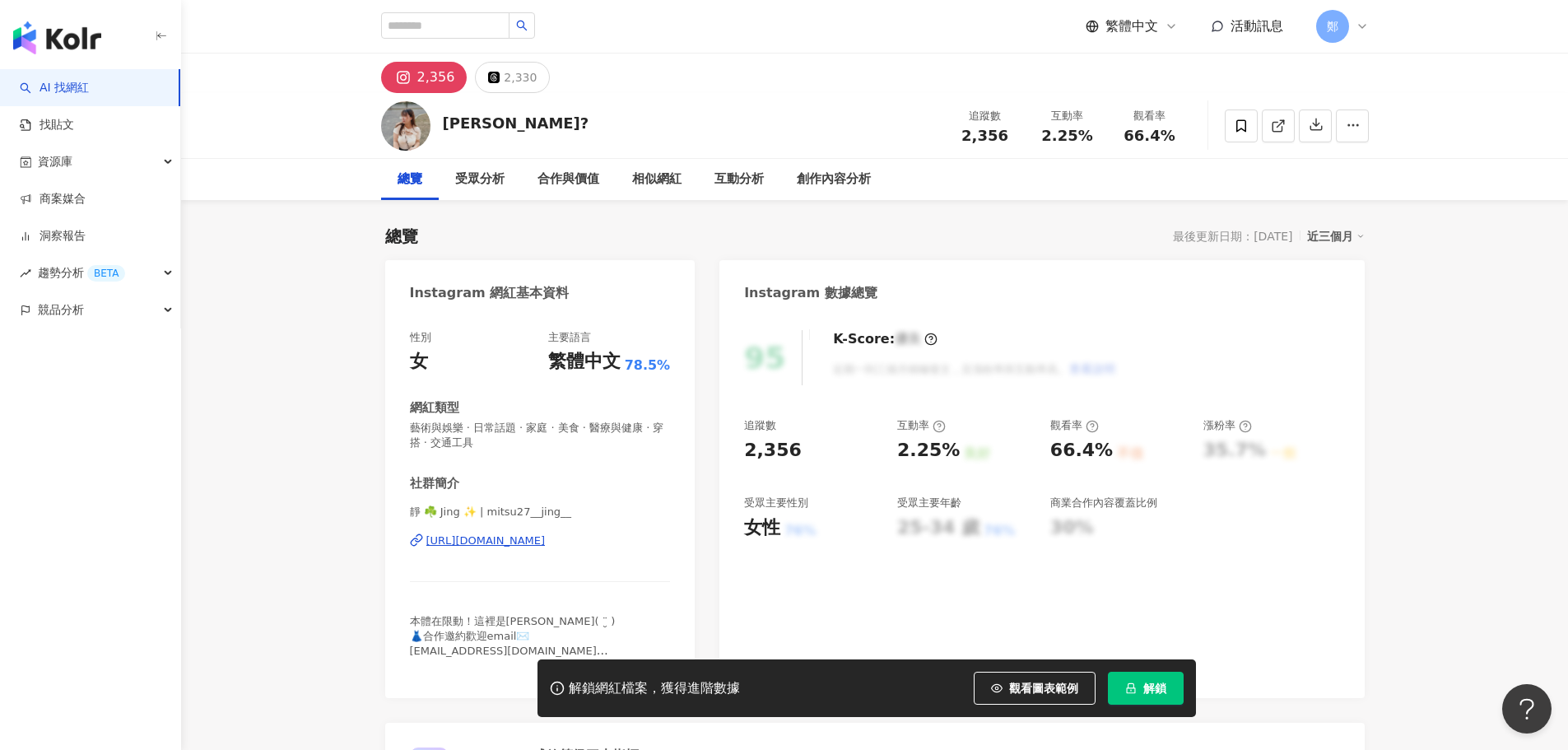
click at [546, 546] on div "https://www.instagram.com/mitsu27__jing__/" at bounding box center [486, 541] width 119 height 15
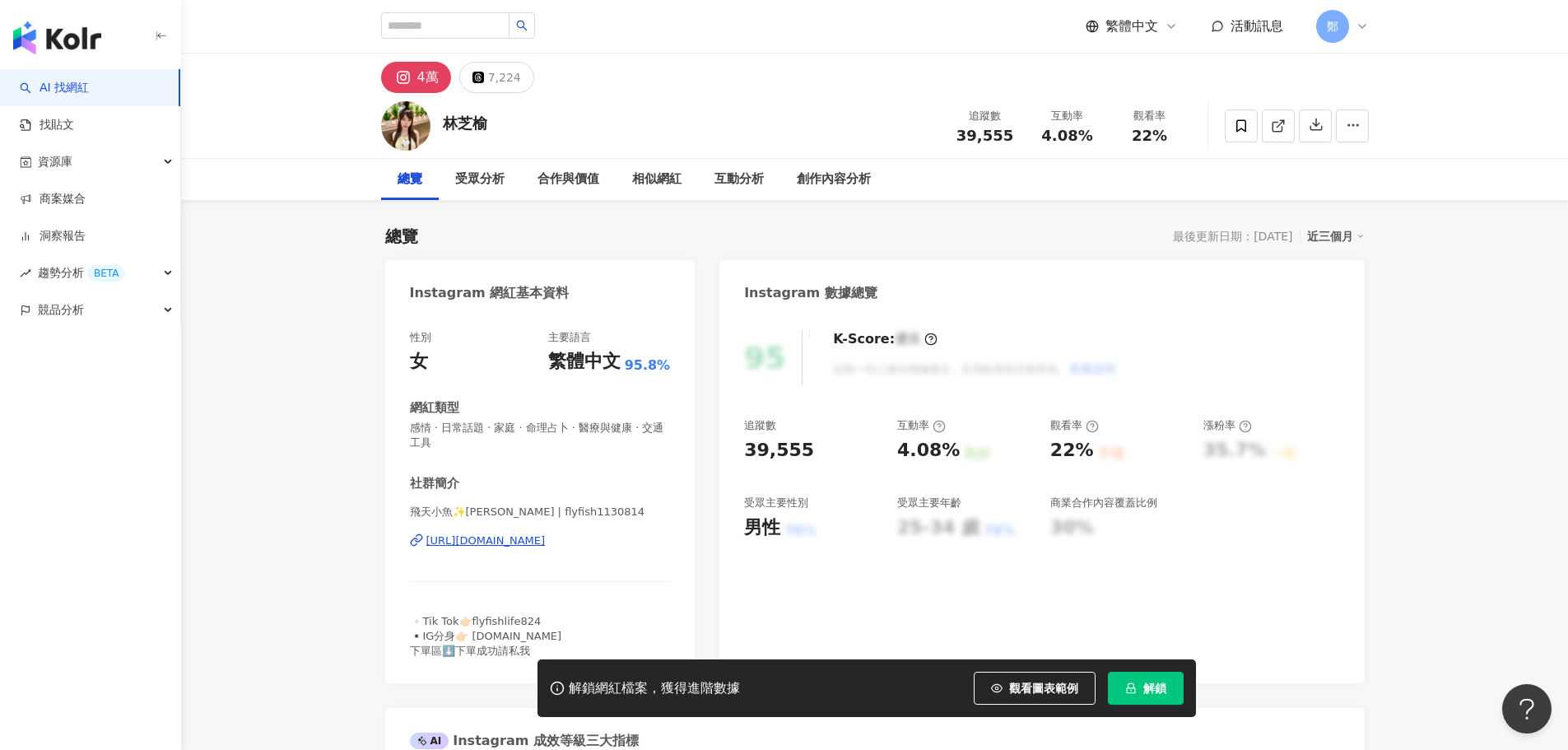
drag, startPoint x: 1369, startPoint y: 432, endPoint x: 912, endPoint y: 481, distance: 459.6
click at [540, 539] on div "[URL][DOMAIN_NAME]" at bounding box center [486, 541] width 119 height 15
